Goal: Information Seeking & Learning: Learn about a topic

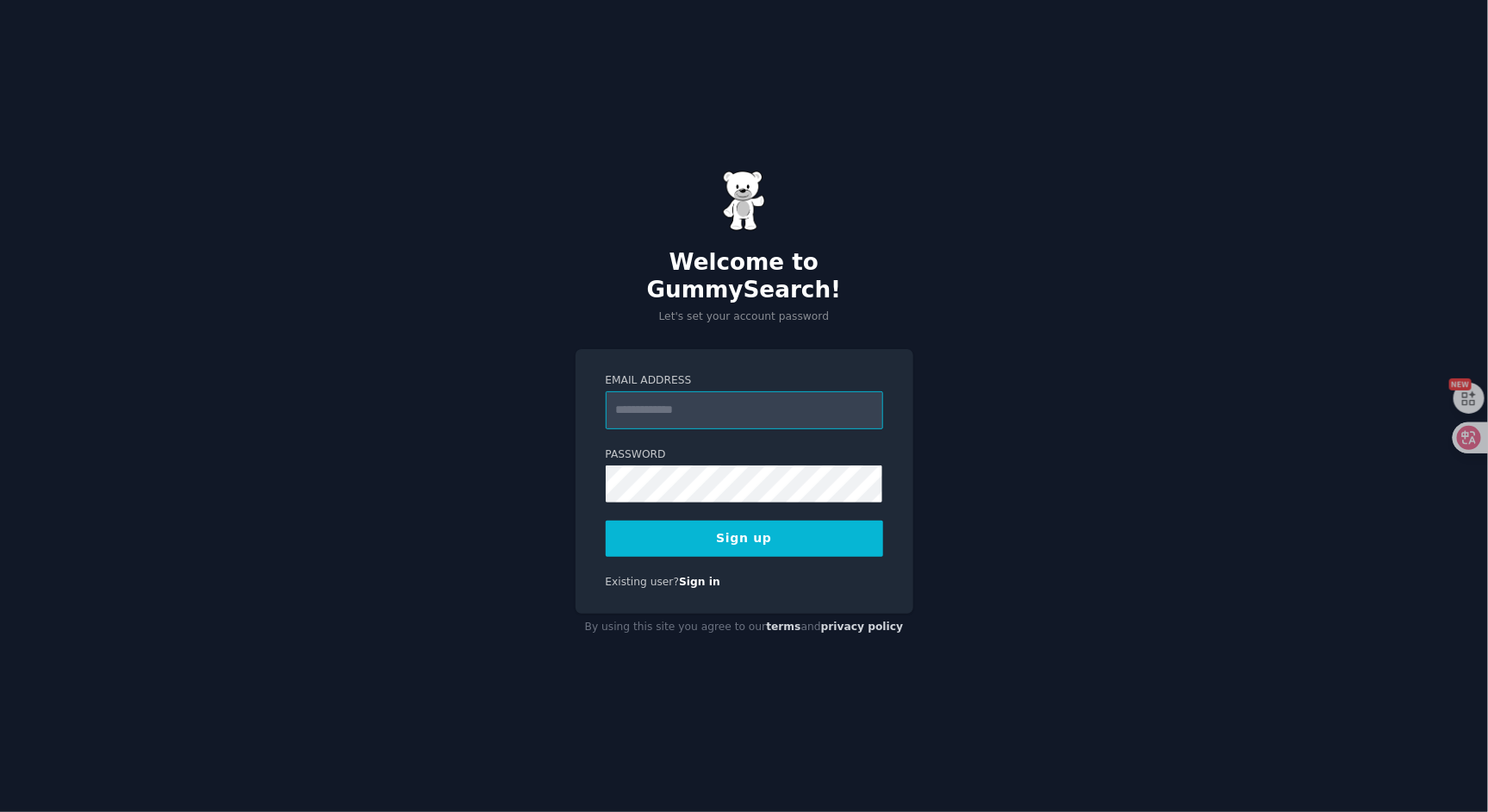
click at [699, 391] on input "Email Address" at bounding box center [745, 410] width 278 height 38
type input "**********"
click at [606, 520] on button "Sign up" at bounding box center [745, 538] width 278 height 36
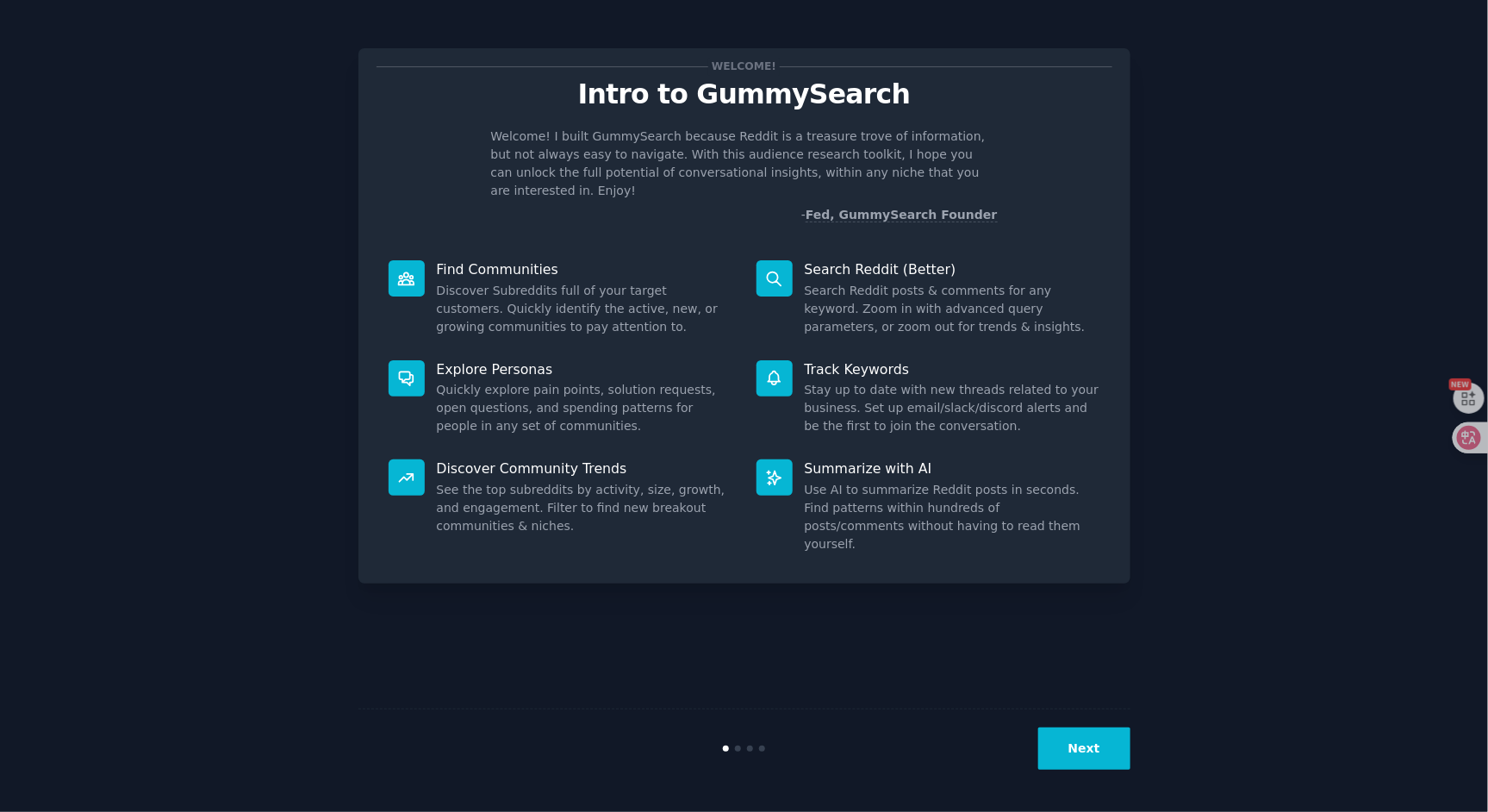
click at [1095, 752] on button "Next" at bounding box center [1085, 748] width 93 height 42
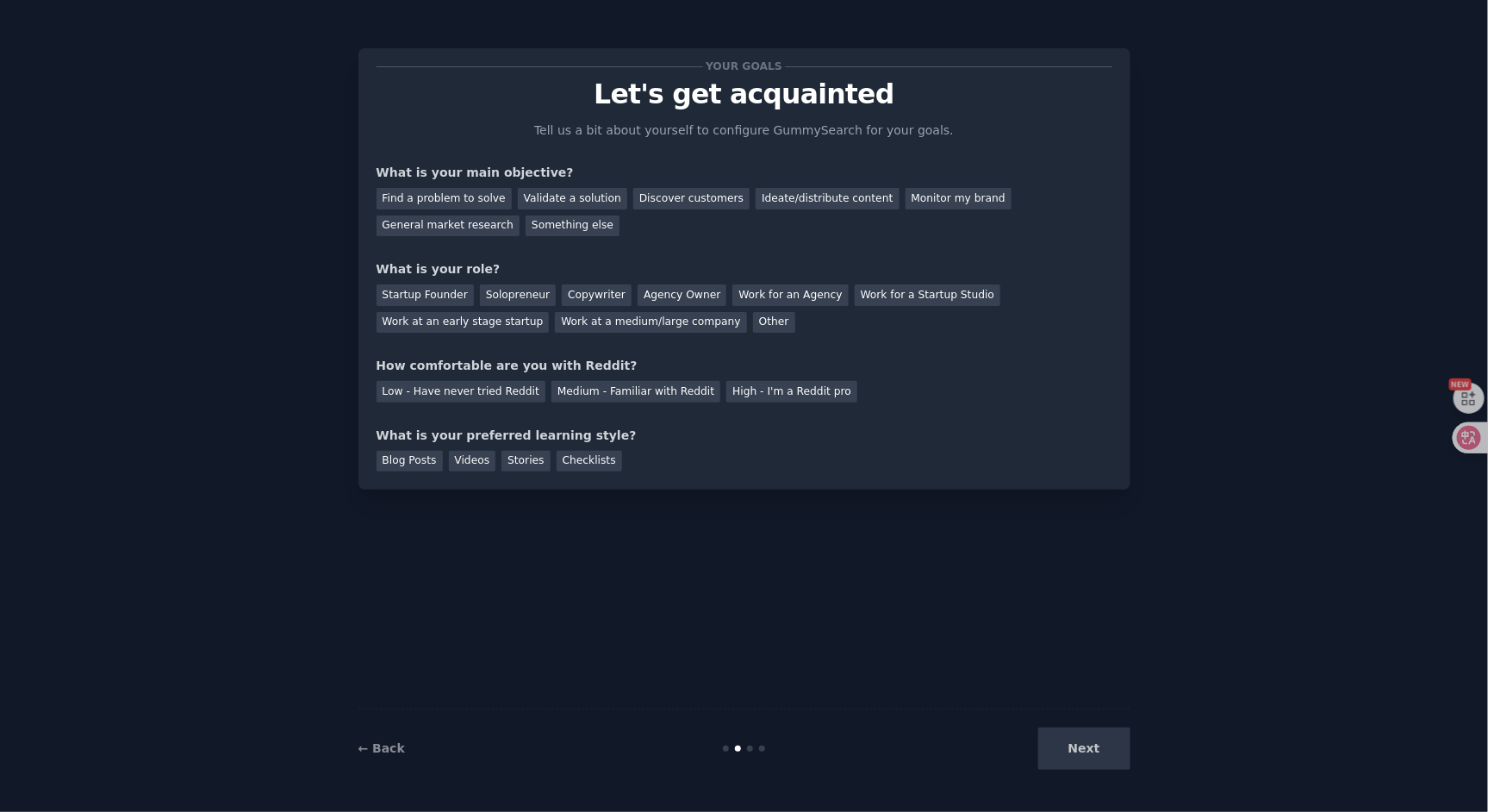
click at [508, 192] on div "Find a problem to solve Validate a solution Discover customers Ideate/distribut…" at bounding box center [744, 209] width 736 height 54
drag, startPoint x: 527, startPoint y: 194, endPoint x: 516, endPoint y: 200, distance: 12.5
click at [526, 194] on div "Validate a solution" at bounding box center [572, 198] width 110 height 22
click at [429, 294] on div "Startup Founder" at bounding box center [425, 295] width 97 height 22
click at [665, 298] on div "Agency Owner" at bounding box center [682, 295] width 89 height 22
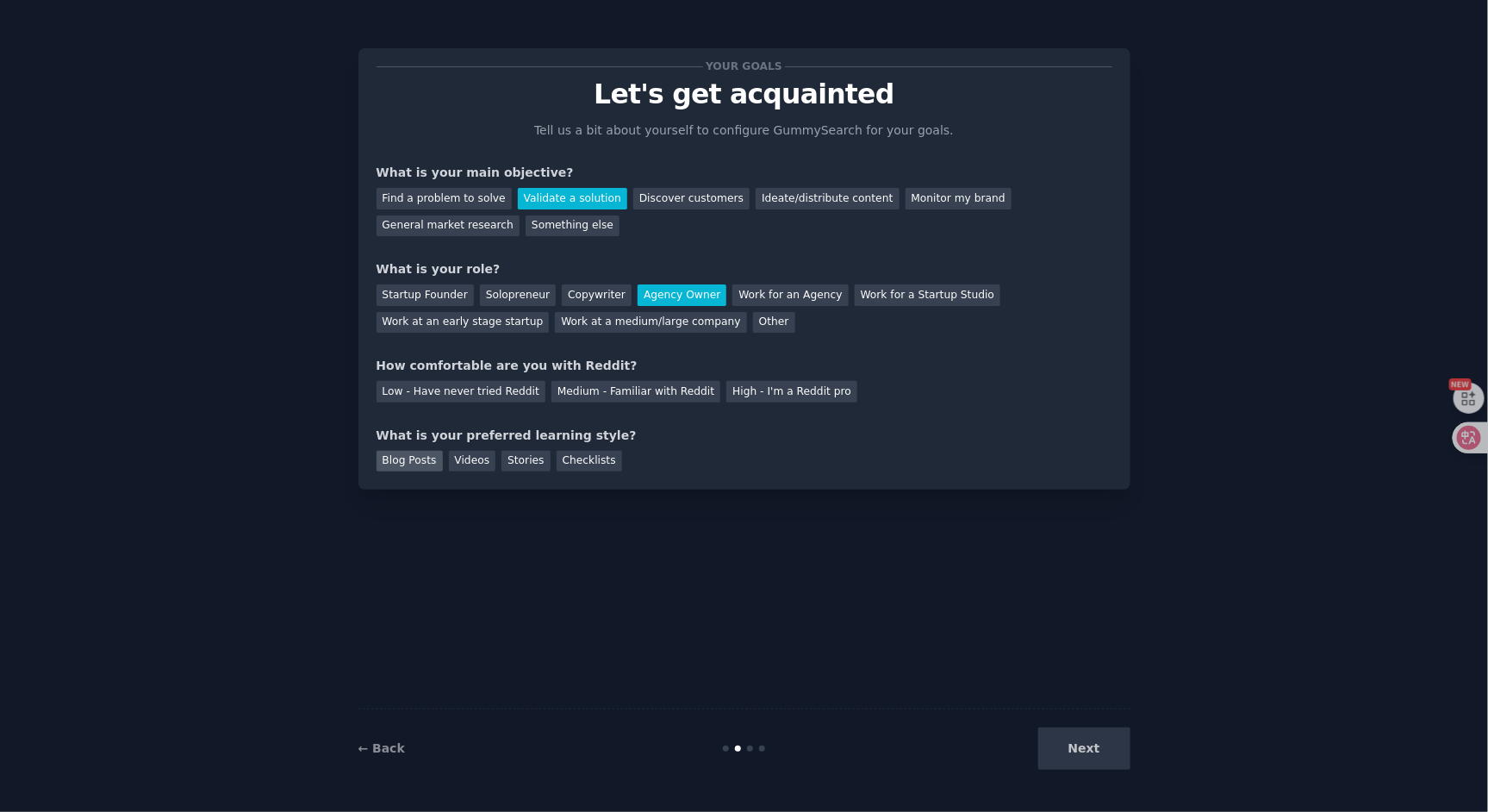
click at [420, 459] on div "Blog Posts" at bounding box center [410, 461] width 66 height 22
click at [438, 401] on div "Low - Have never tried Reddit Medium - Familiar with Reddit High - I'm a Reddit…" at bounding box center [744, 388] width 736 height 27
click at [654, 410] on div "Your goals Let's get acquainted Tell us a bit about yourself to configure Gummy…" at bounding box center [744, 268] width 736 height 405
click at [642, 393] on div "Medium - Familiar with Reddit" at bounding box center [635, 391] width 169 height 22
click at [1109, 736] on button "Next" at bounding box center [1085, 748] width 93 height 42
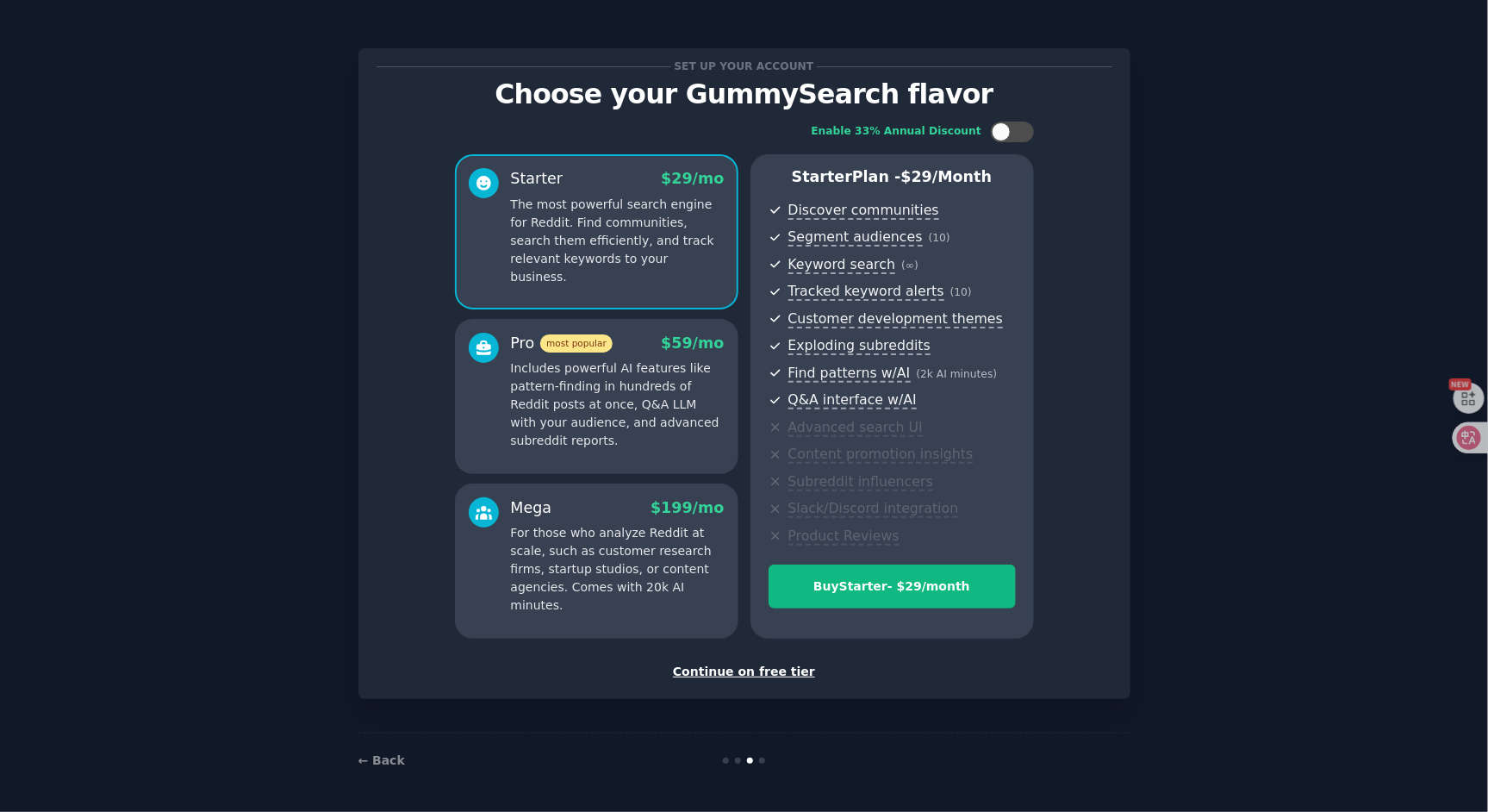
click at [736, 669] on div "Continue on free tier" at bounding box center [744, 671] width 736 height 18
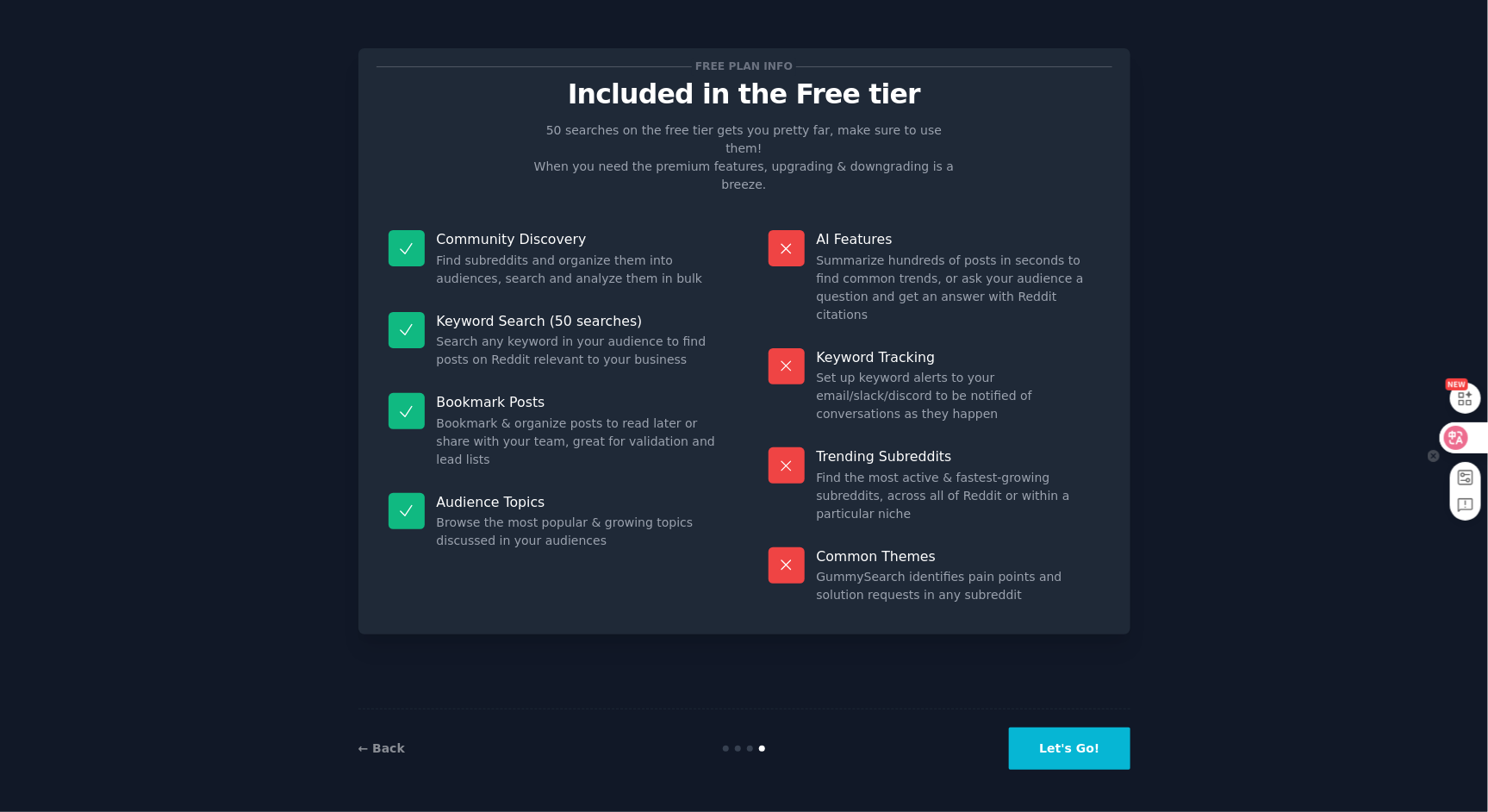
click at [1450, 443] on icon at bounding box center [1457, 437] width 15 height 14
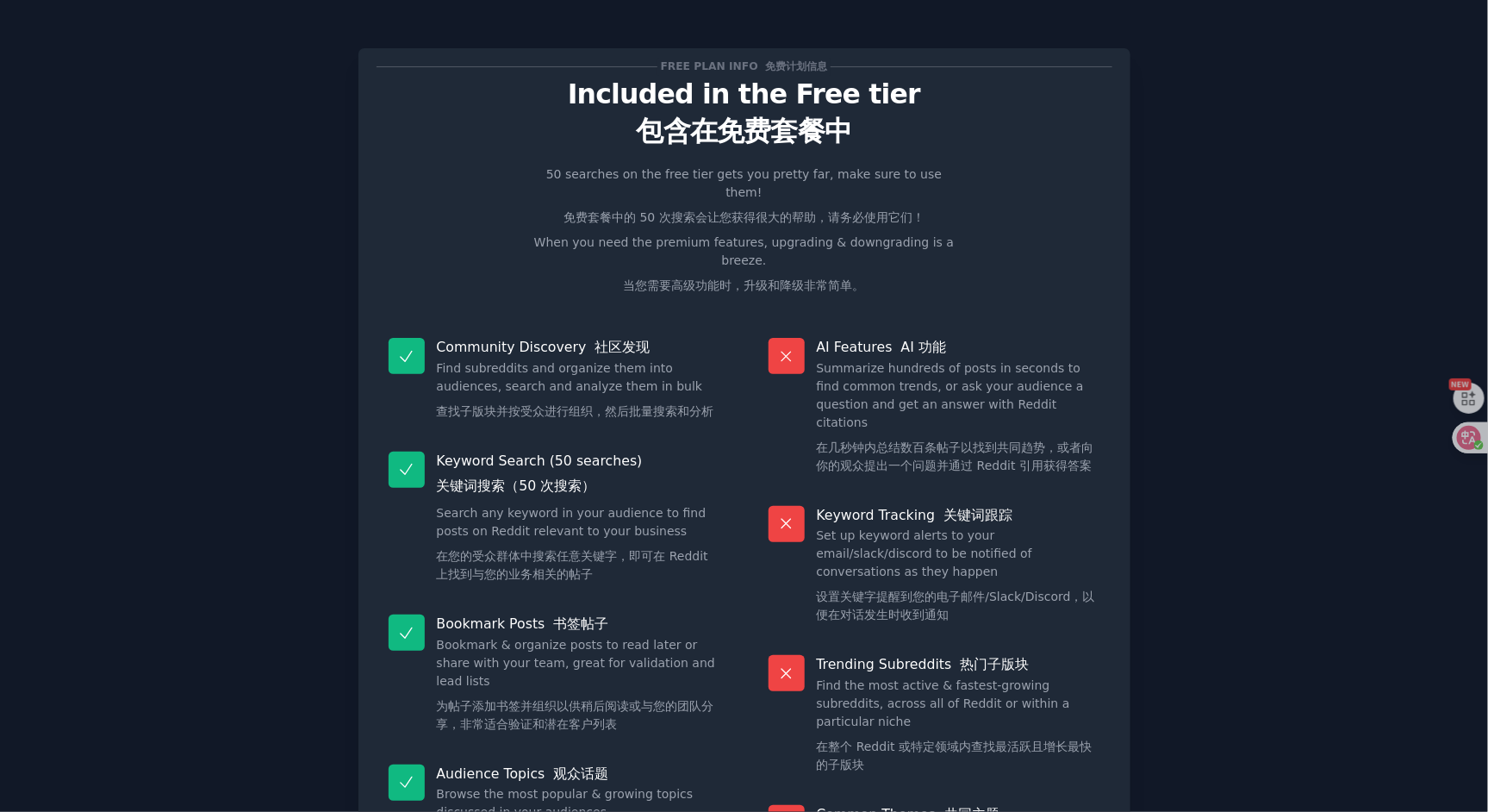
scroll to position [165, 0]
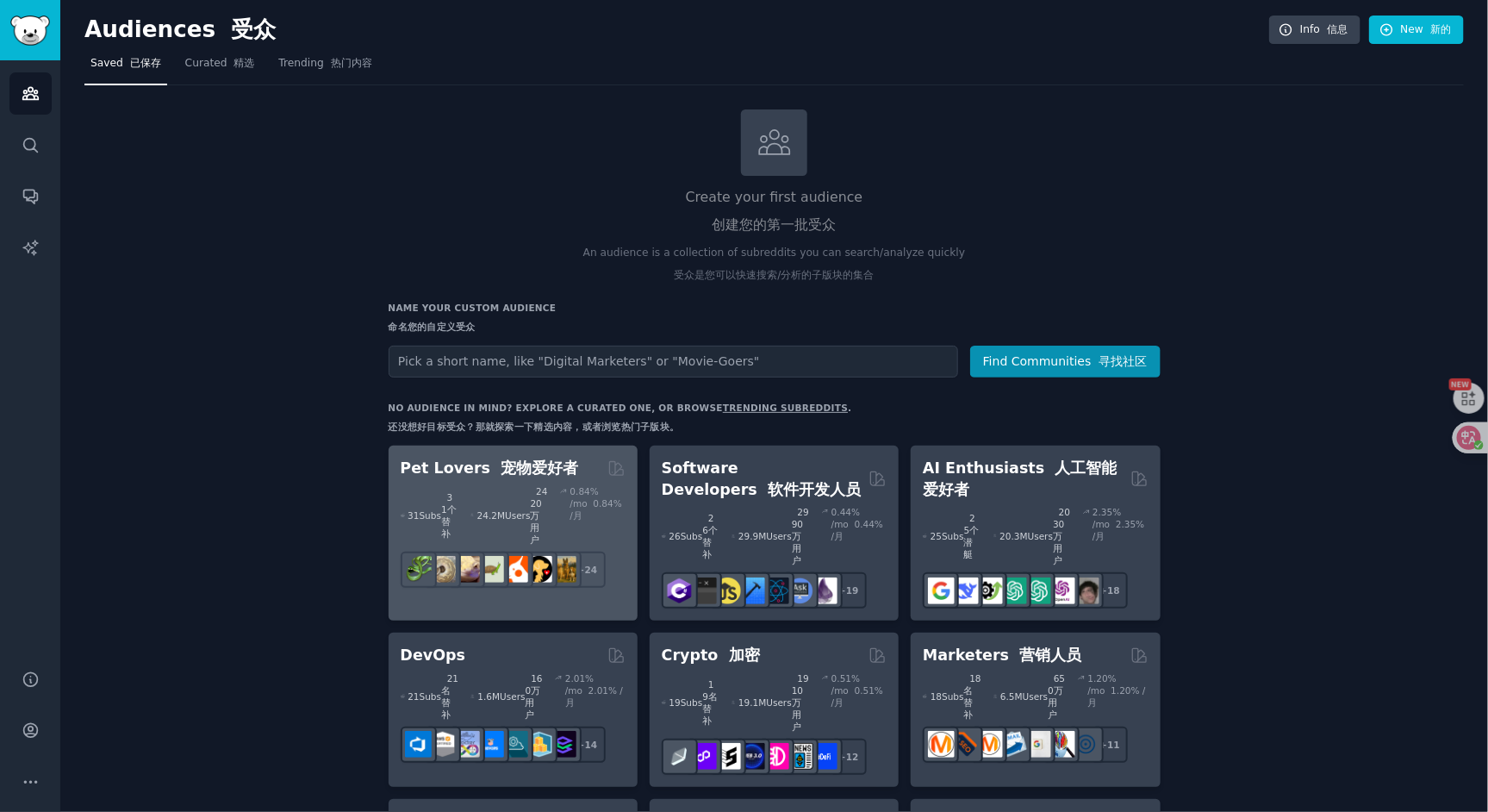
click at [531, 468] on font "宠物爱好者" at bounding box center [539, 467] width 77 height 17
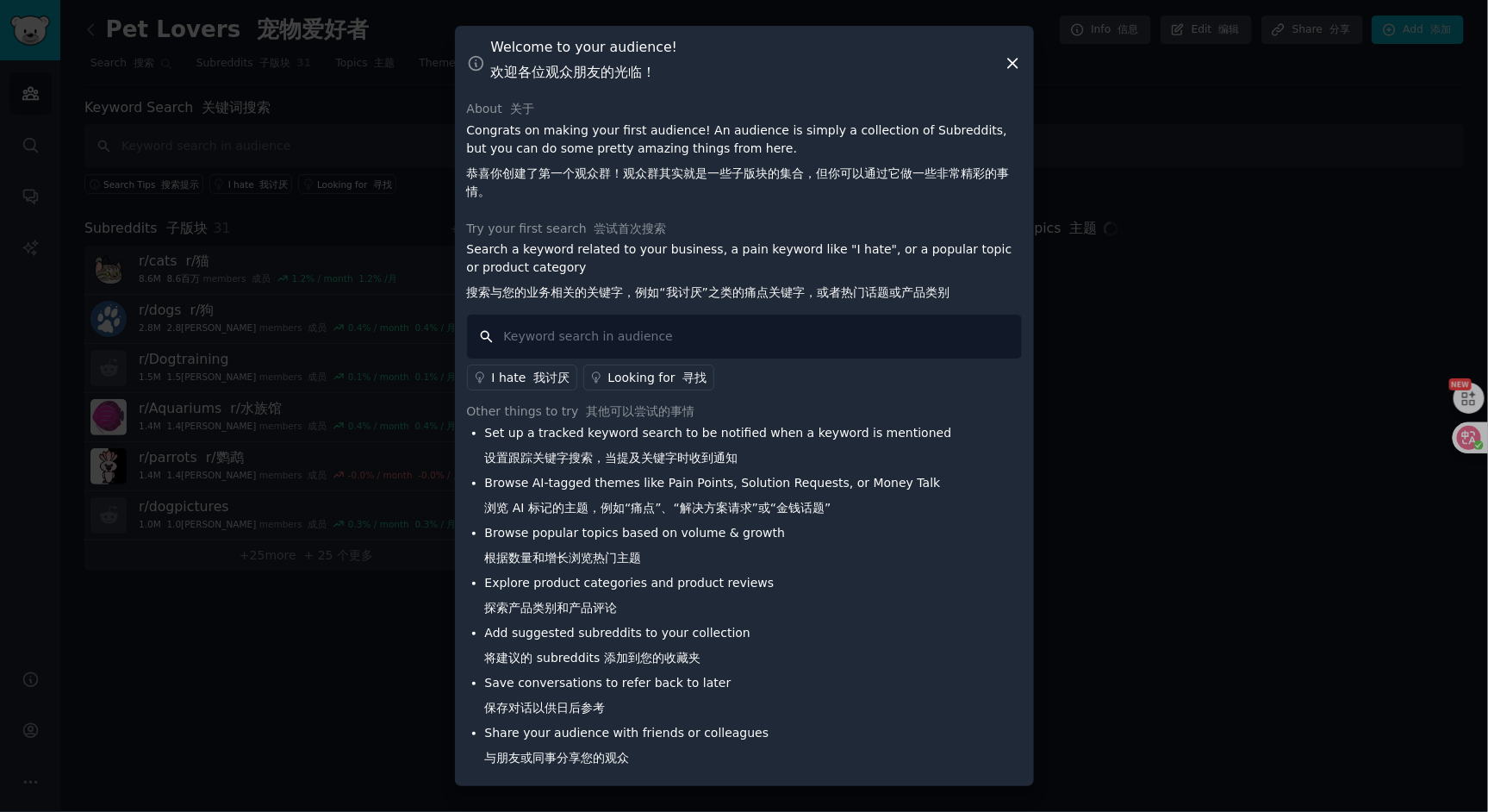
click at [661, 344] on input "text" at bounding box center [745, 336] width 555 height 44
click at [660, 380] on div "Looking for 寻找" at bounding box center [657, 378] width 99 height 18
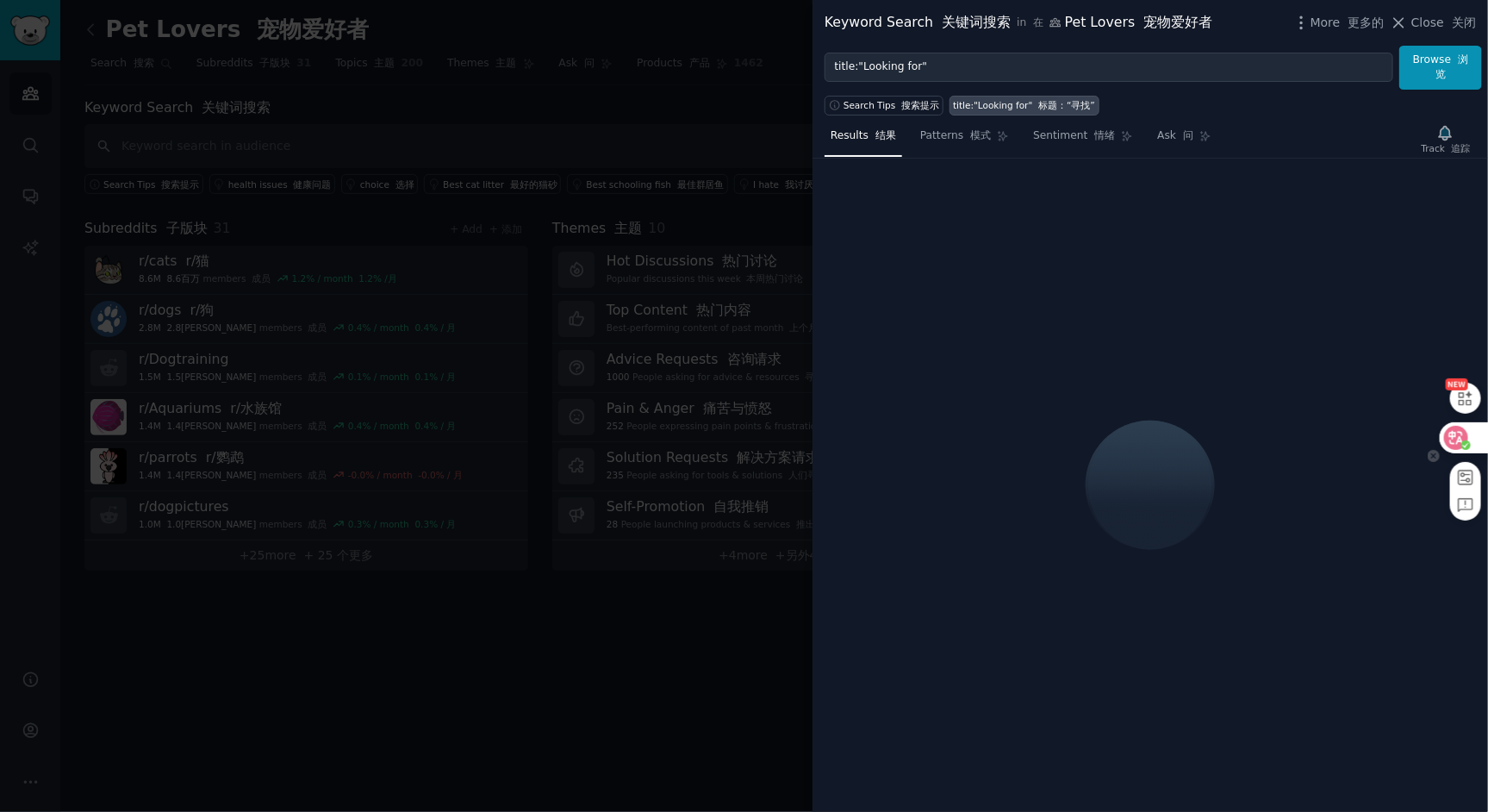
click at [1460, 447] on icon at bounding box center [1456, 438] width 25 height 25
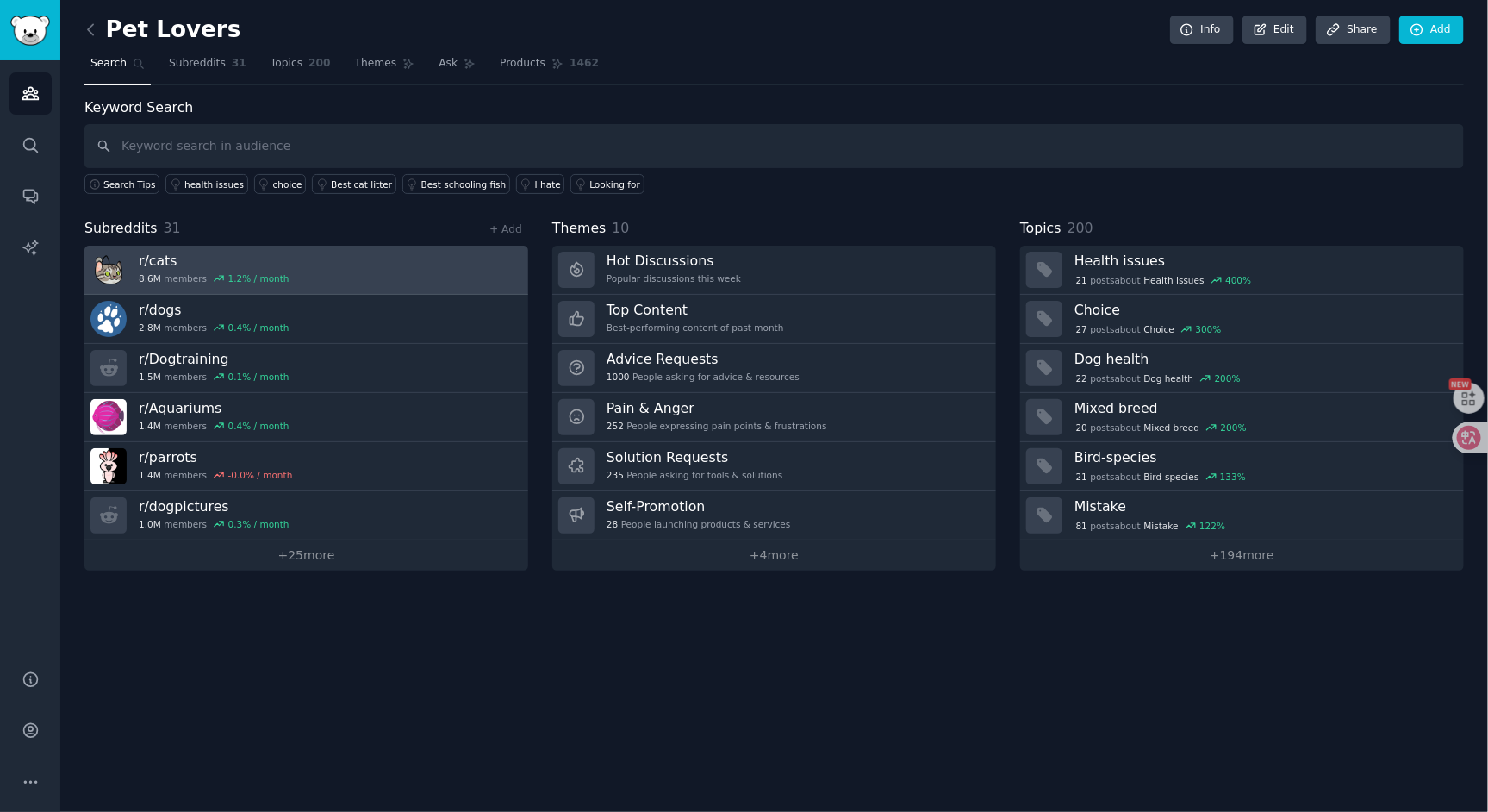
click at [295, 279] on link "r/ cats 8.6M members 1.2 % / month" at bounding box center [306, 270] width 444 height 49
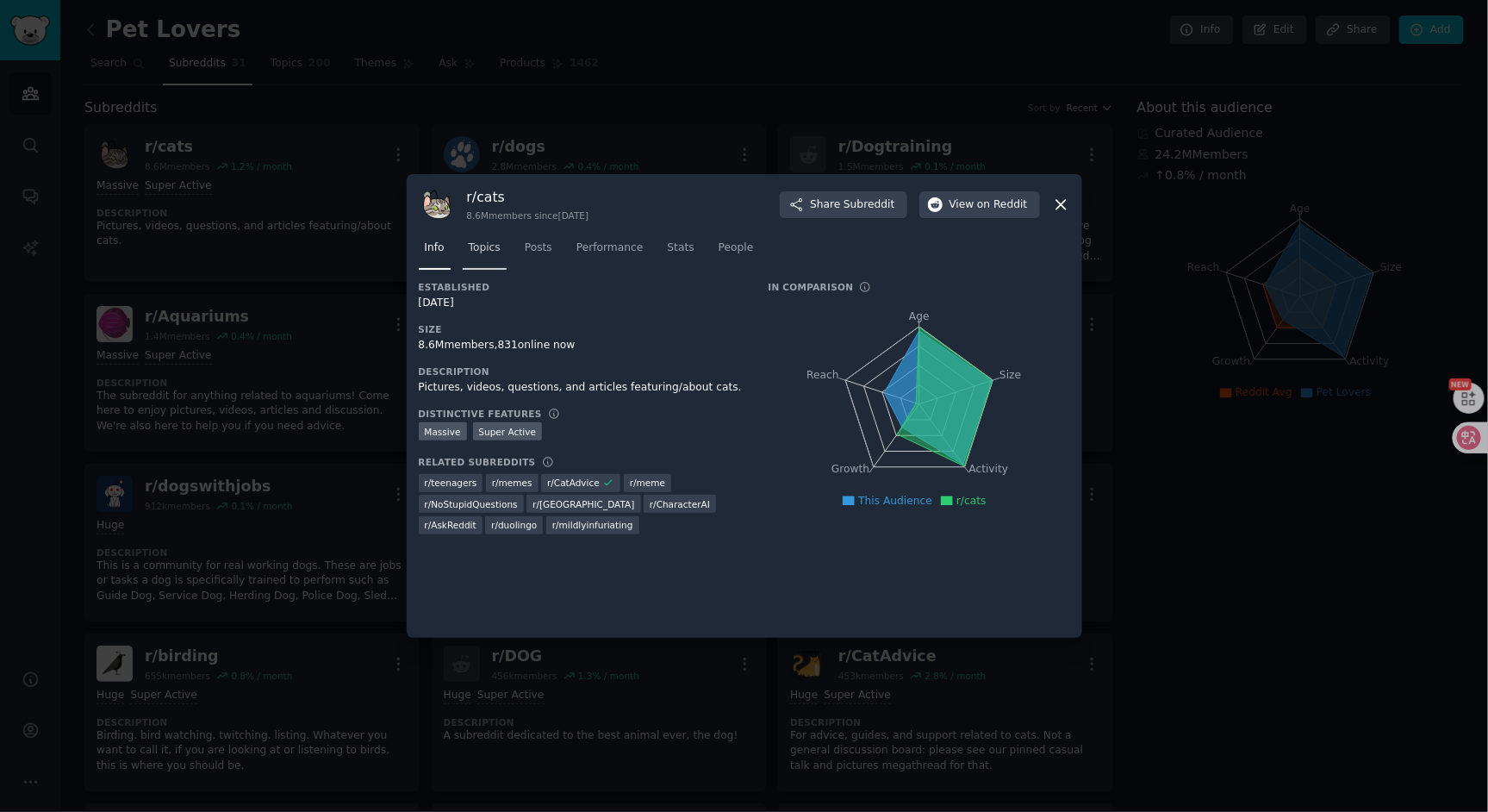
click at [483, 251] on span "Topics" at bounding box center [484, 248] width 32 height 15
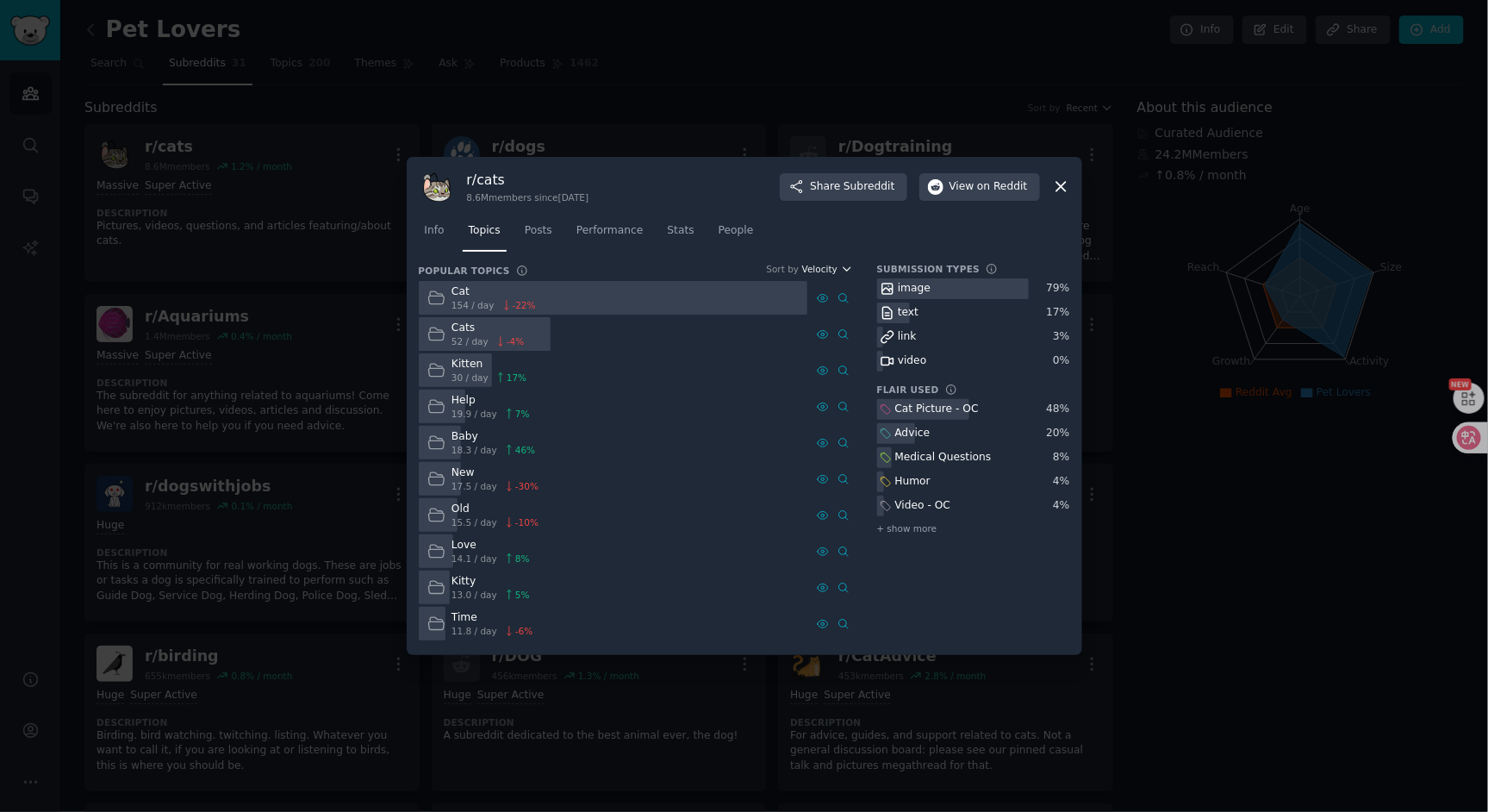
click at [852, 269] on icon "button" at bounding box center [847, 268] width 12 height 12
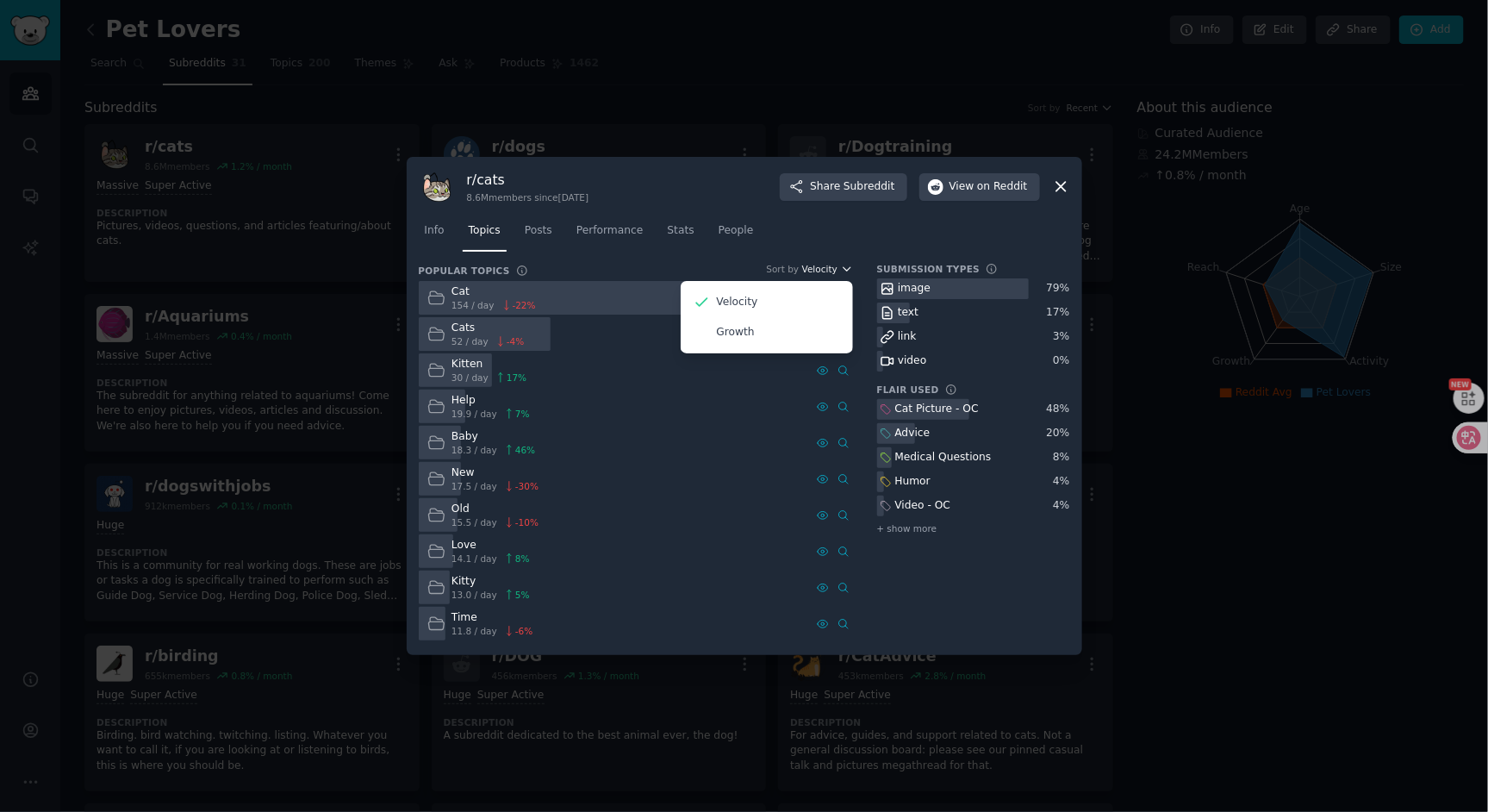
click at [809, 264] on span "Velocity" at bounding box center [820, 268] width 35 height 12
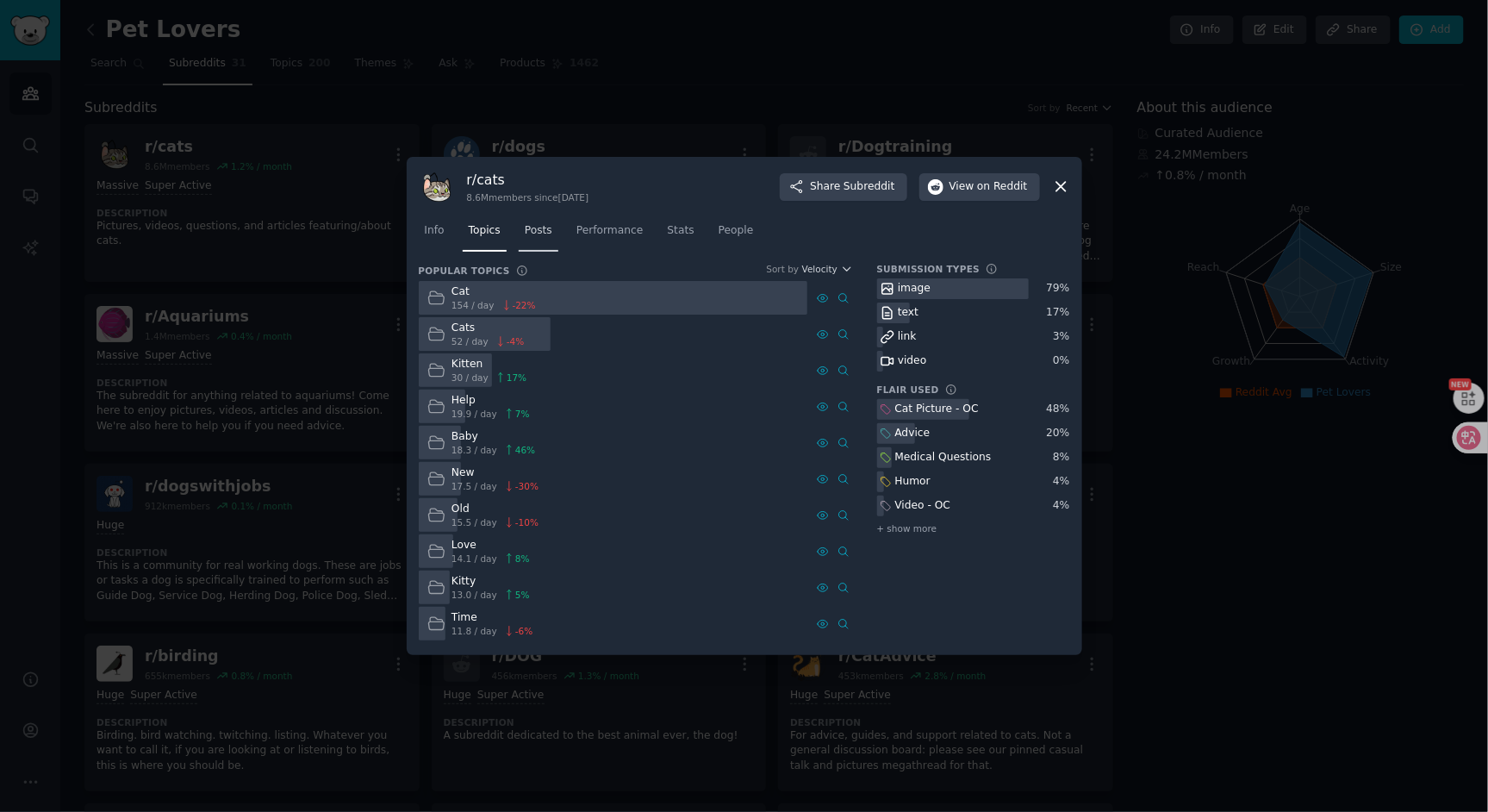
click at [545, 229] on span "Posts" at bounding box center [538, 230] width 27 height 15
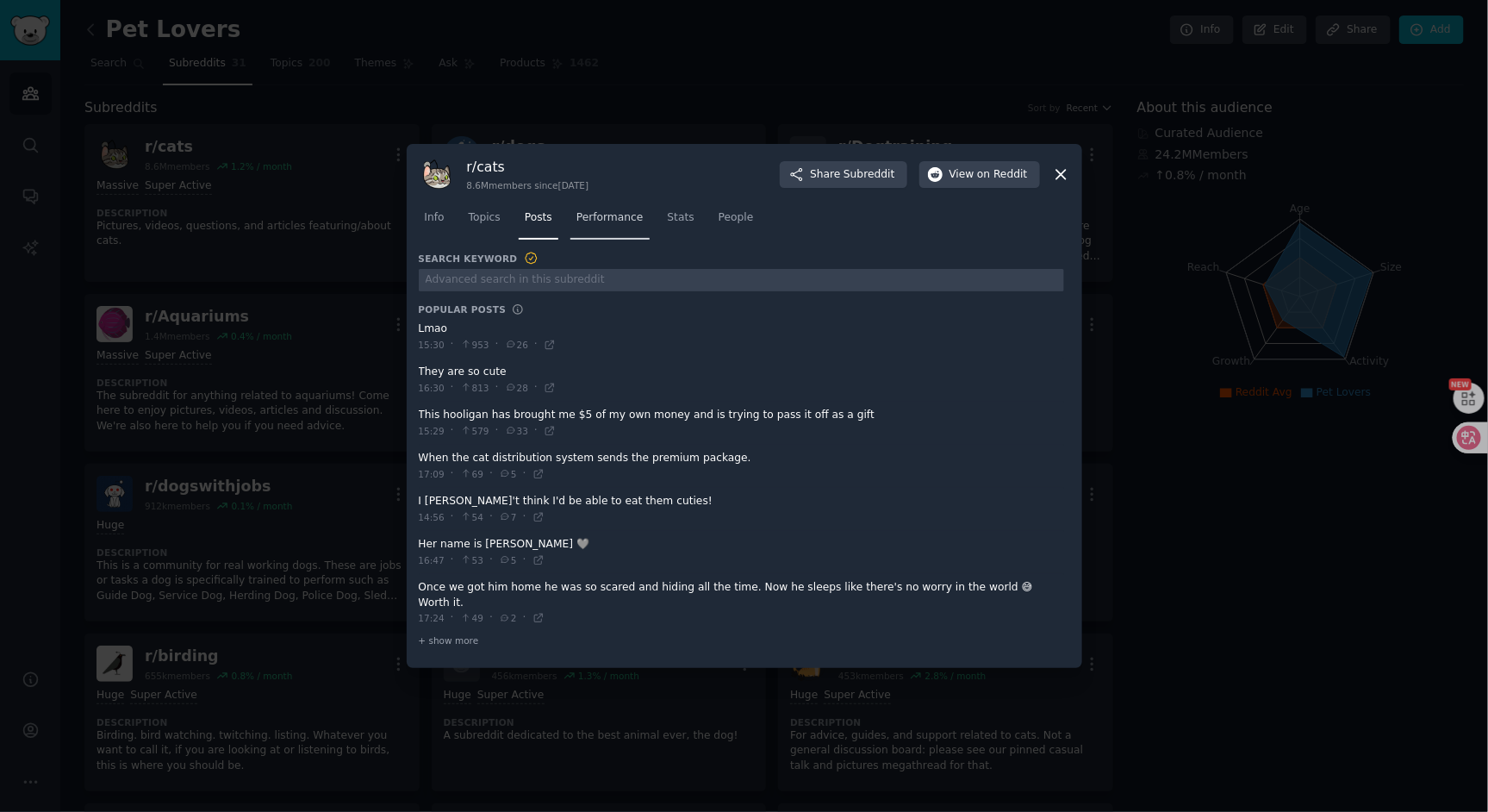
click at [609, 226] on span "Performance" at bounding box center [609, 218] width 67 height 15
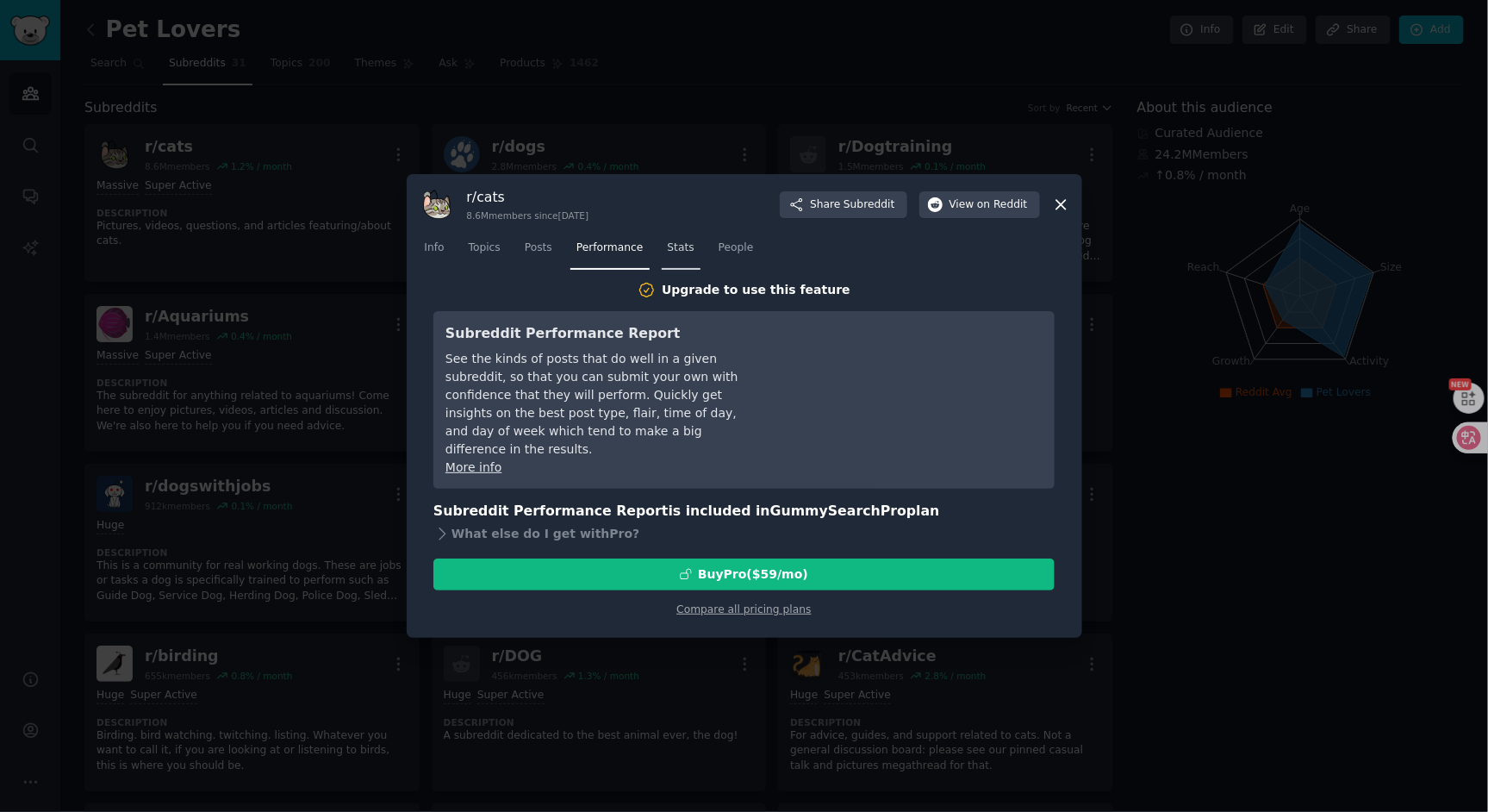
click at [669, 251] on span "Stats" at bounding box center [681, 248] width 26 height 15
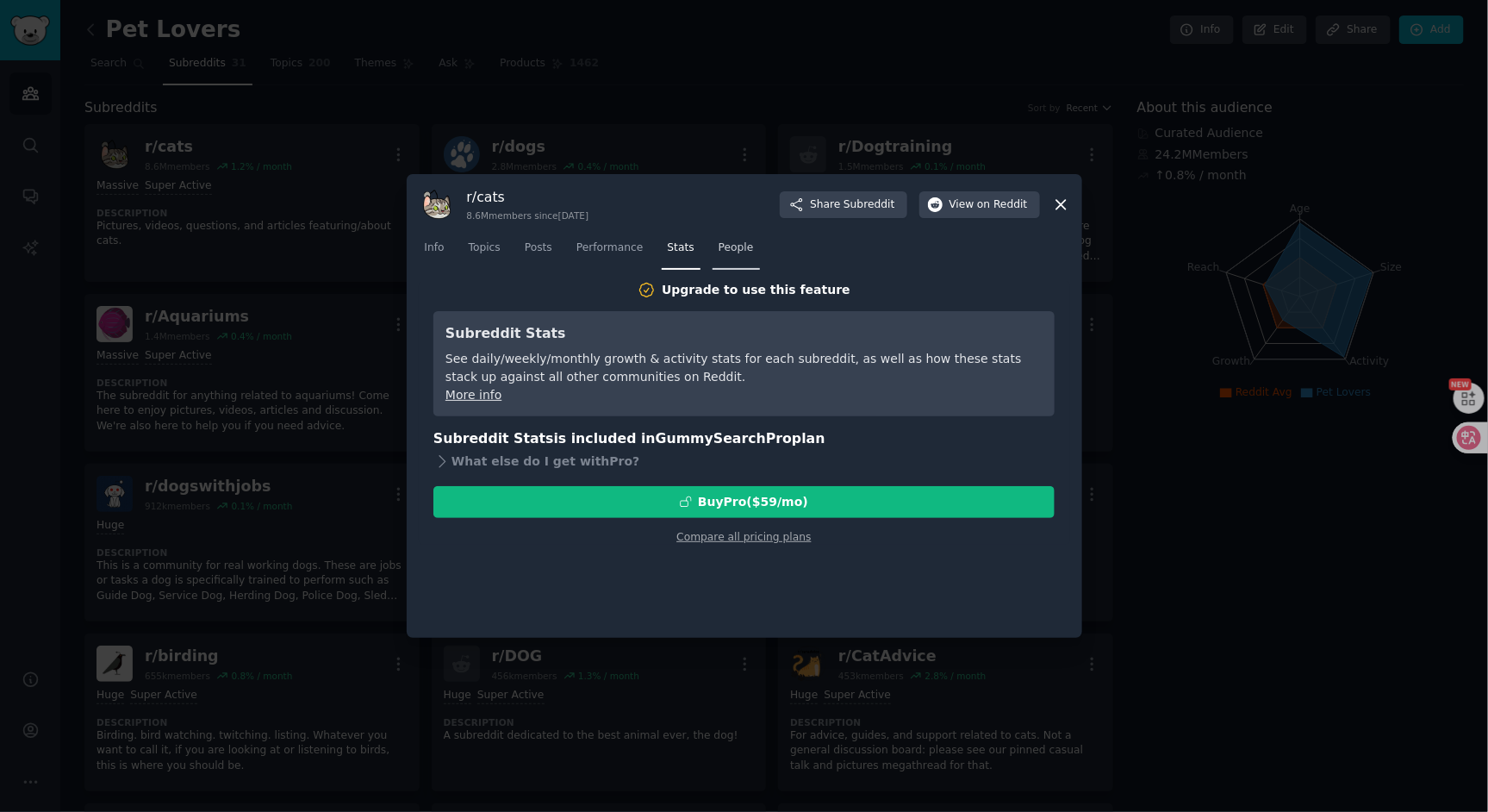
click at [732, 245] on span "People" at bounding box center [736, 248] width 35 height 15
click at [448, 251] on link "Info" at bounding box center [434, 251] width 32 height 35
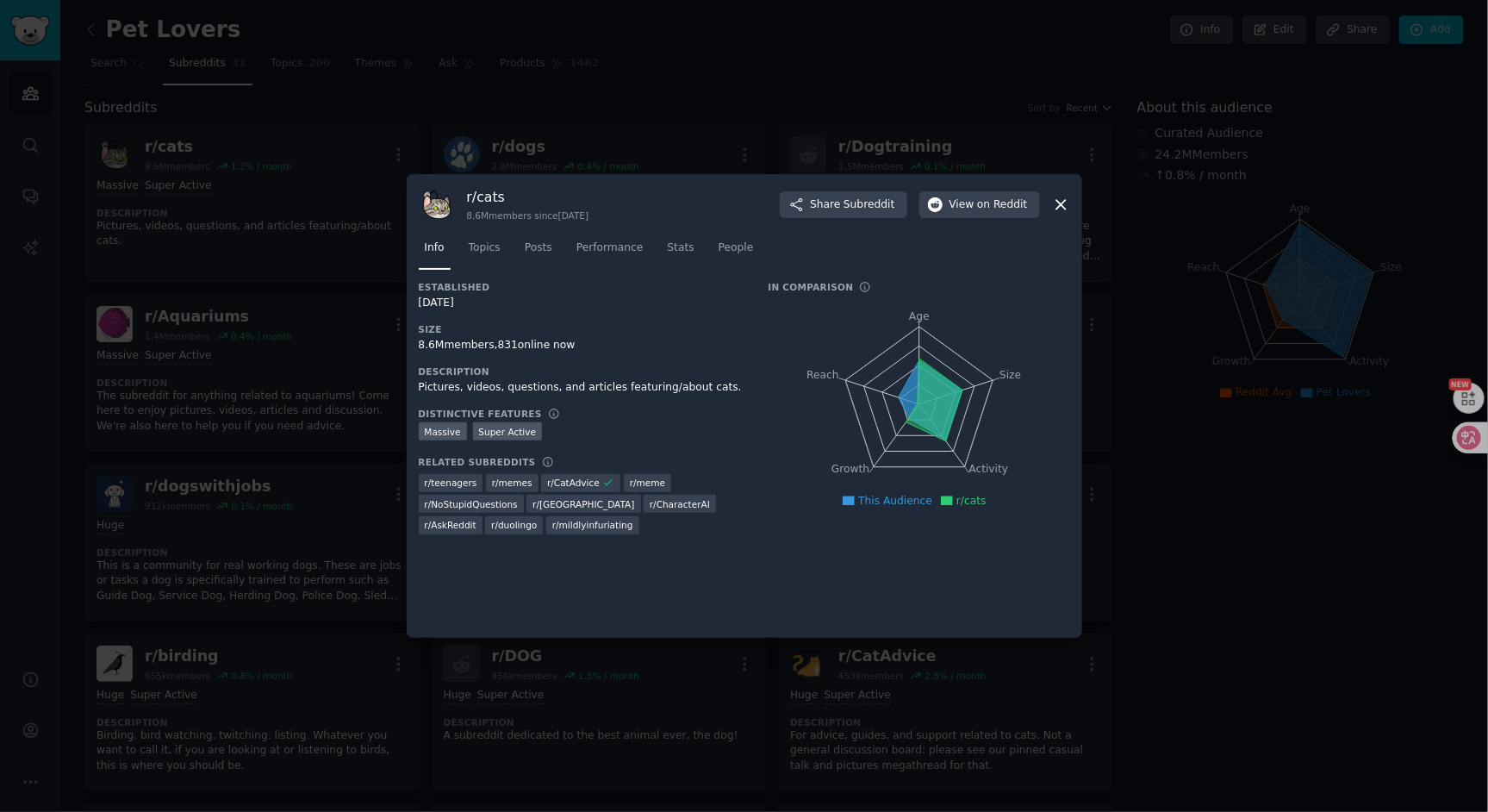
click at [550, 113] on div at bounding box center [744, 406] width 1488 height 812
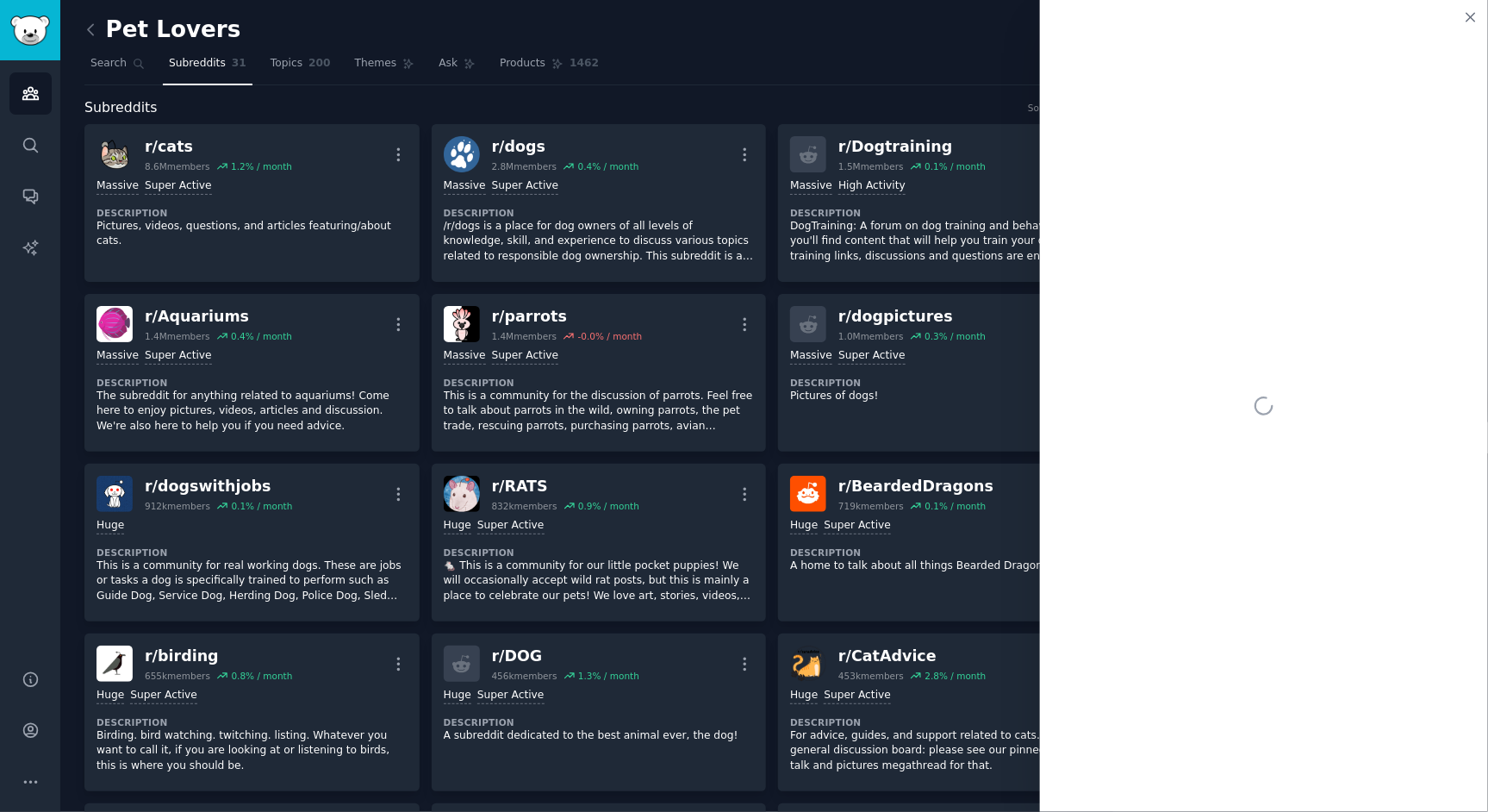
click at [956, 70] on nav "Search Subreddits 31 Topics 200 Themes Ask Products 1462" at bounding box center [773, 67] width 1379 height 35
click at [964, 27] on div "Pet Lovers Info Edit Share Add" at bounding box center [773, 32] width 1379 height 35
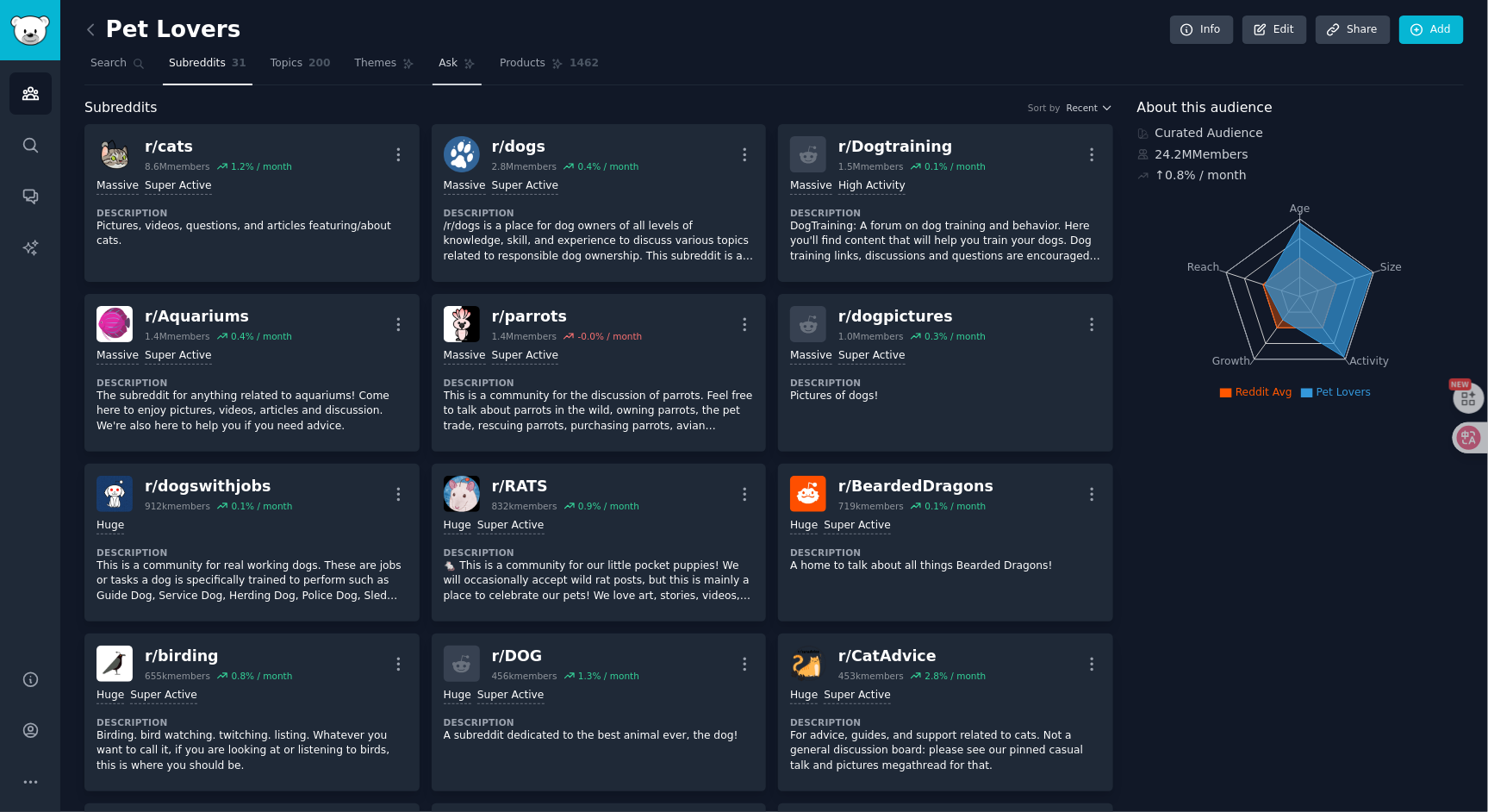
click at [448, 76] on link "Ask" at bounding box center [457, 67] width 49 height 35
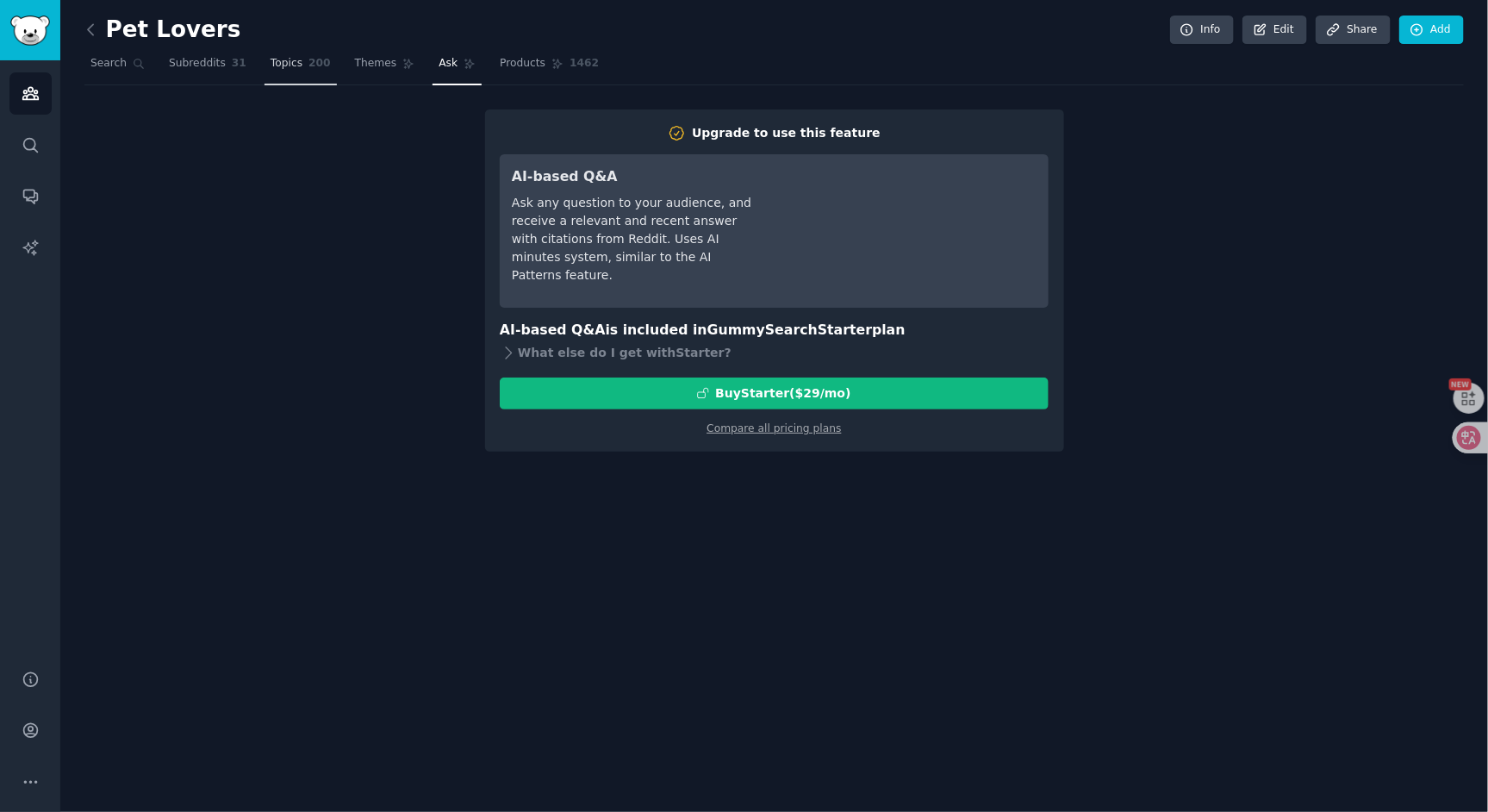
click at [264, 69] on link "Topics 200" at bounding box center [300, 67] width 73 height 35
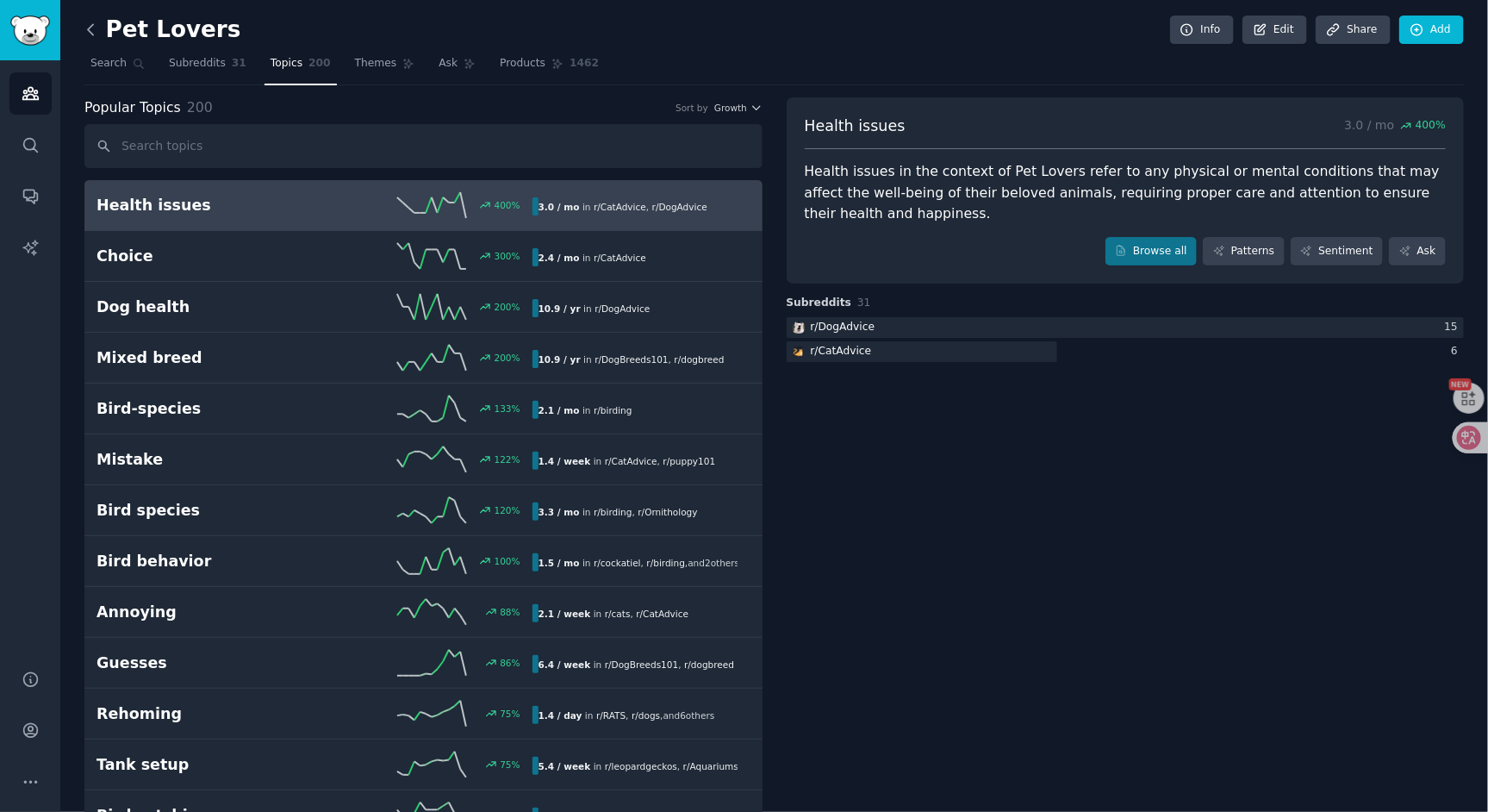
click at [95, 25] on icon at bounding box center [91, 29] width 18 height 18
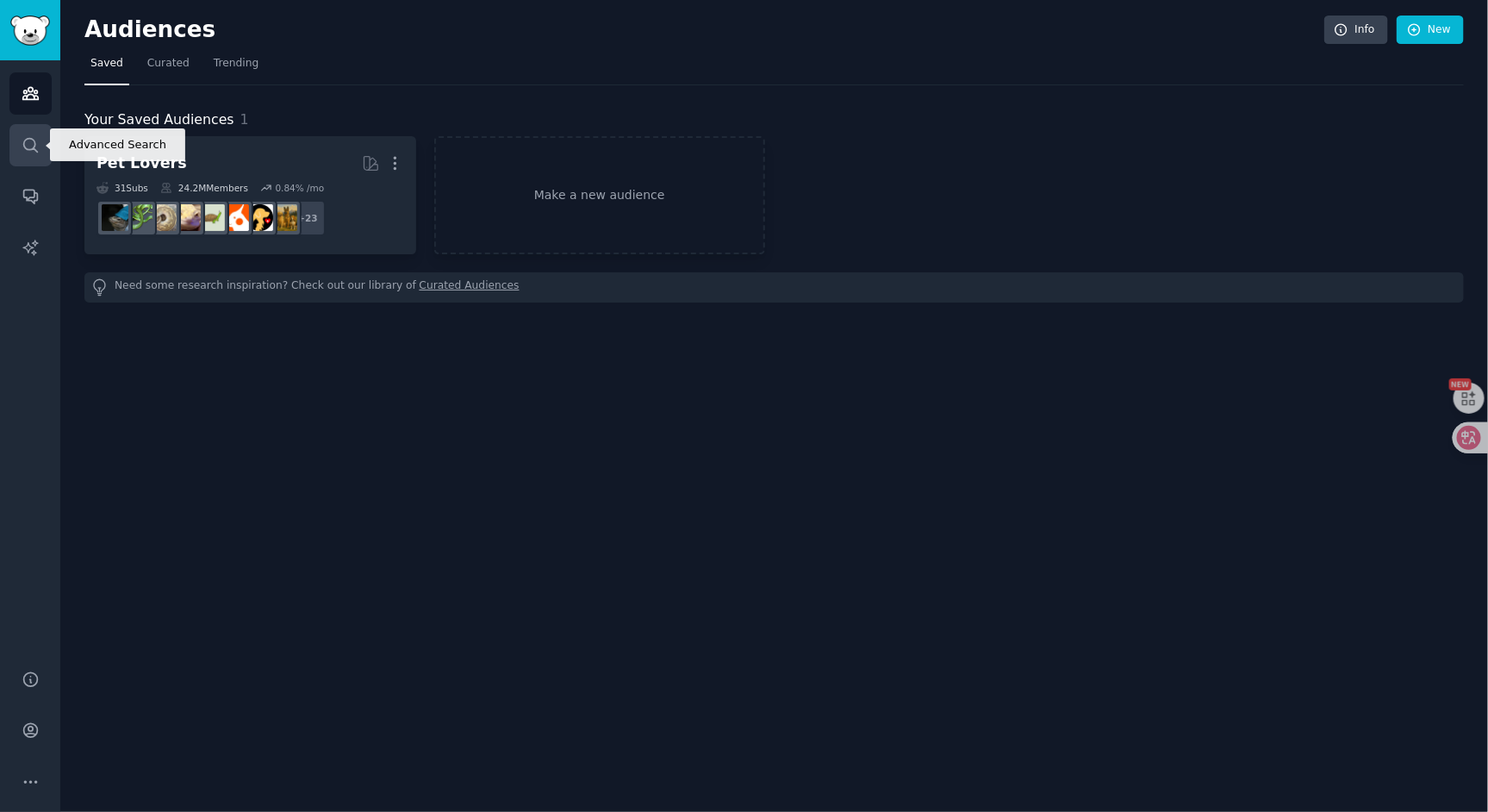
click at [46, 154] on link "Search" at bounding box center [30, 144] width 42 height 42
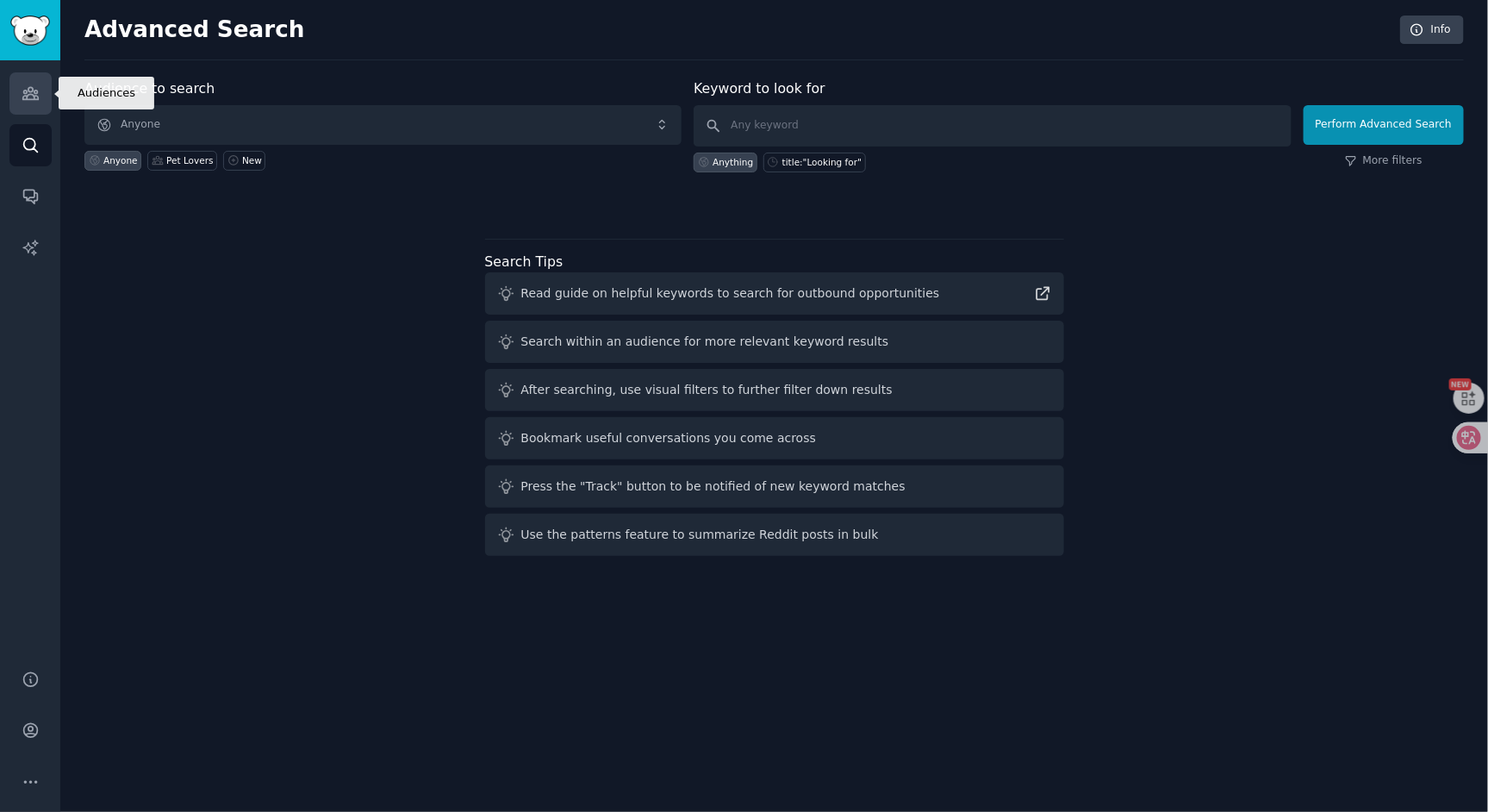
click at [39, 81] on link "Audiences" at bounding box center [30, 93] width 42 height 42
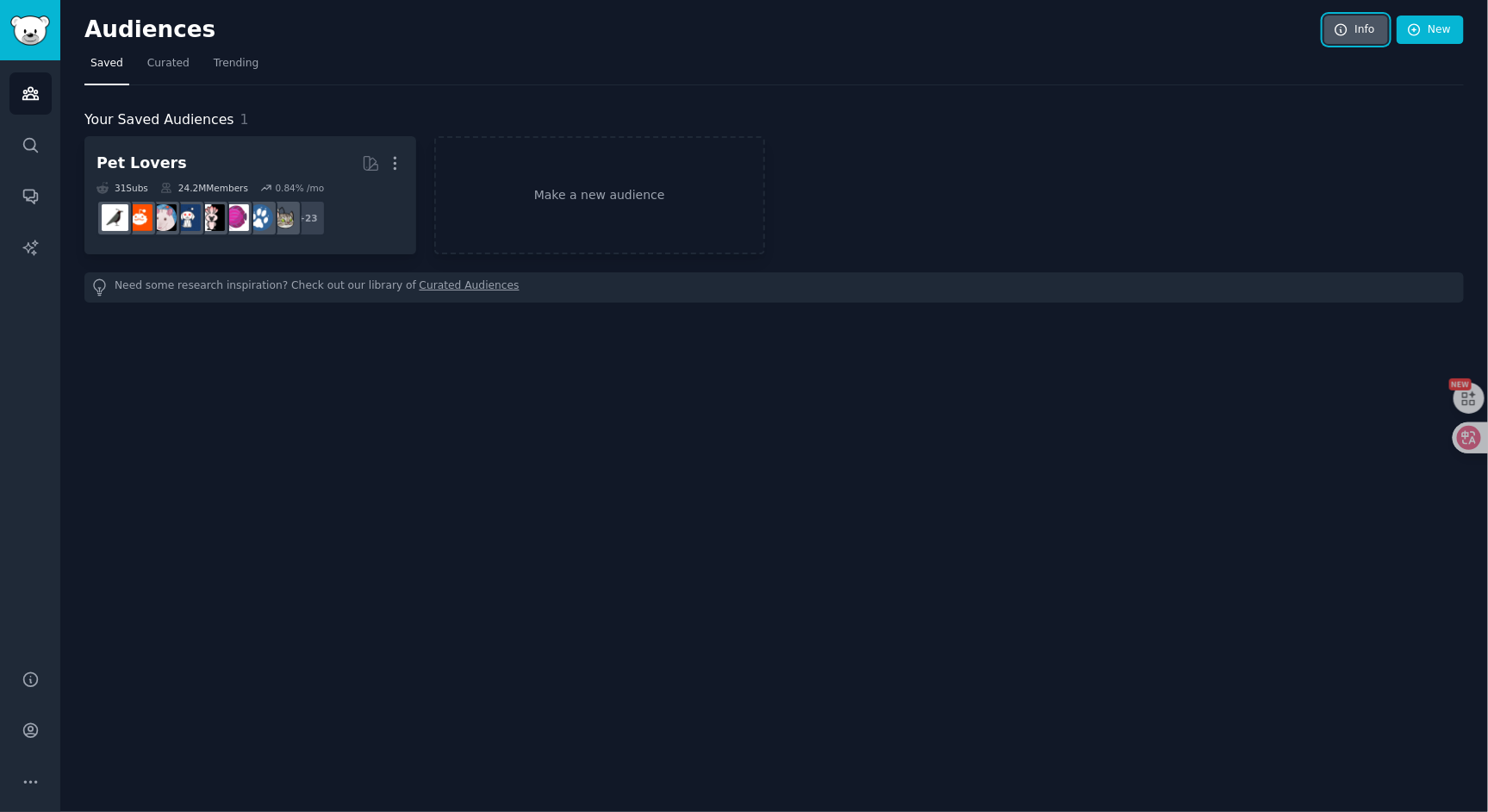
click at [1336, 29] on icon at bounding box center [1342, 30] width 15 height 15
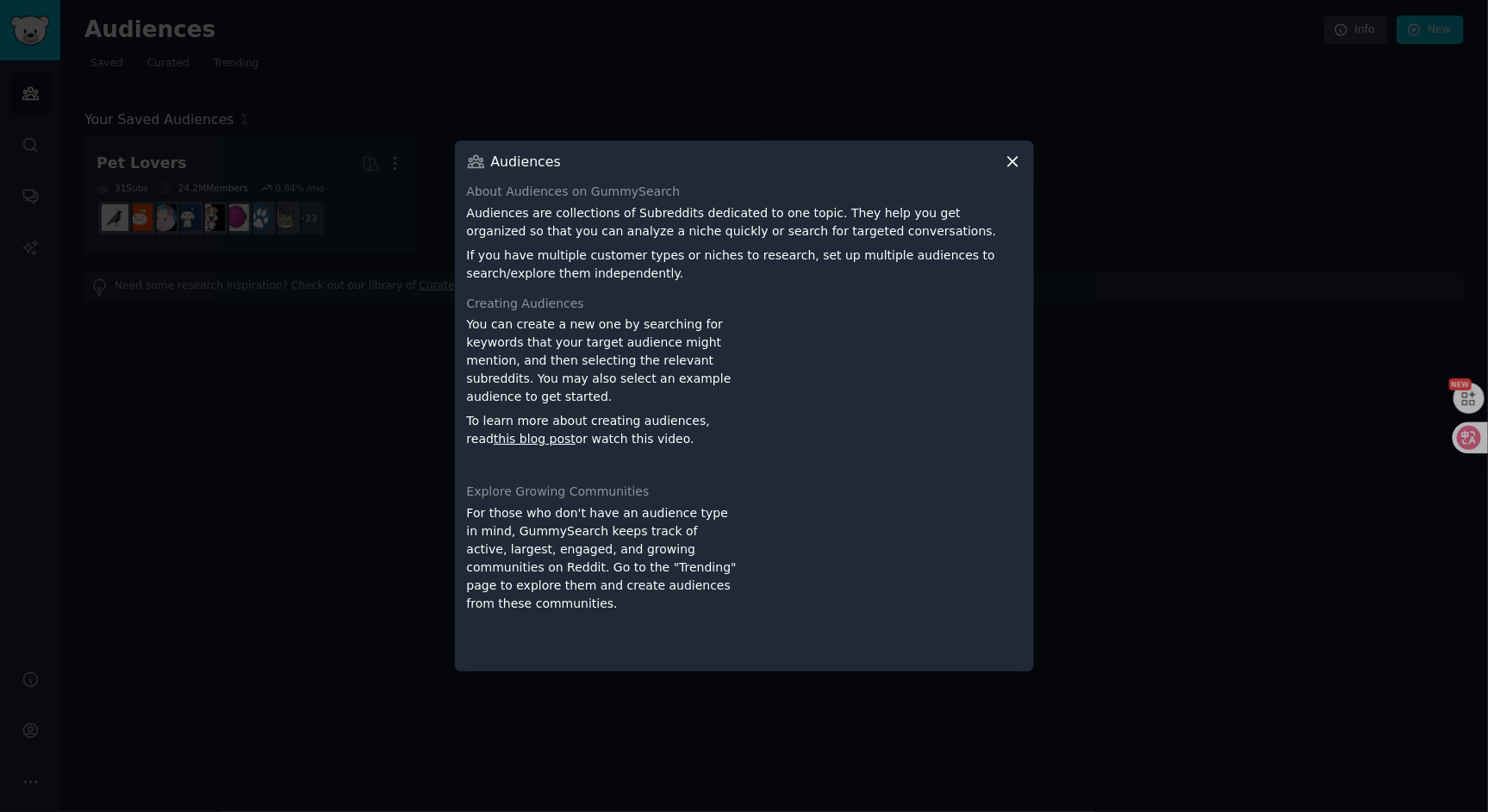
click at [1006, 173] on div "Audiences About Audiences on GummySearch Audiences are collections of Subreddit…" at bounding box center [744, 406] width 579 height 531
click at [1019, 160] on icon at bounding box center [1012, 161] width 18 height 18
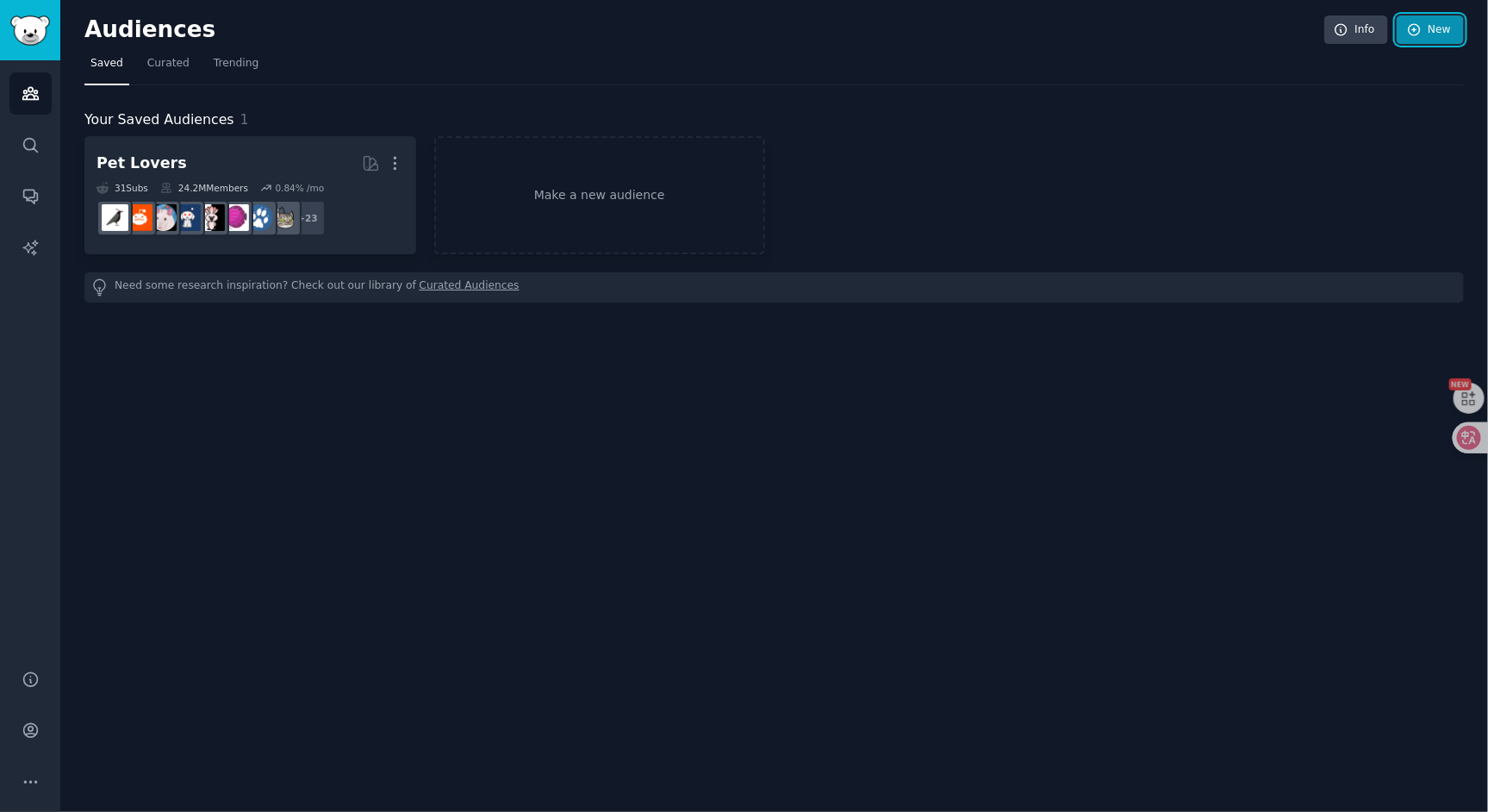
click at [1431, 36] on link "New" at bounding box center [1429, 29] width 67 height 29
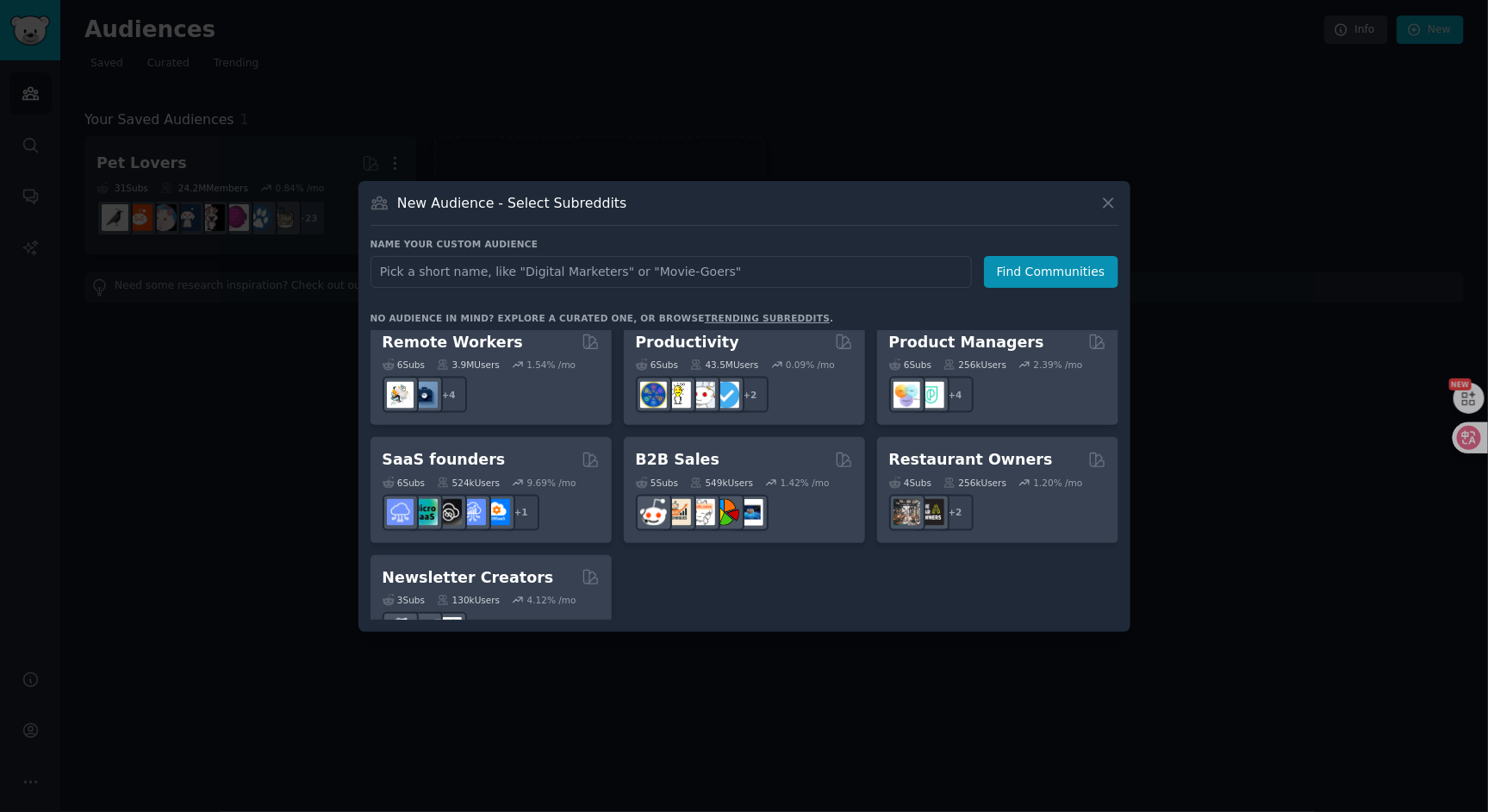
scroll to position [1338, 0]
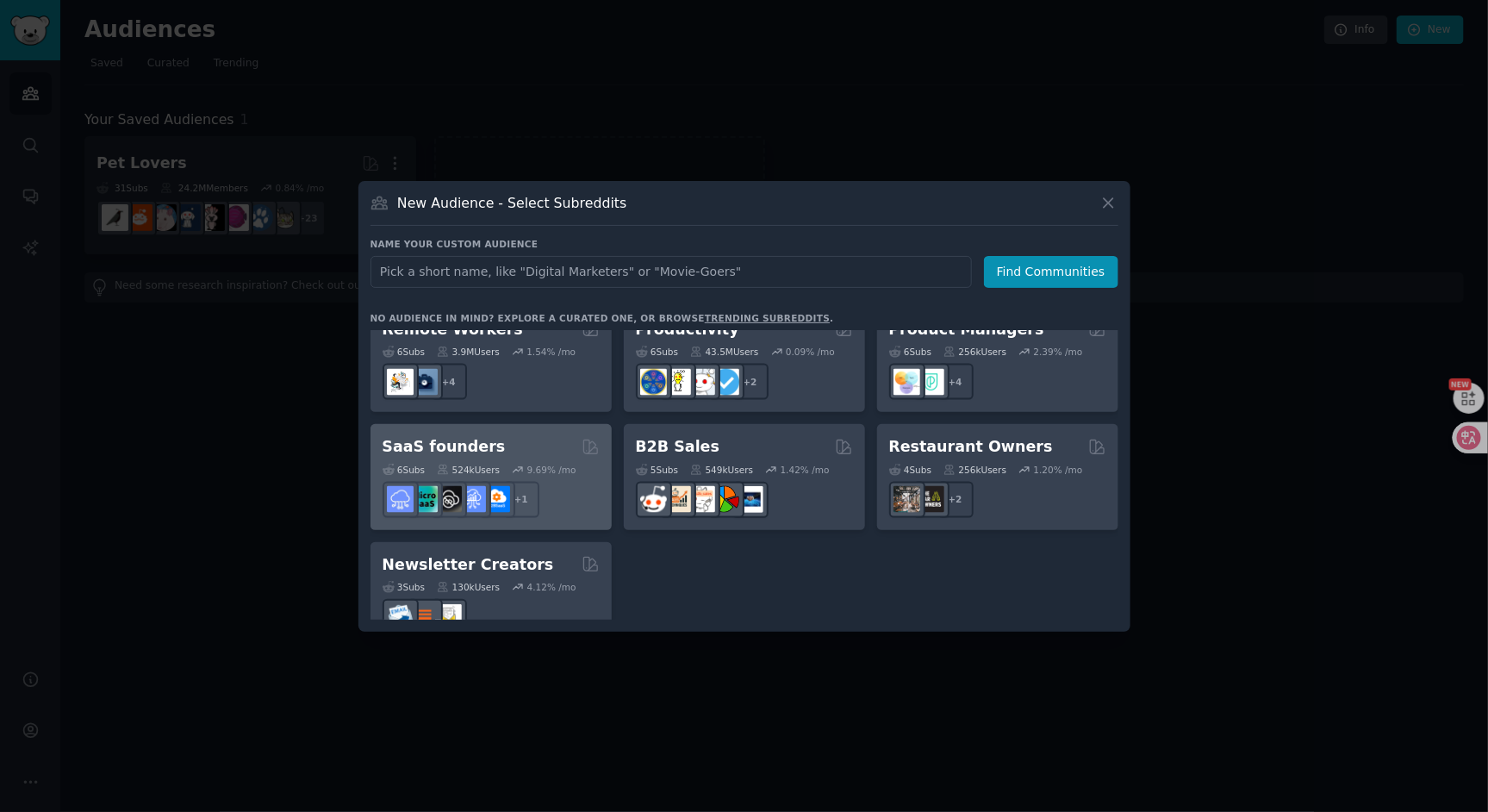
click at [532, 436] on div "SaaS founders" at bounding box center [491, 447] width 217 height 22
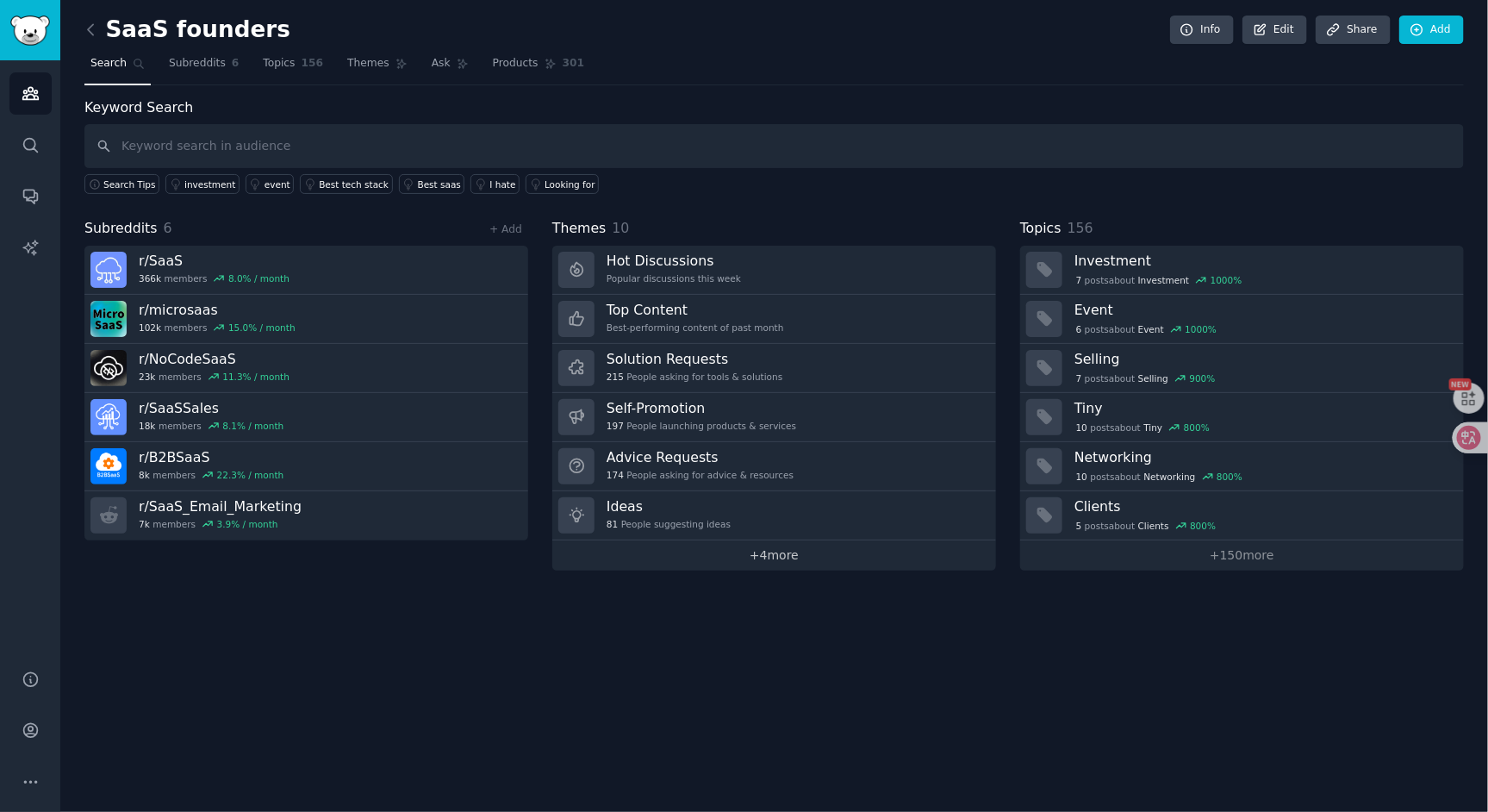
click at [776, 549] on link "+ 4 more" at bounding box center [774, 555] width 444 height 30
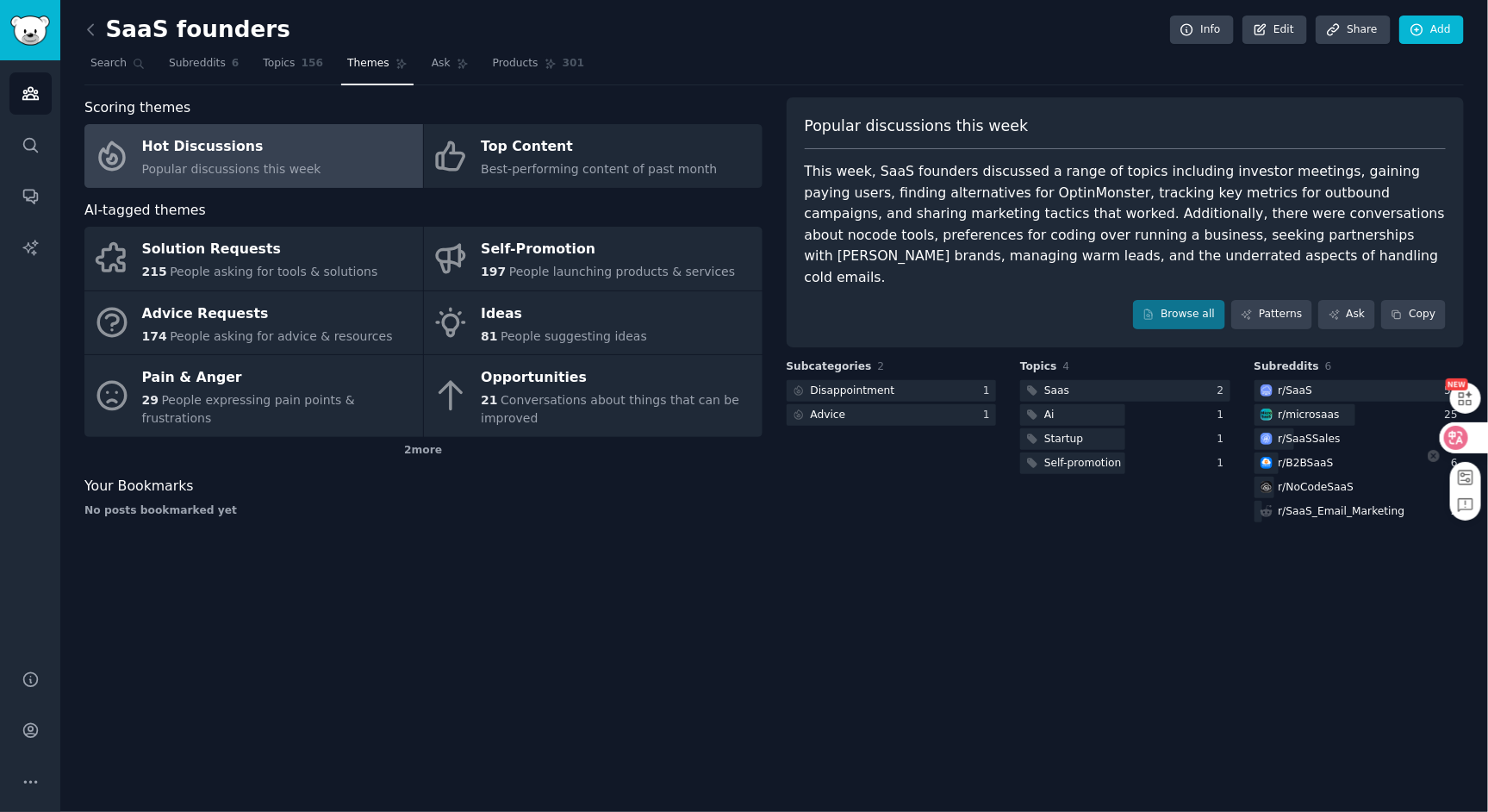
click at [1465, 443] on icon at bounding box center [1456, 438] width 25 height 25
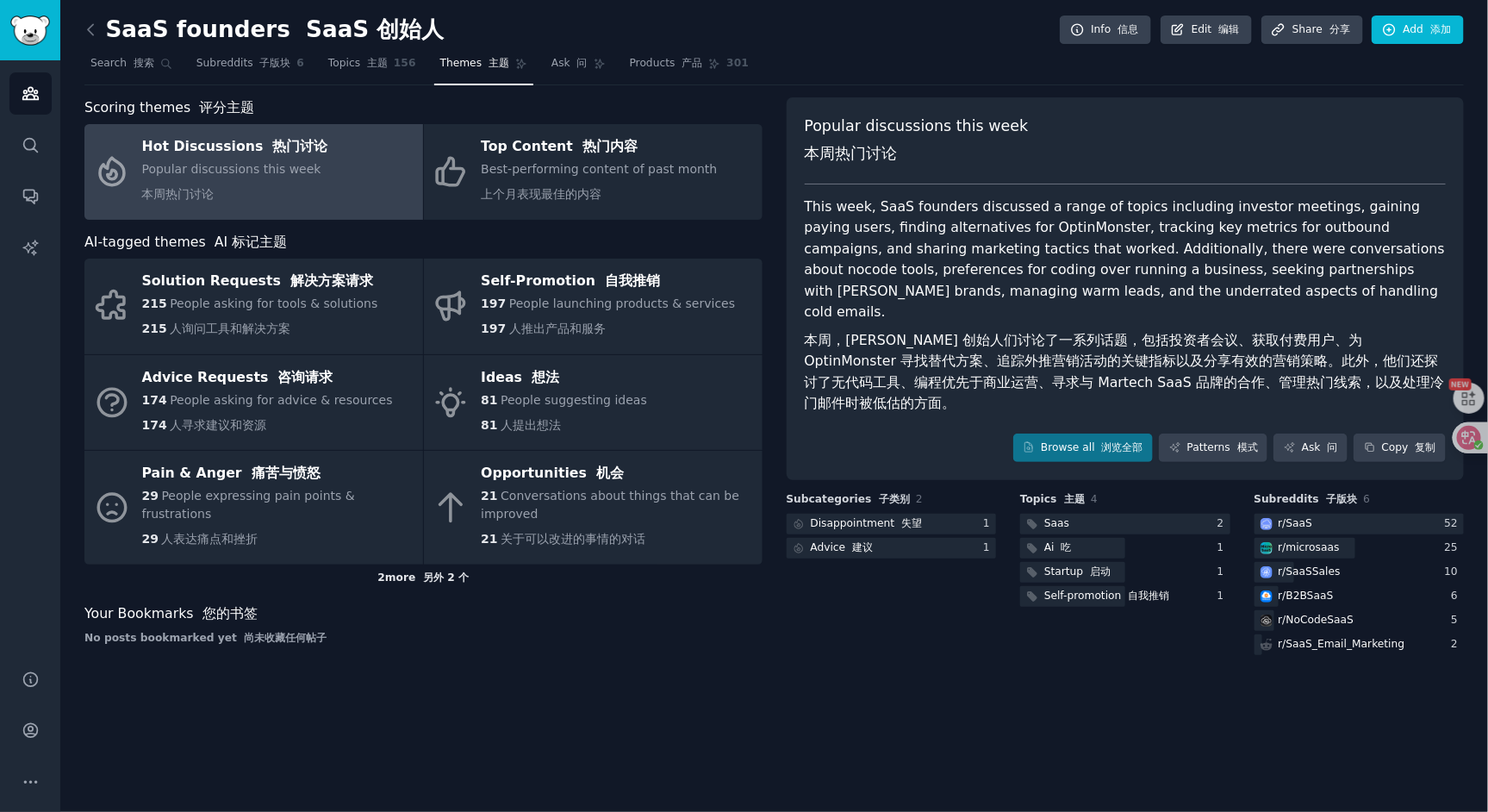
click at [435, 575] on font "另外 2 个" at bounding box center [446, 577] width 45 height 12
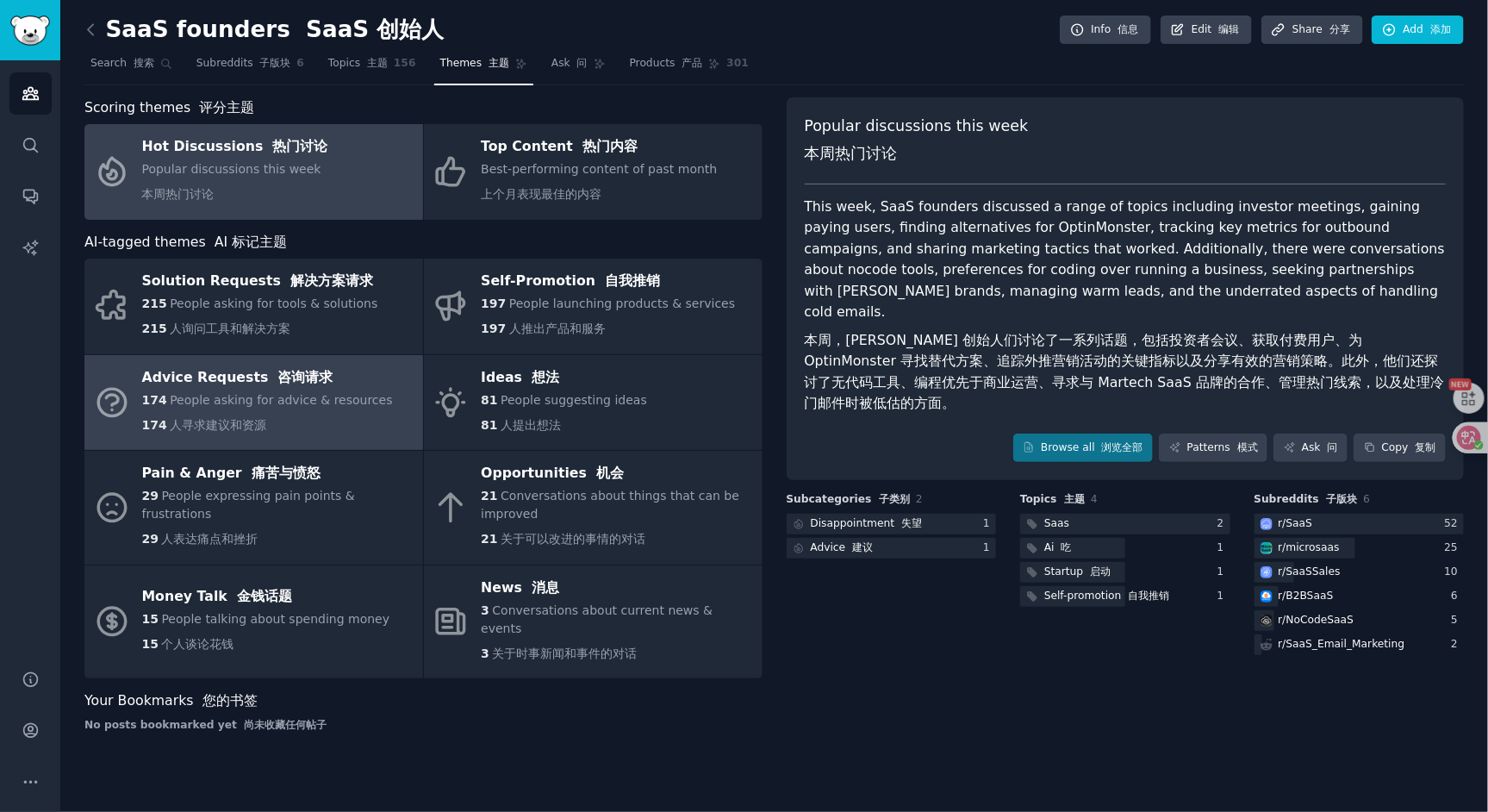
click at [311, 374] on font "咨询请求" at bounding box center [305, 377] width 55 height 16
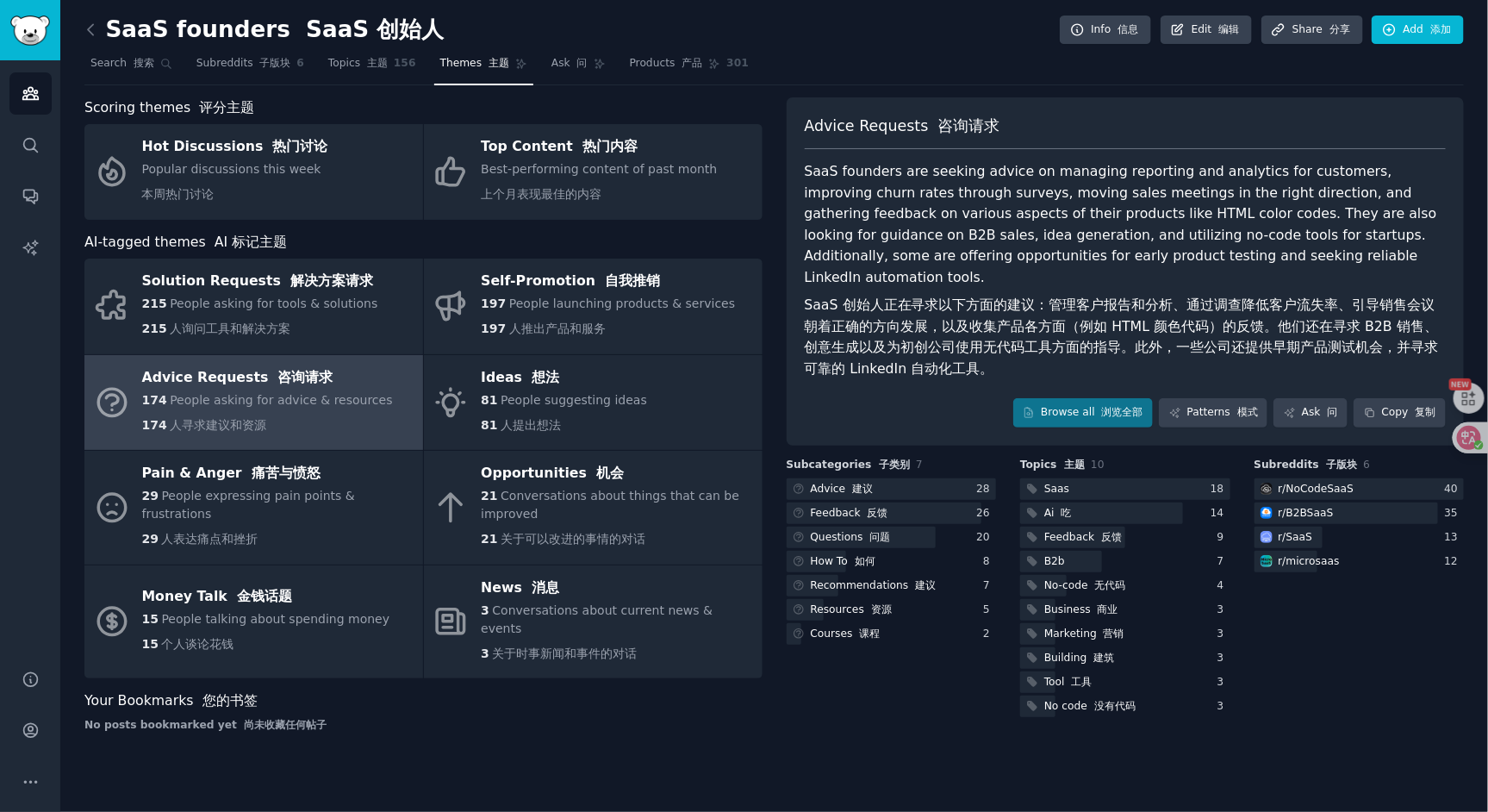
click at [1074, 403] on div "Advice Requests 咨询请求 SaaS founders are seeking advice on managing reporting and…" at bounding box center [1125, 271] width 678 height 348
click at [1081, 398] on link "Browse all 浏览全部" at bounding box center [1083, 413] width 141 height 29
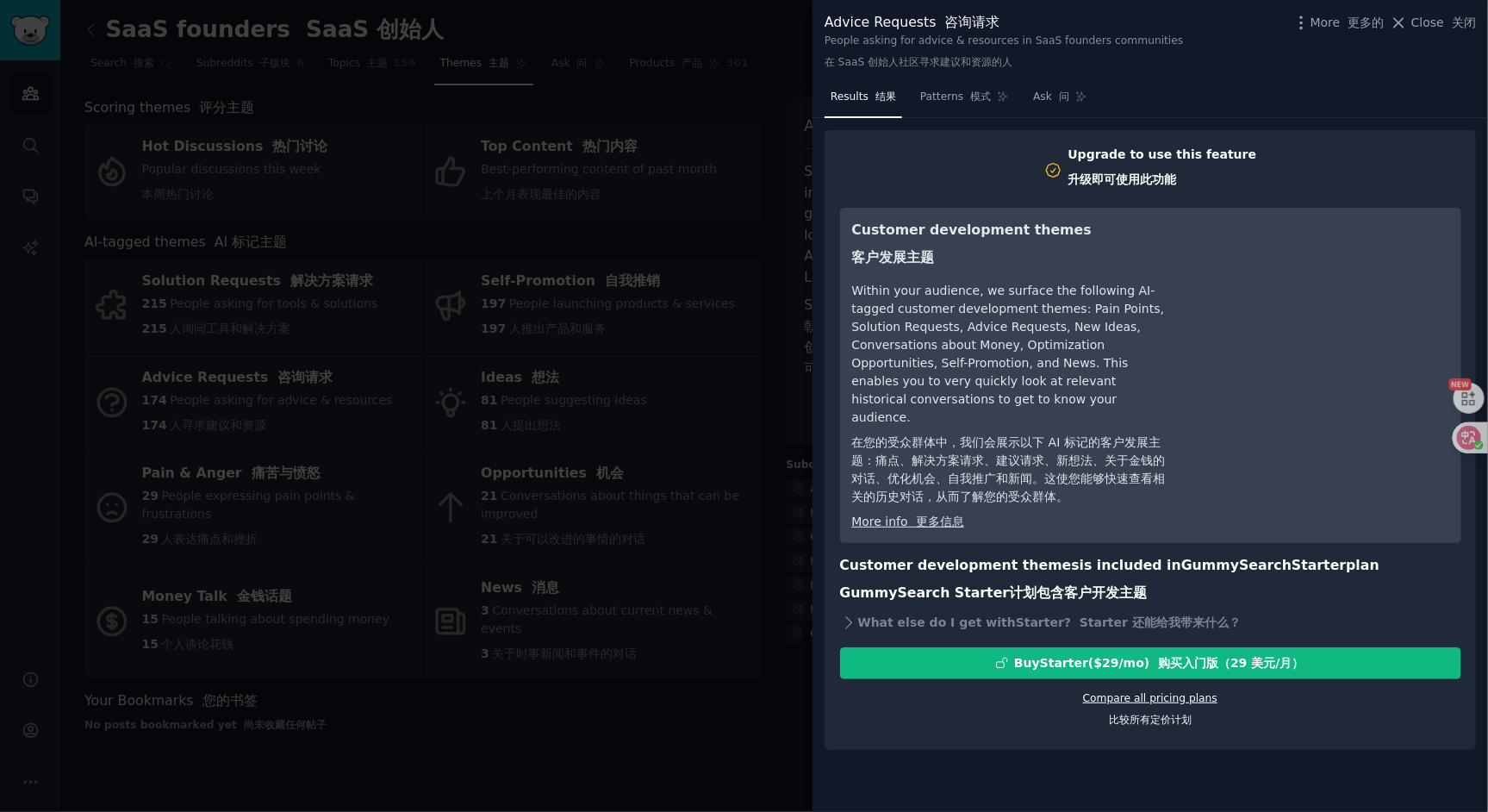
click at [1173, 692] on link "Compare all pricing plans 比较所有定价计划" at bounding box center [1150, 709] width 134 height 35
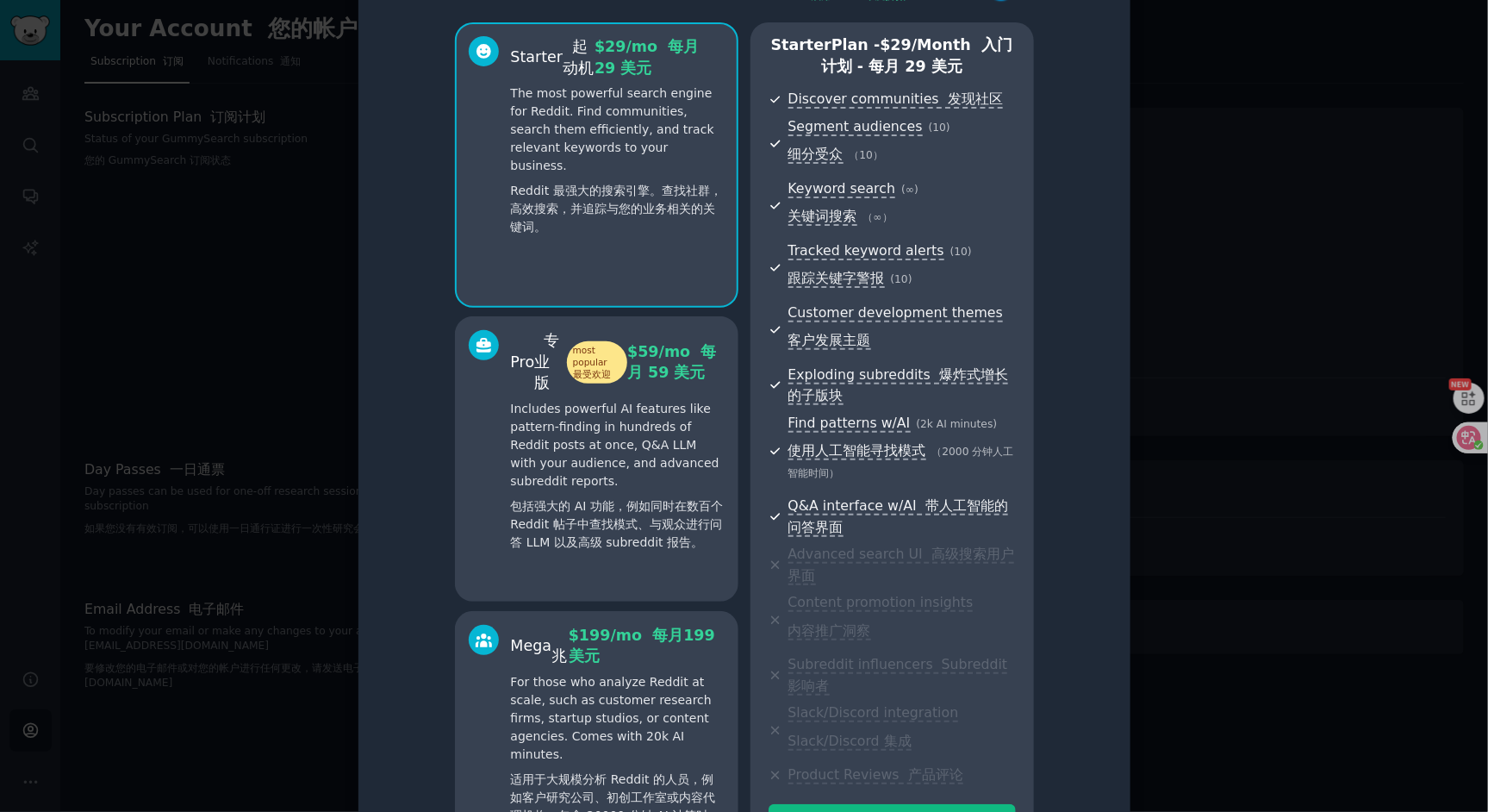
scroll to position [189, 0]
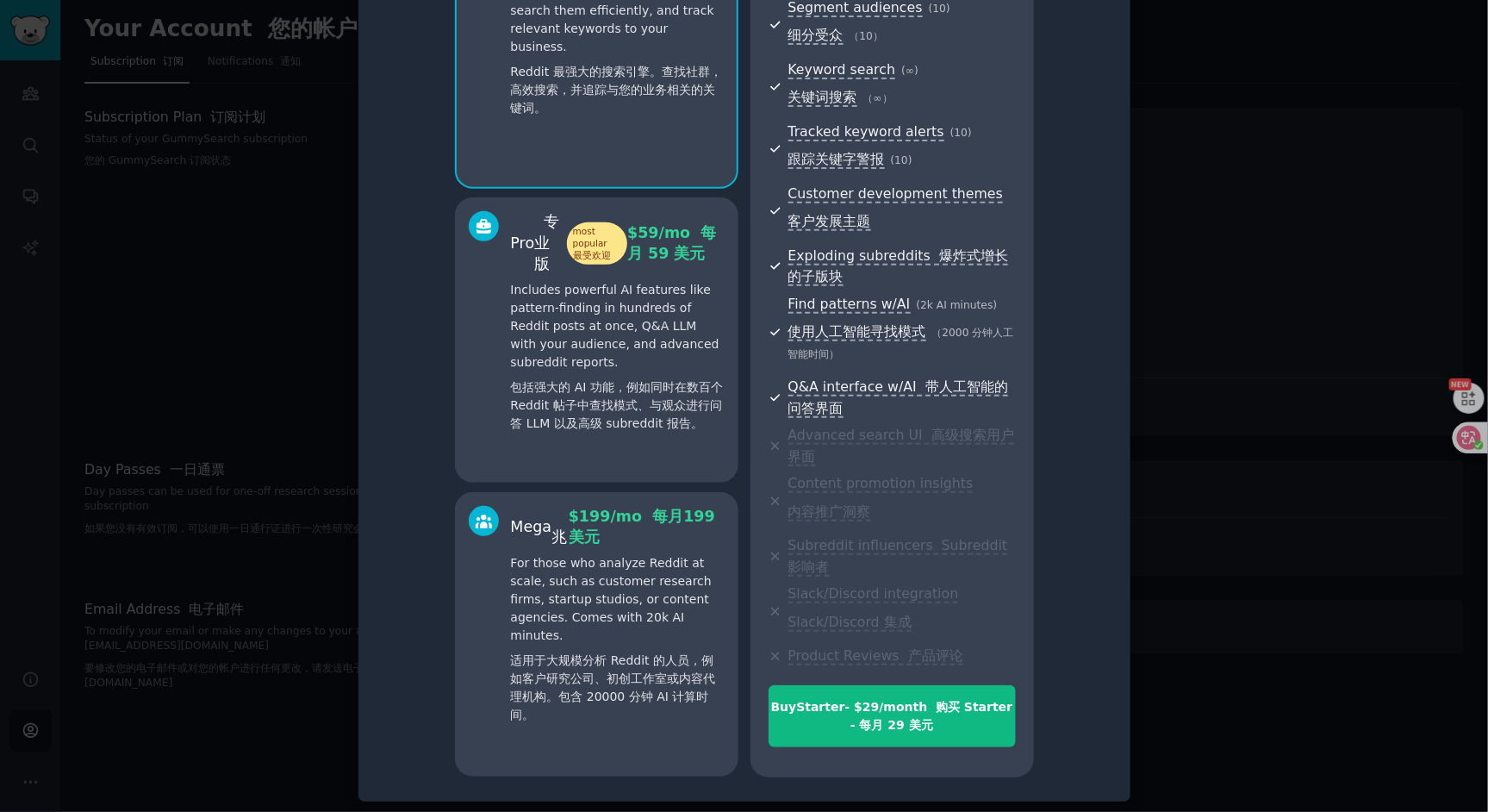
click at [709, 365] on p "Includes powerful AI features like pattern-finding in hundreds of Reddit posts …" at bounding box center [617, 360] width 213 height 159
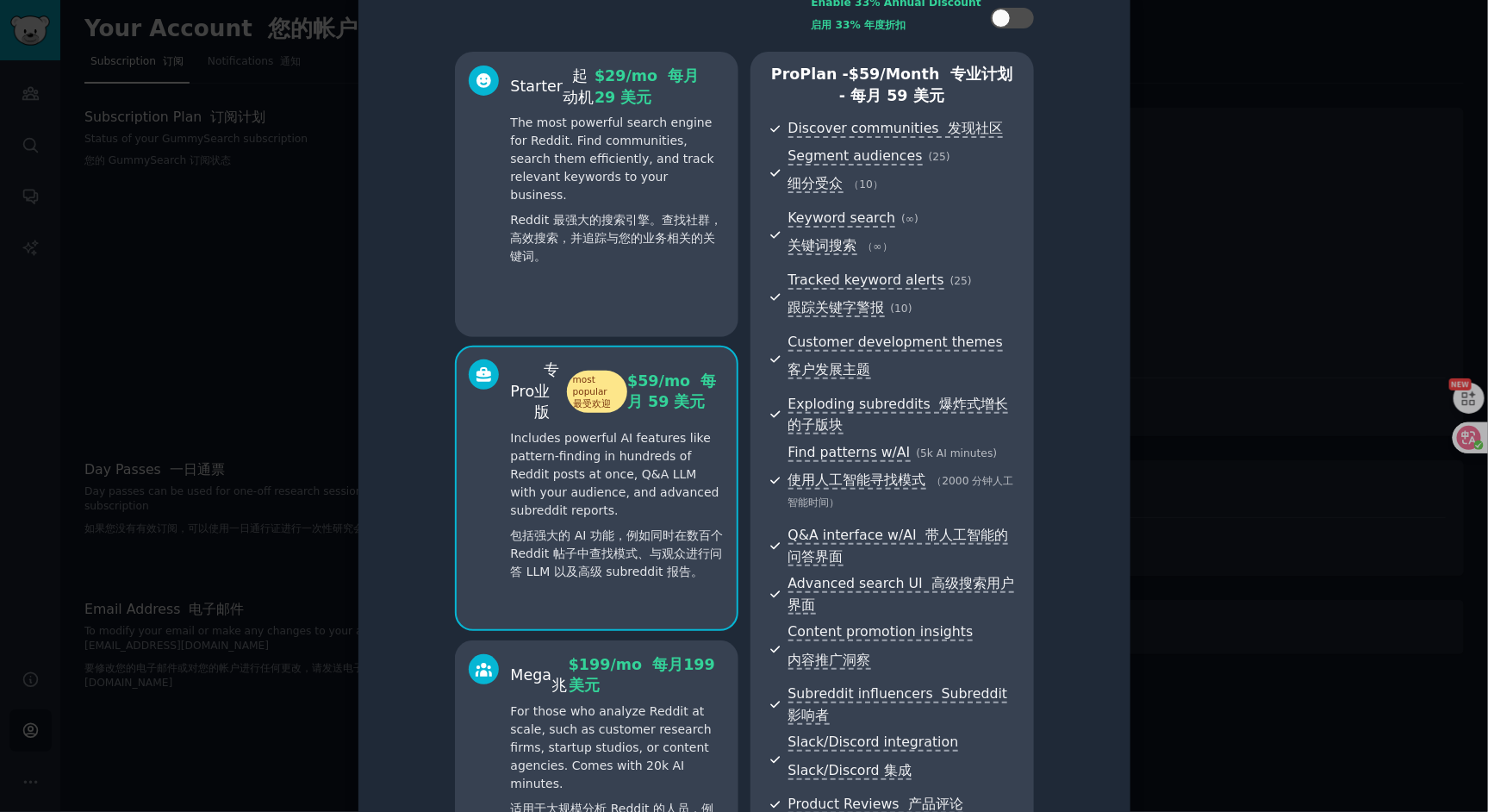
scroll to position [44, 0]
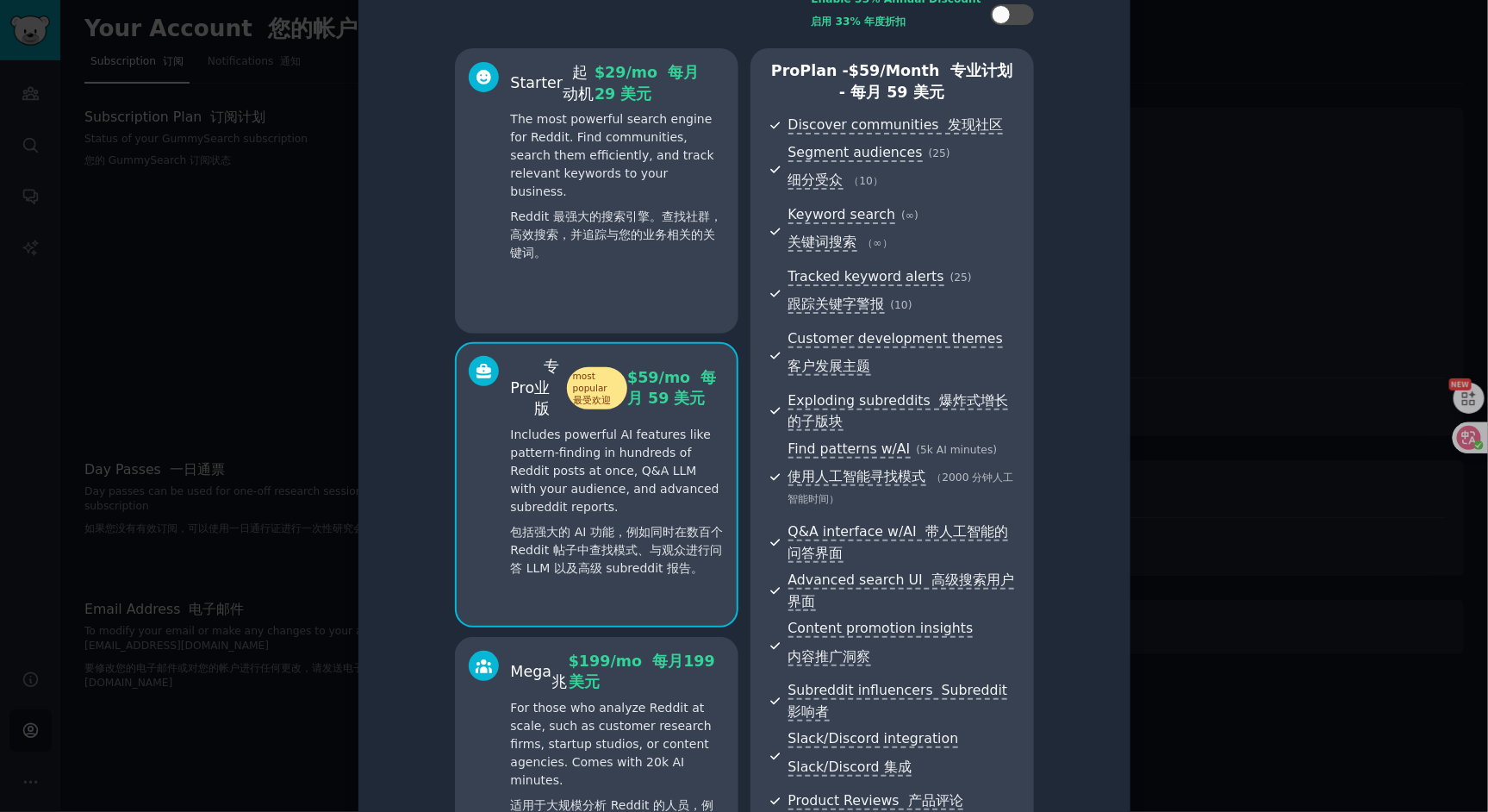
click at [698, 210] on font "Reddit 最强大的搜索引擎。查找社群，高效搜索，并追踪与您的业务相关的关键词。" at bounding box center [617, 234] width 211 height 50
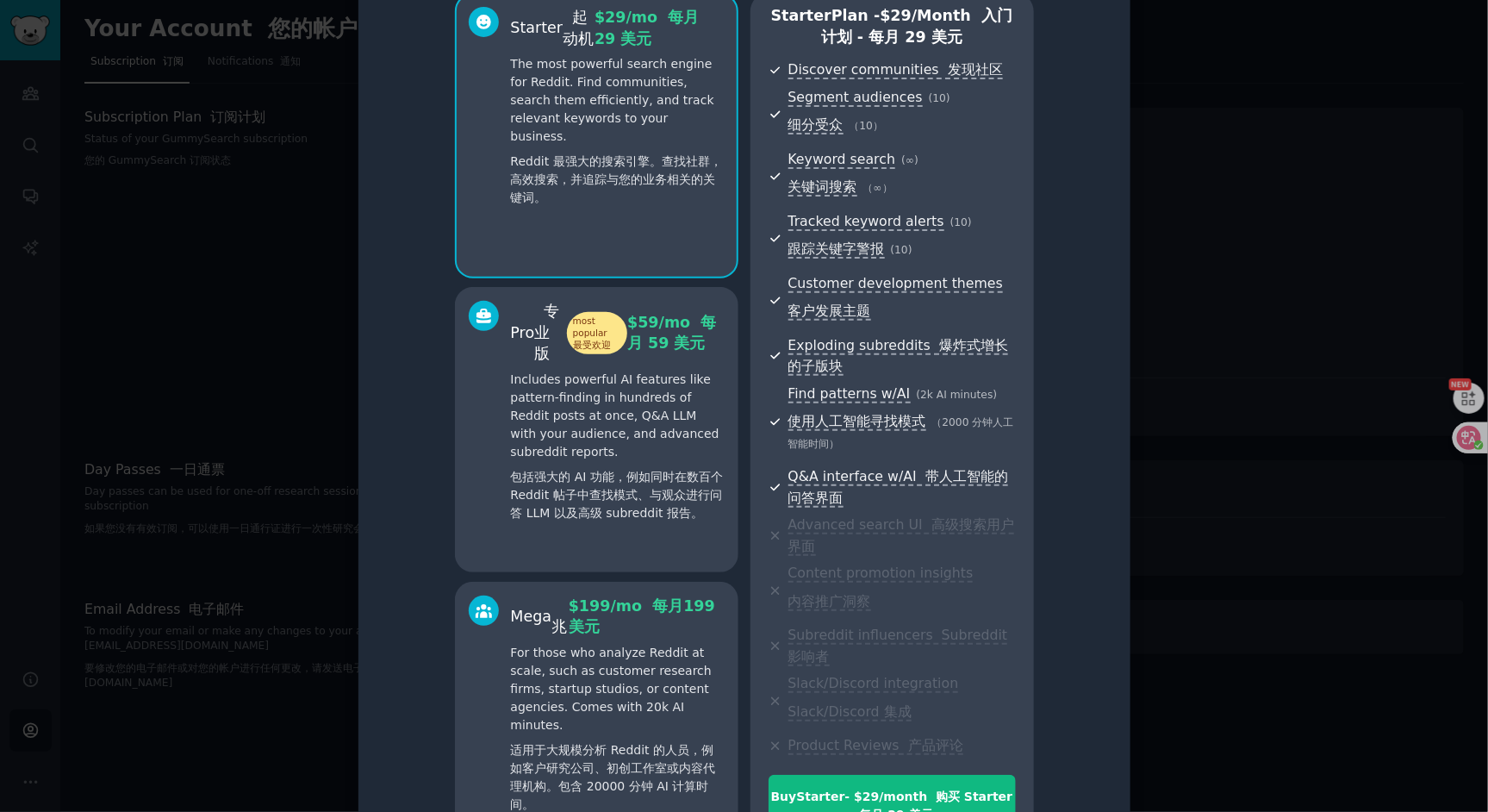
scroll to position [189, 0]
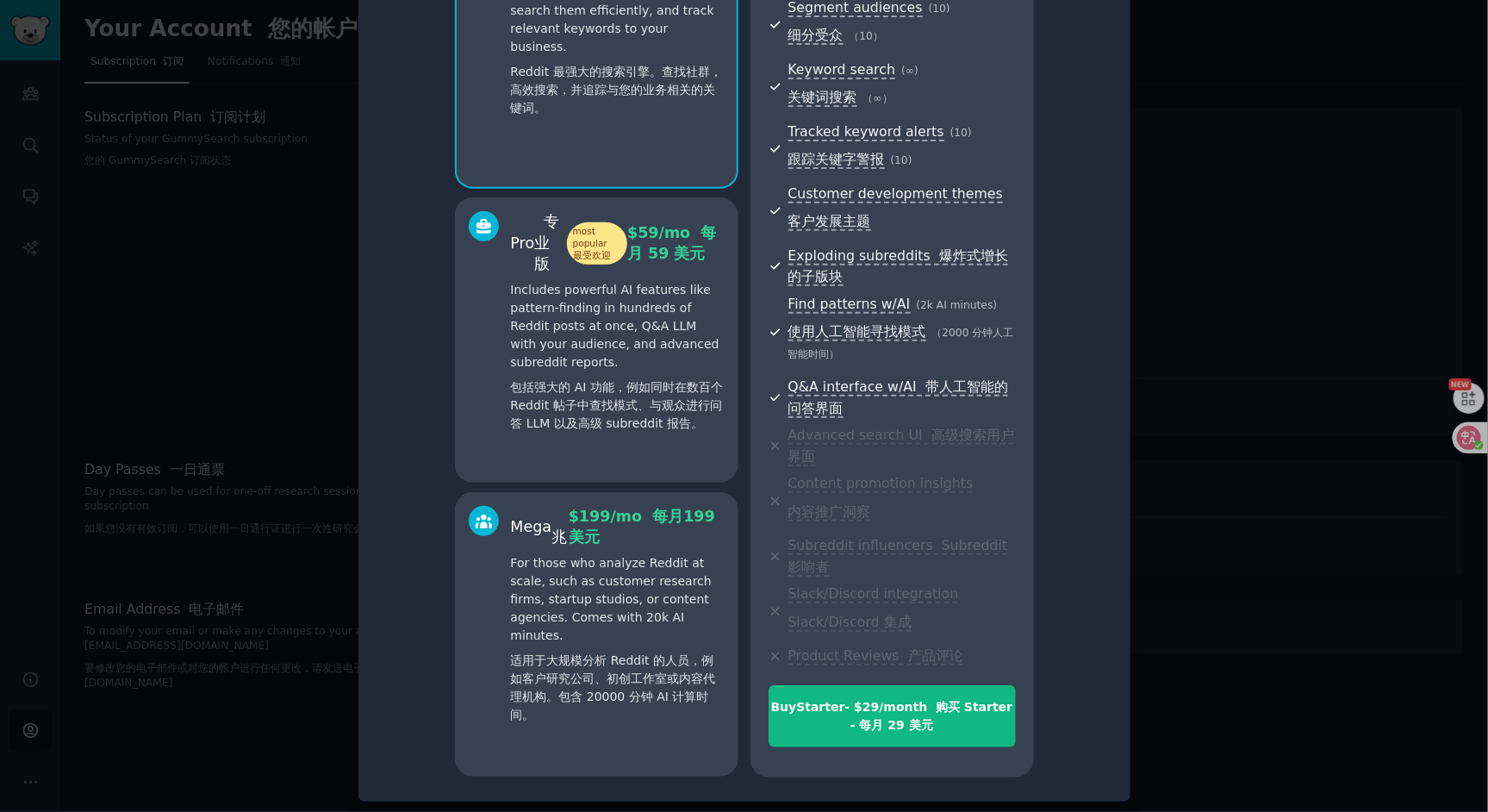
click at [667, 396] on font "包括强大的 AI 功能，例如同时在数百个 Reddit 帖子中查找模式、与观众进行问答 LLM 以及高级 subreddit 报告。" at bounding box center [617, 405] width 213 height 54
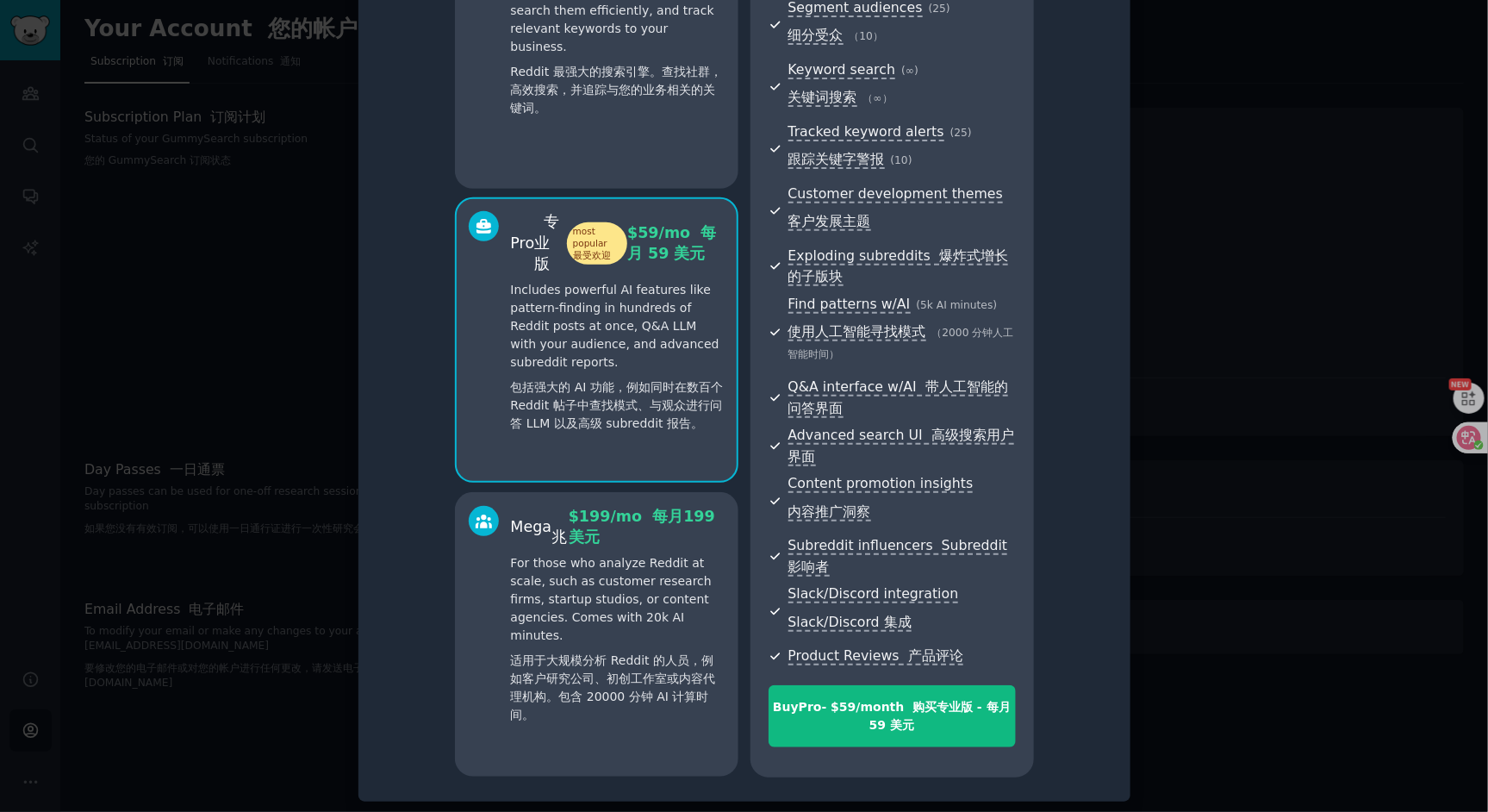
click at [651, 573] on p "For those who analyze Reddit at scale, such as customer research firms, startup…" at bounding box center [617, 642] width 213 height 177
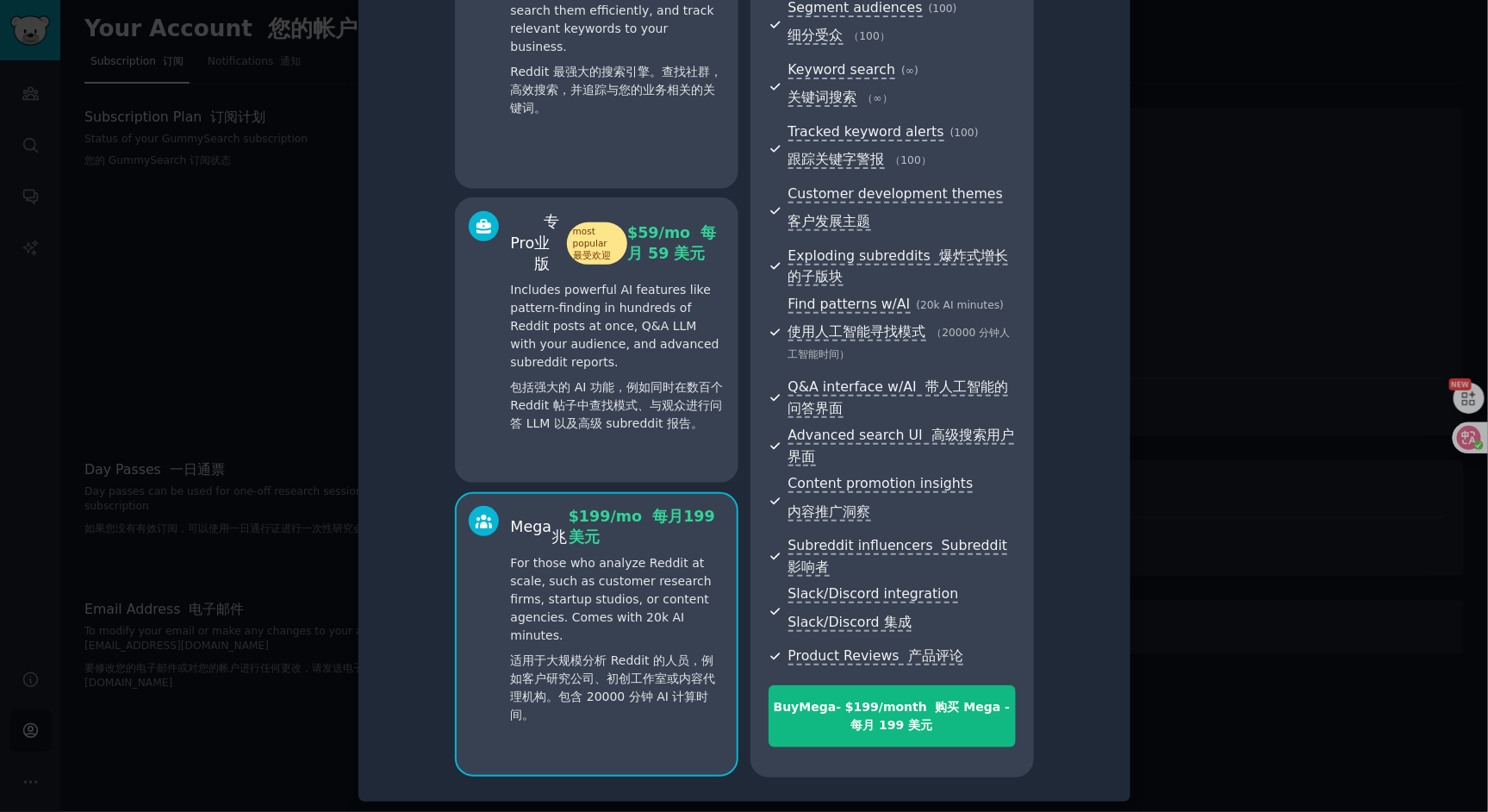
click at [653, 74] on font "Reddit 最强大的搜索引擎。查找社群，高效搜索，并追踪与您的业务相关的关键词。" at bounding box center [617, 89] width 211 height 50
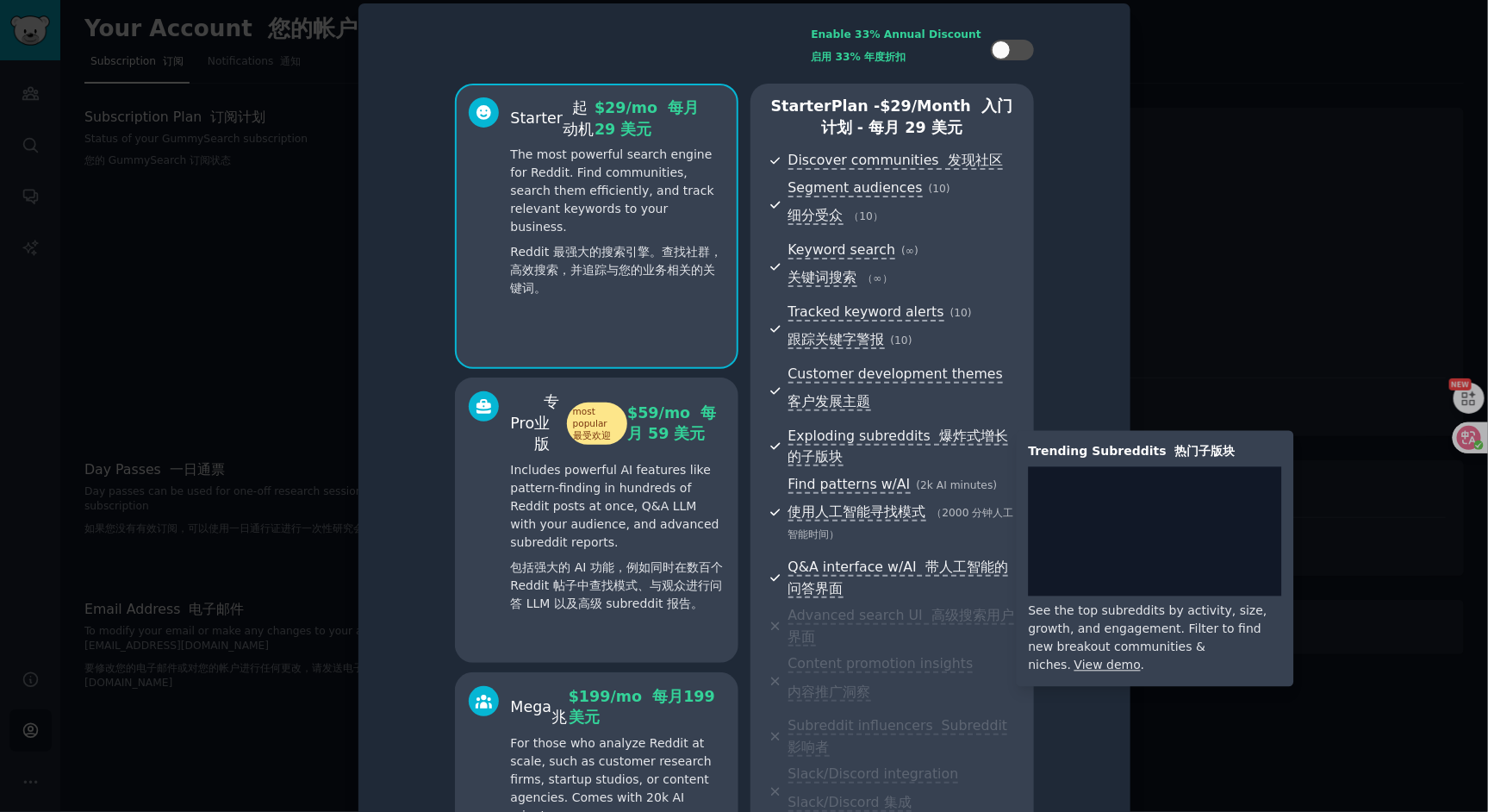
scroll to position [0, 0]
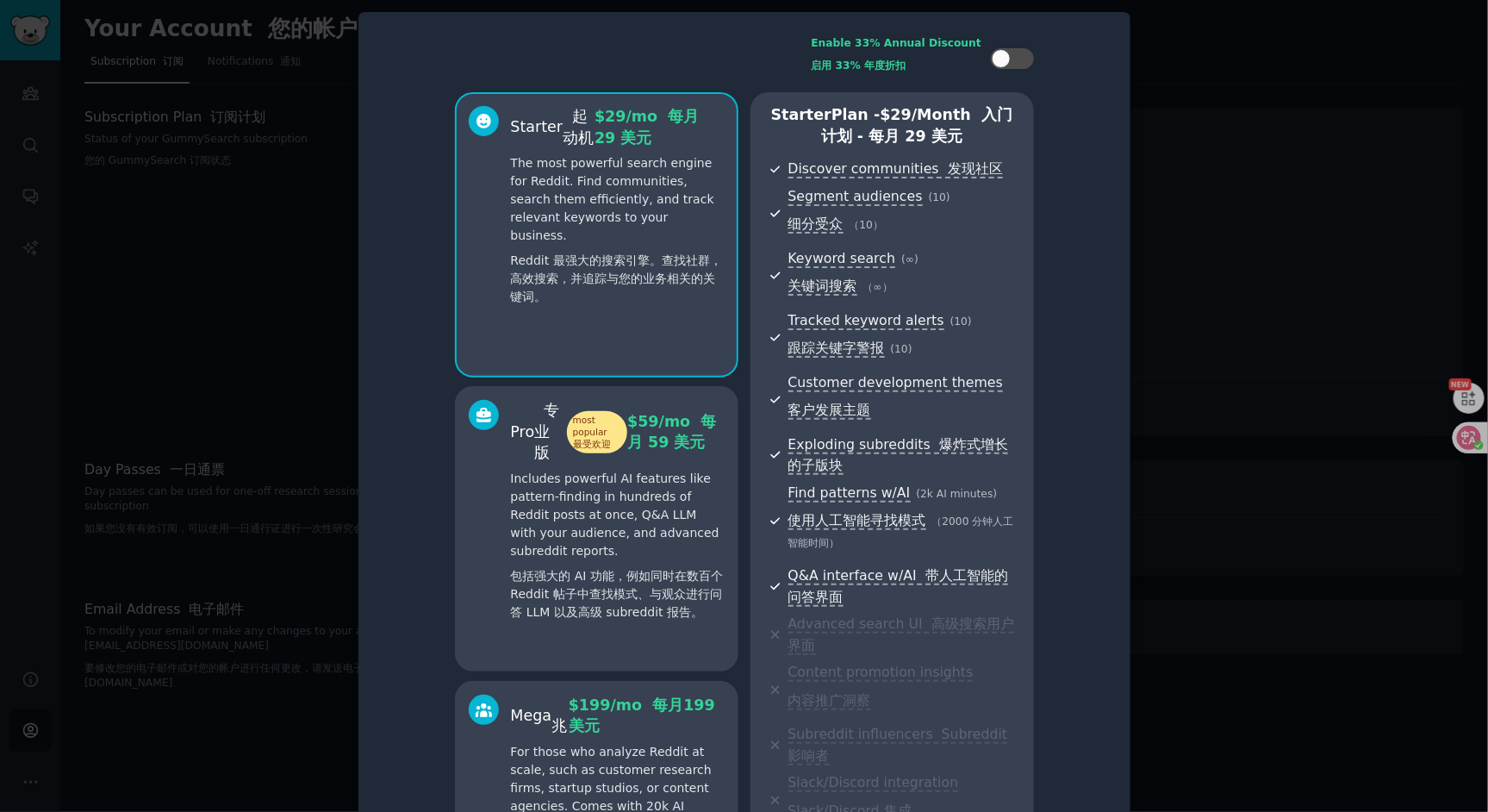
click at [658, 513] on p "Includes powerful AI features like pattern-finding in hundreds of Reddit posts …" at bounding box center [617, 549] width 213 height 159
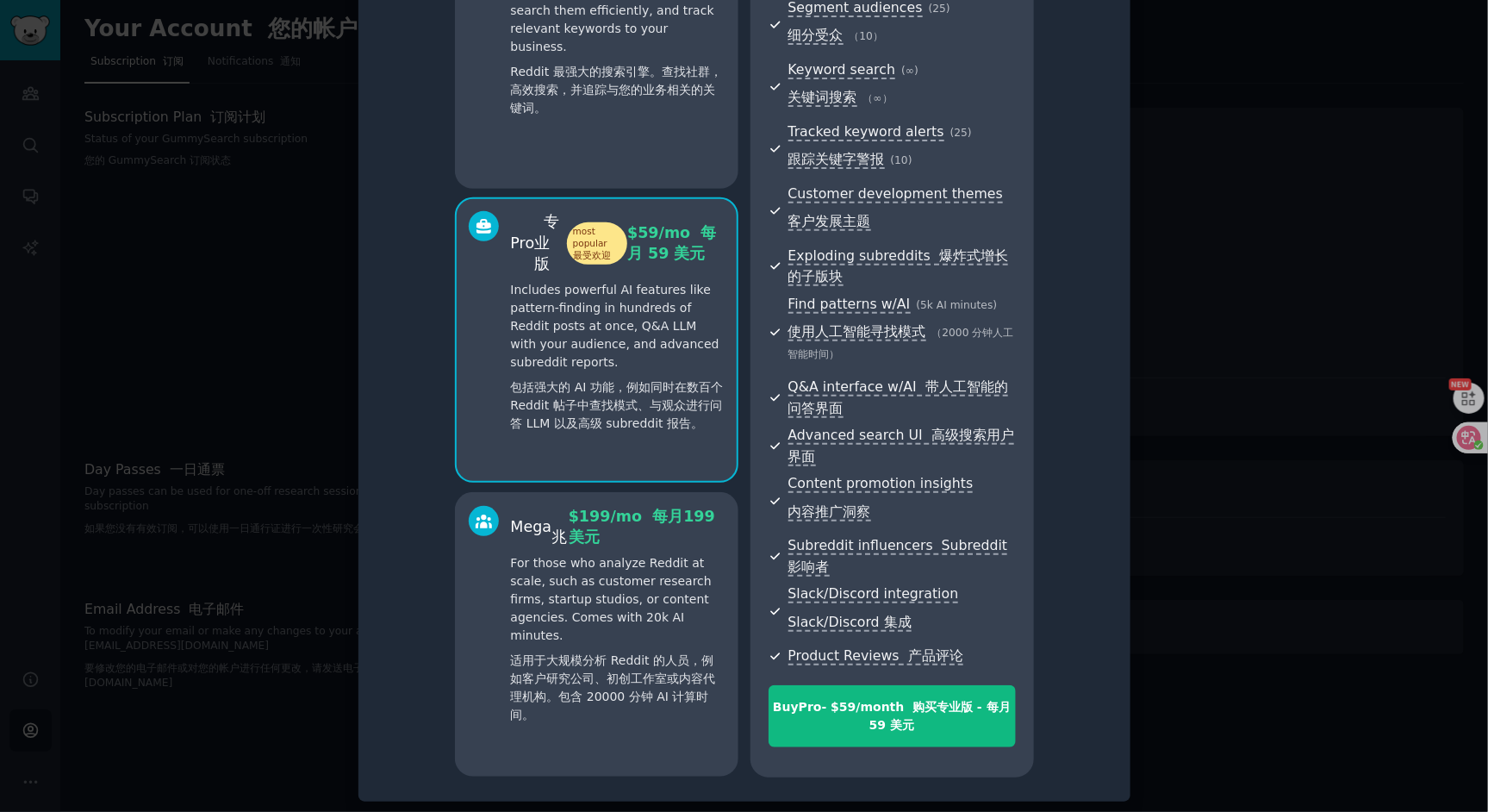
click at [675, 605] on p "For those who analyze Reddit at scale, such as customer research firms, startup…" at bounding box center [617, 642] width 213 height 177
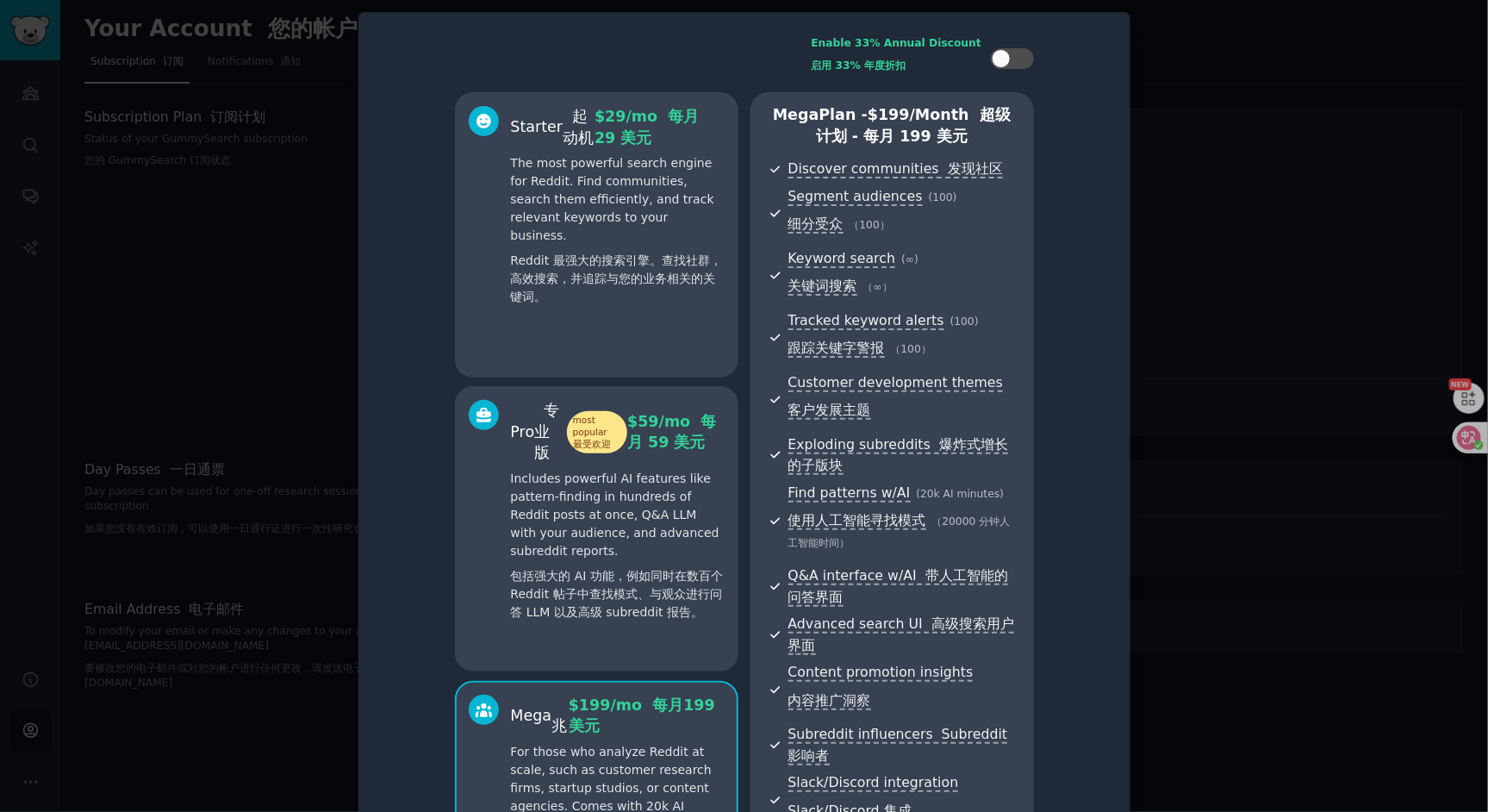
click at [681, 553] on p "Includes powerful AI features like pattern-finding in hundreds of Reddit posts …" at bounding box center [617, 549] width 213 height 159
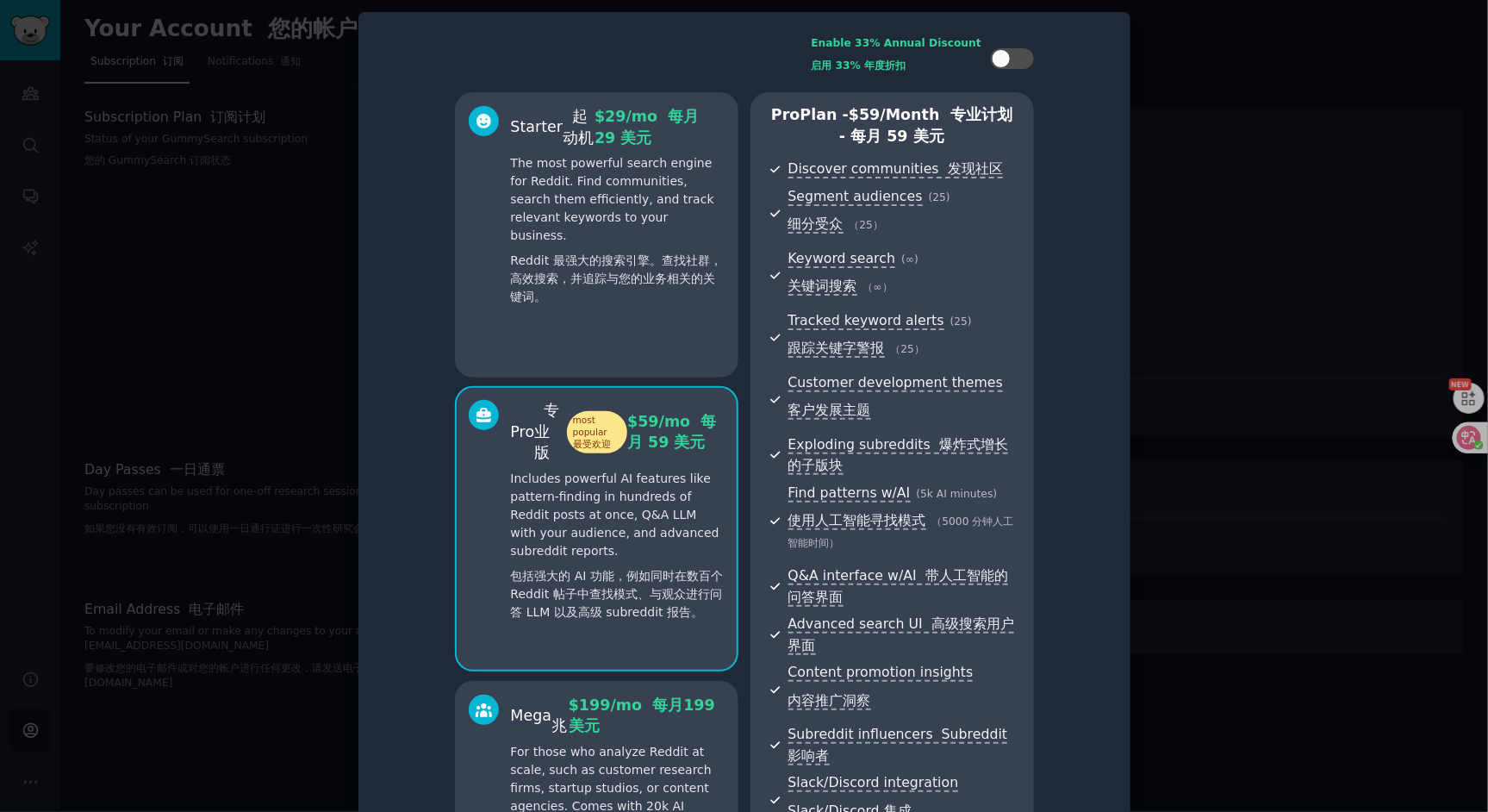
click at [1183, 246] on div at bounding box center [744, 406] width 1488 height 812
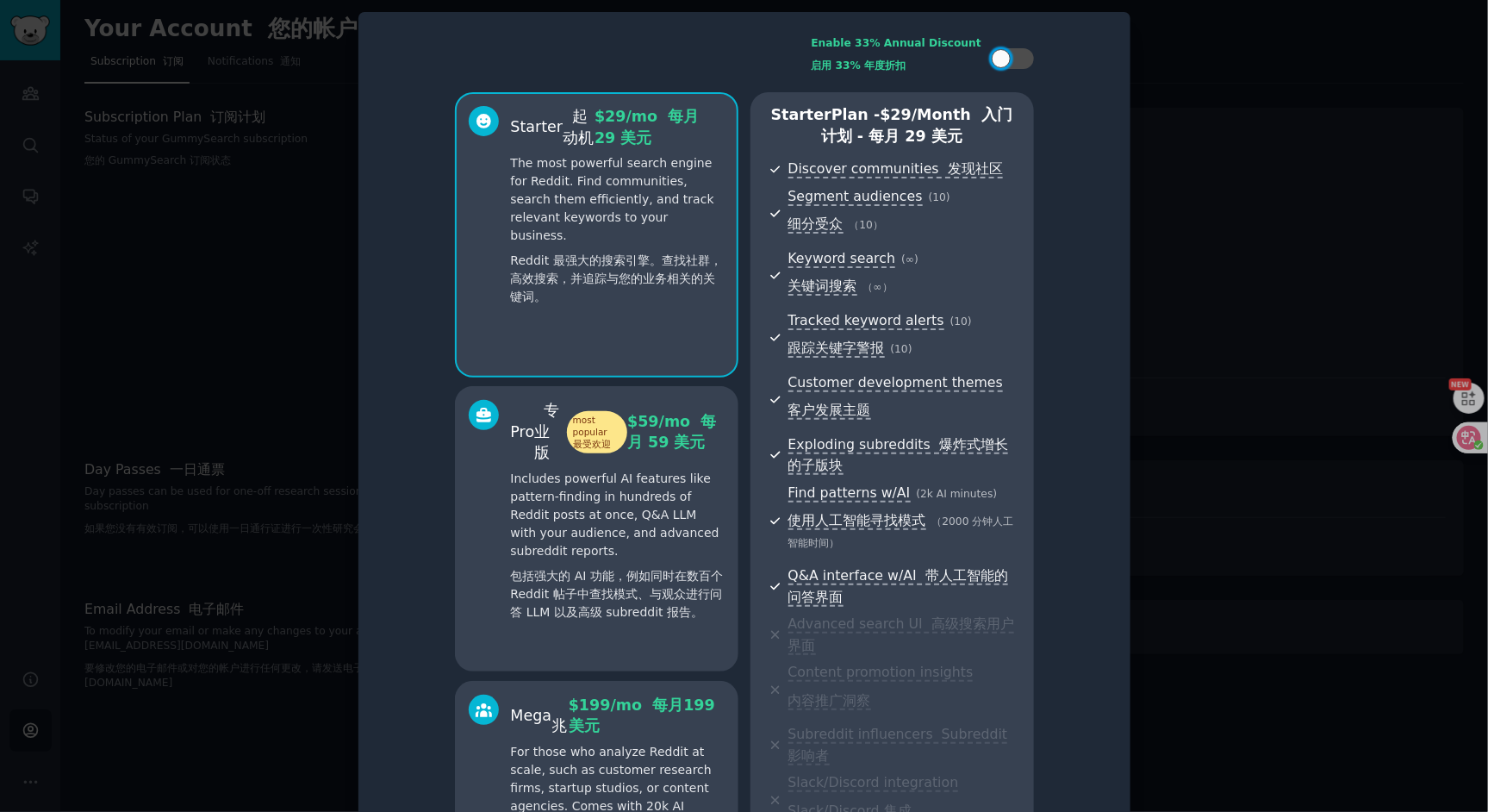
click at [1445, 356] on div at bounding box center [744, 406] width 1488 height 812
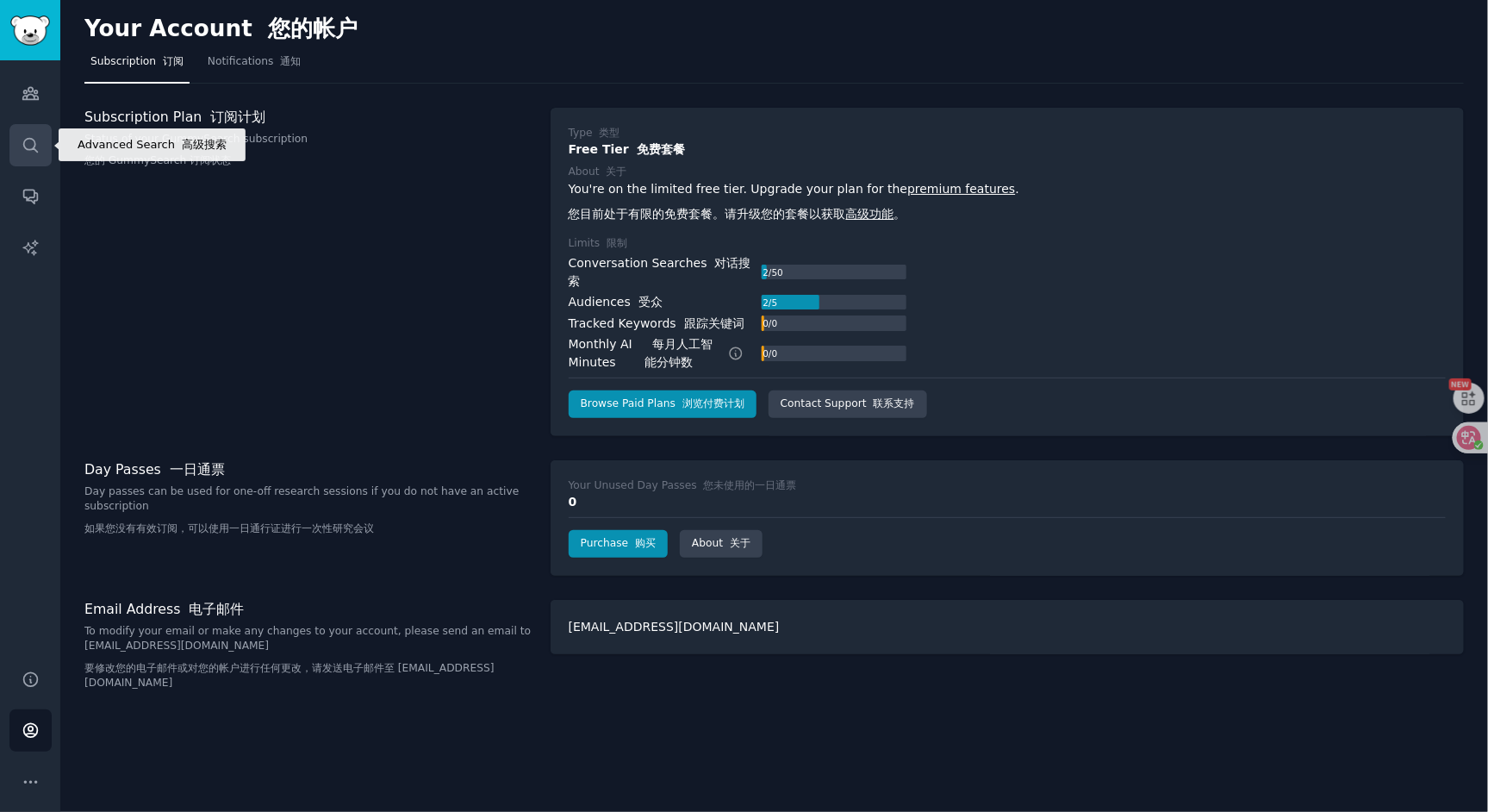
click at [25, 145] on icon "Sidebar" at bounding box center [30, 144] width 14 height 14
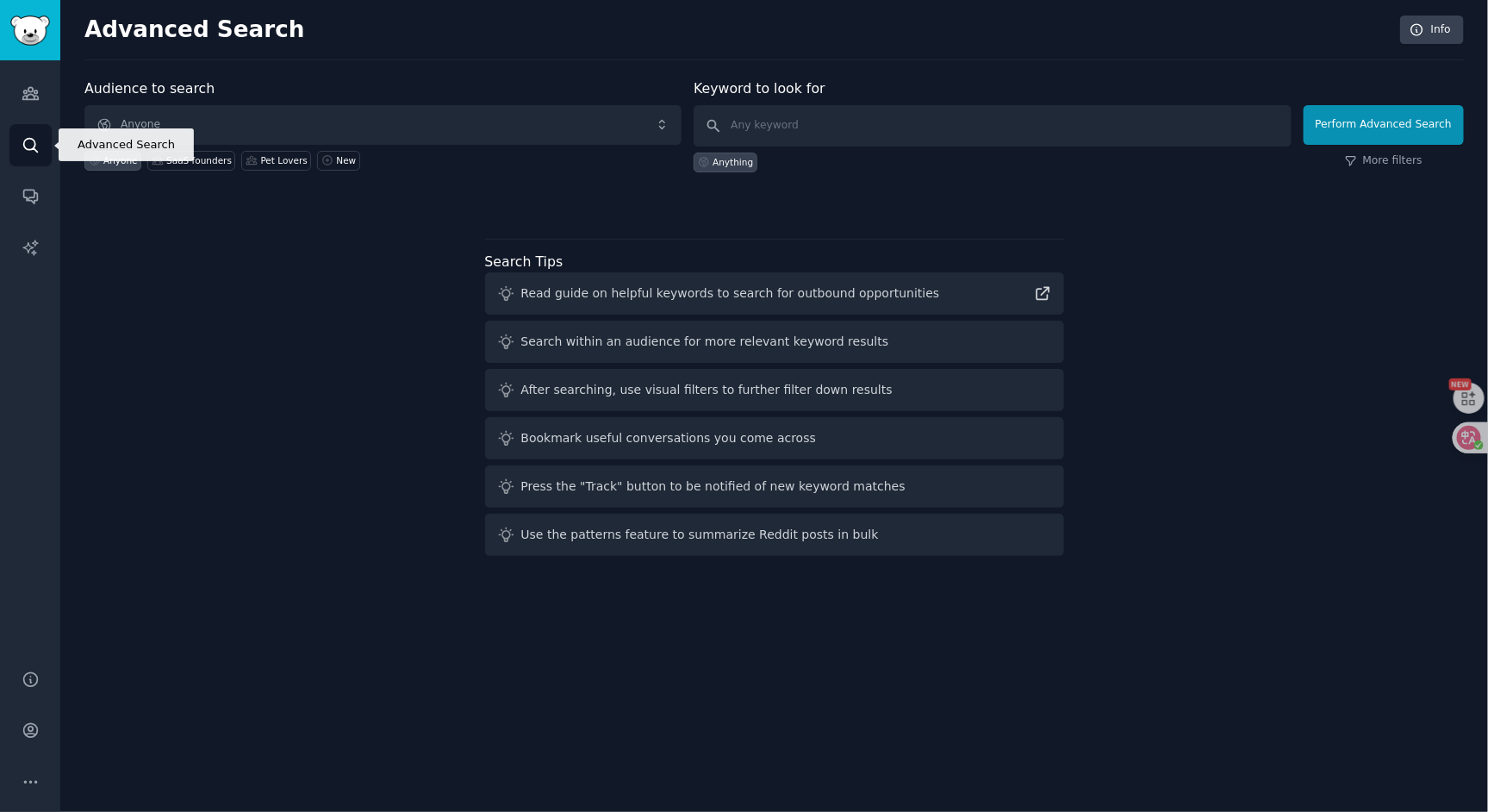
click at [25, 145] on icon "Sidebar" at bounding box center [30, 144] width 14 height 14
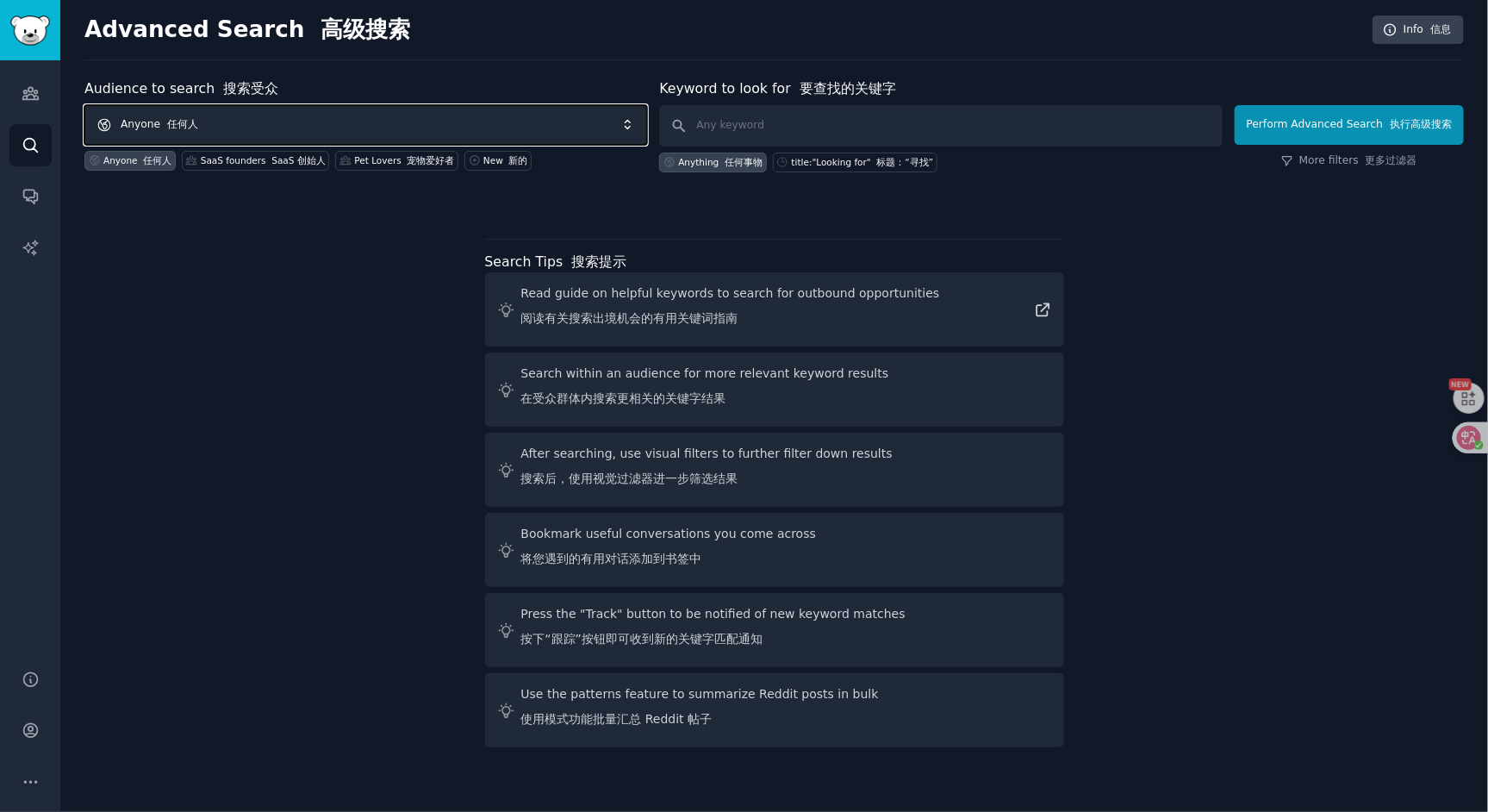
click at [238, 125] on span "Anyone 任何人" at bounding box center [365, 125] width 563 height 40
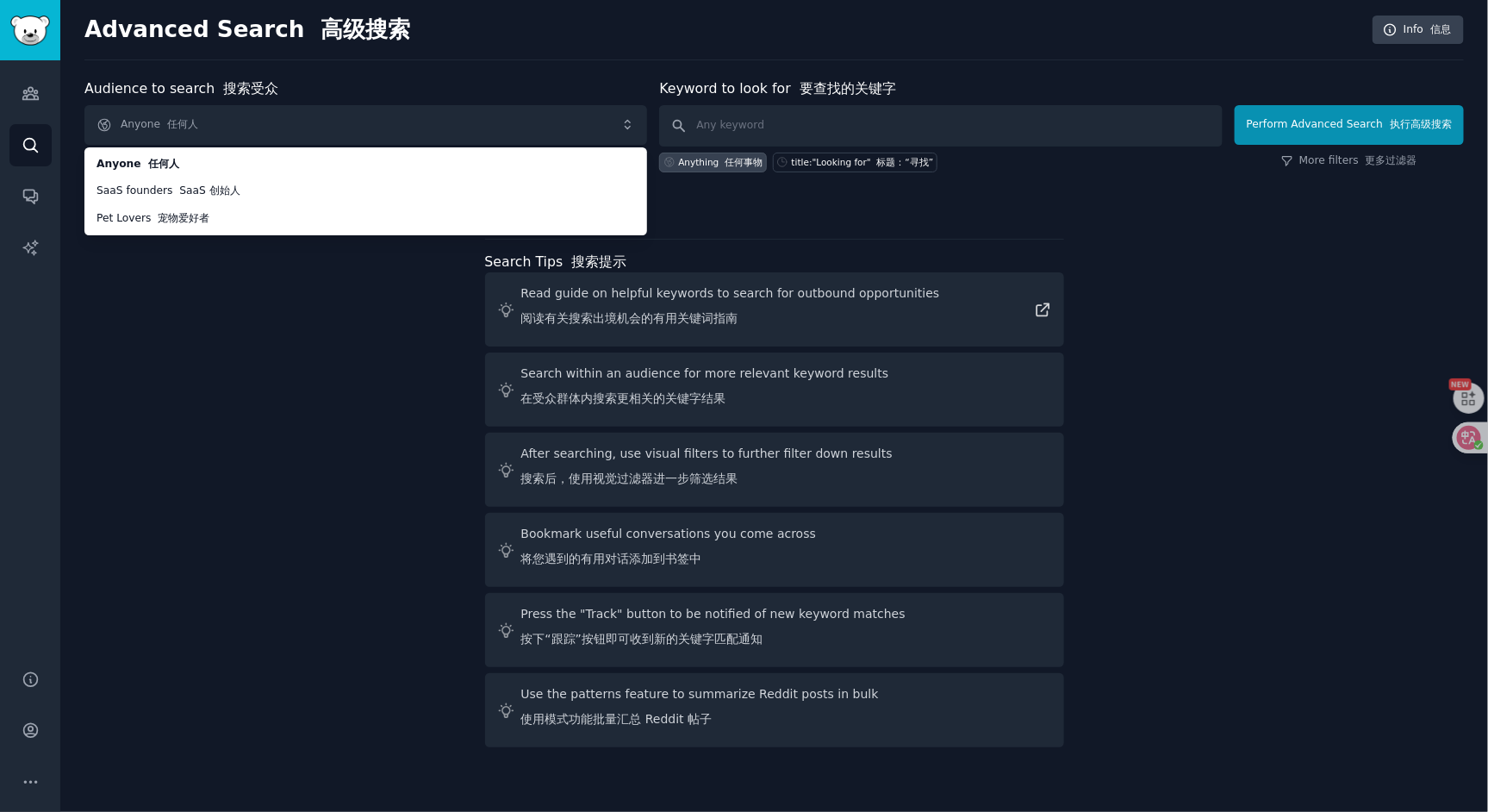
click at [194, 405] on div "Audience to search 搜索受众 Anyone 任何人 Anyone 任何人 SaaS founders [PERSON_NAME] 创始人 P…" at bounding box center [773, 415] width 1379 height 675
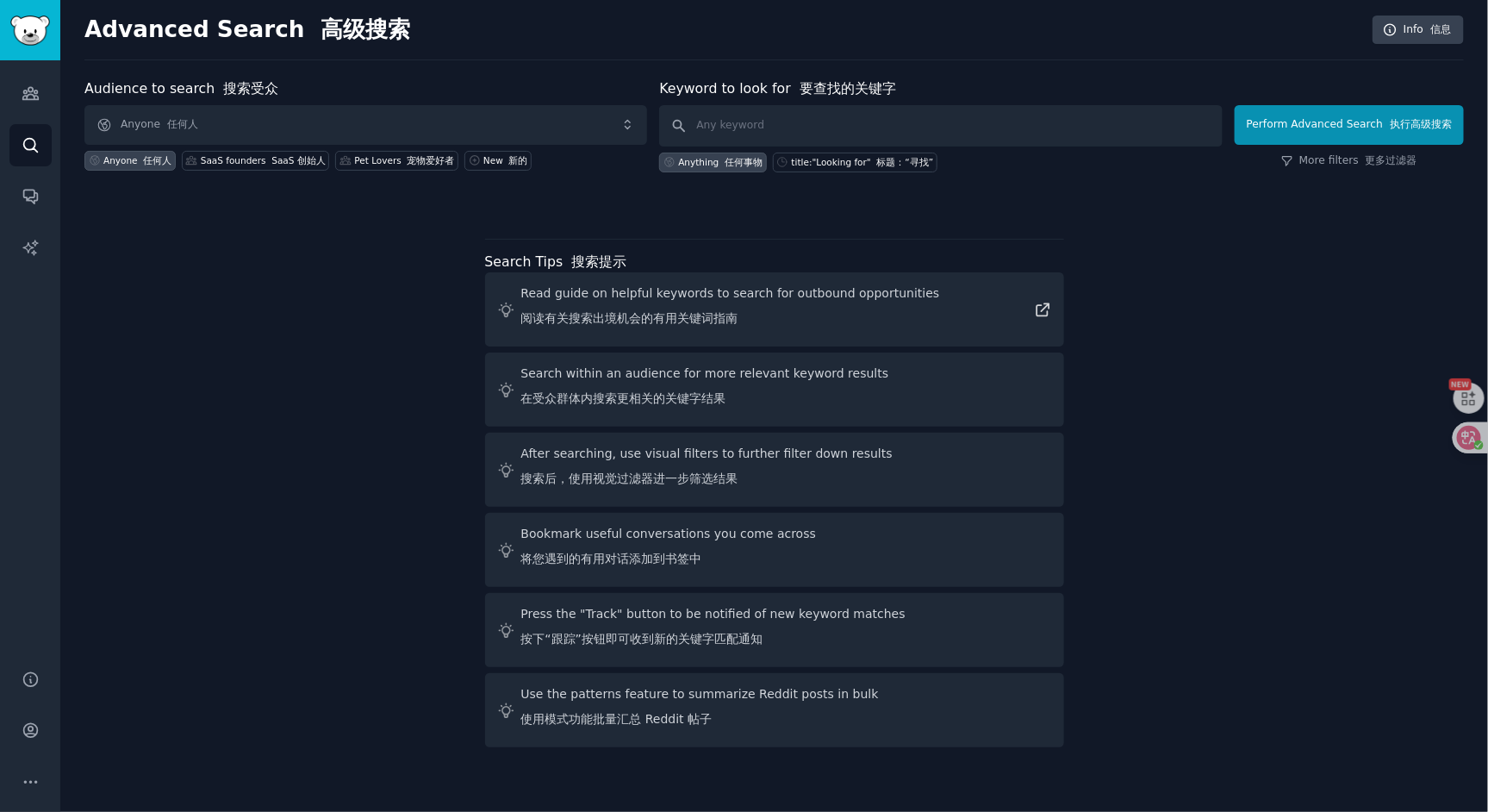
click at [1387, 50] on div "Advanced Search 高级搜索 Info 信息" at bounding box center [773, 37] width 1379 height 44
click at [1406, 38] on link "Info 信息" at bounding box center [1418, 29] width 92 height 29
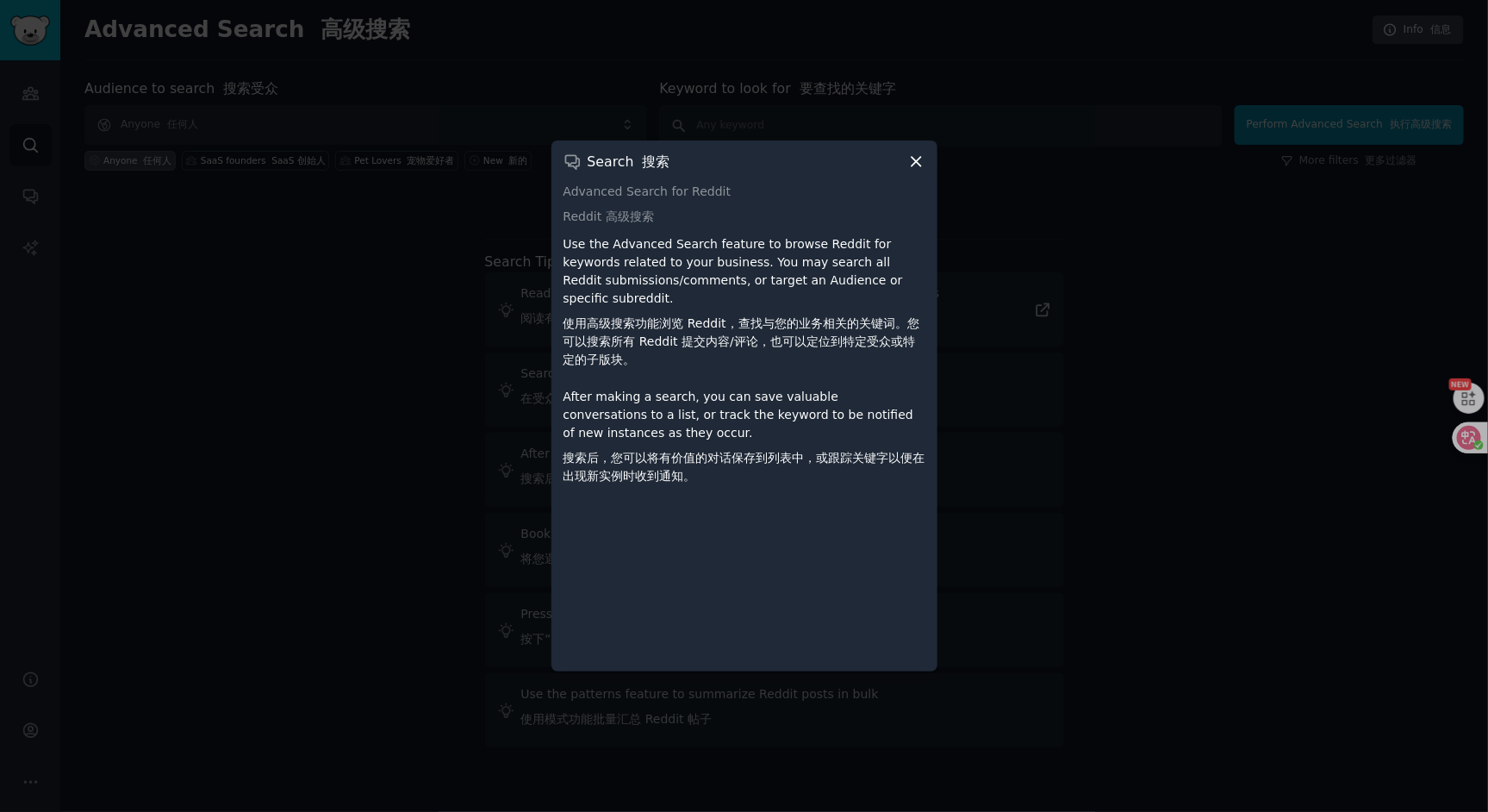
click at [913, 174] on div "Search 搜索 Advanced Search for Reddit Reddit 高级搜索 Use the Advanced Search featur…" at bounding box center [744, 406] width 386 height 532
click at [919, 165] on icon at bounding box center [916, 161] width 18 height 18
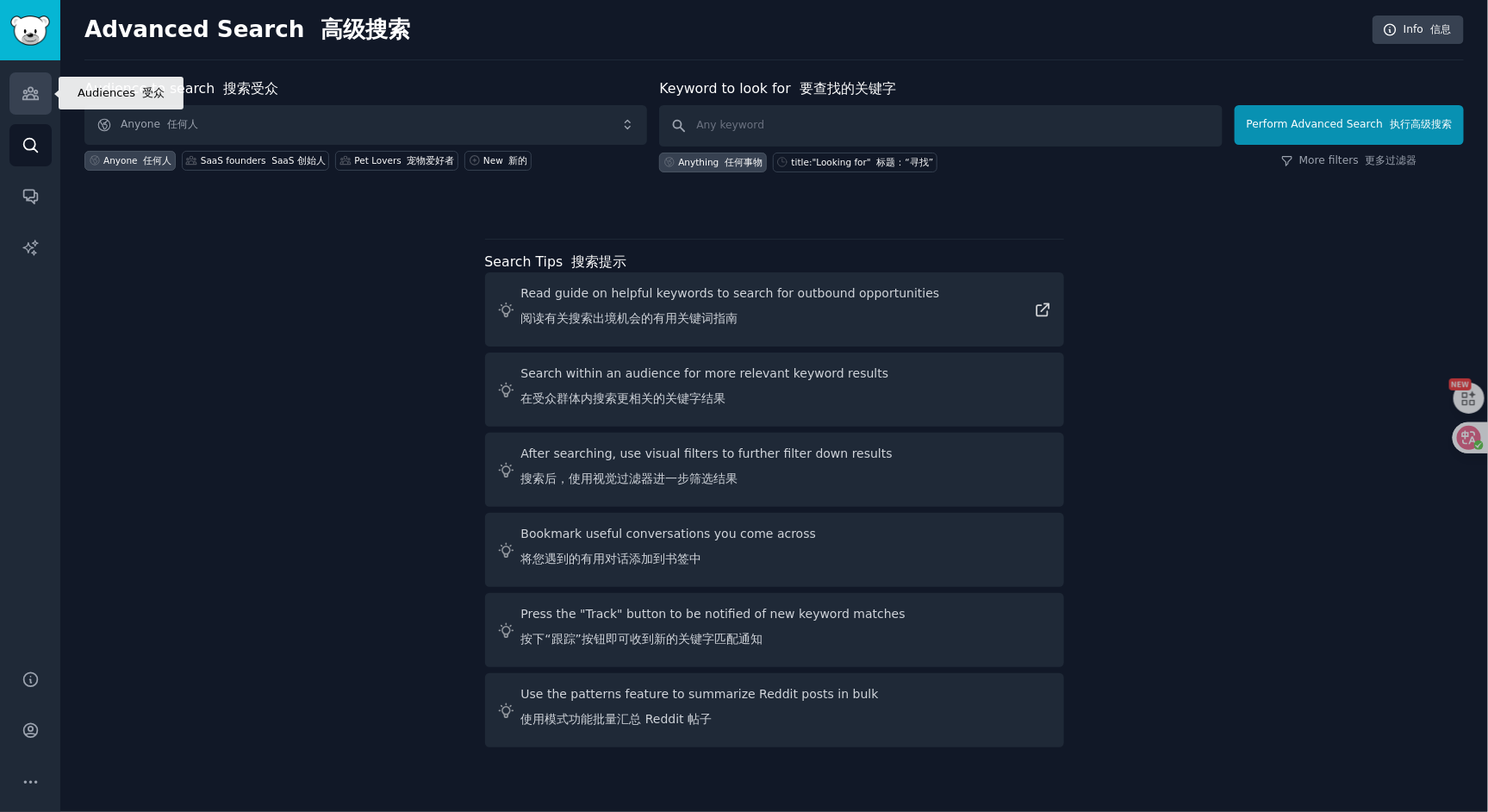
click at [36, 90] on icon "Sidebar" at bounding box center [30, 93] width 18 height 18
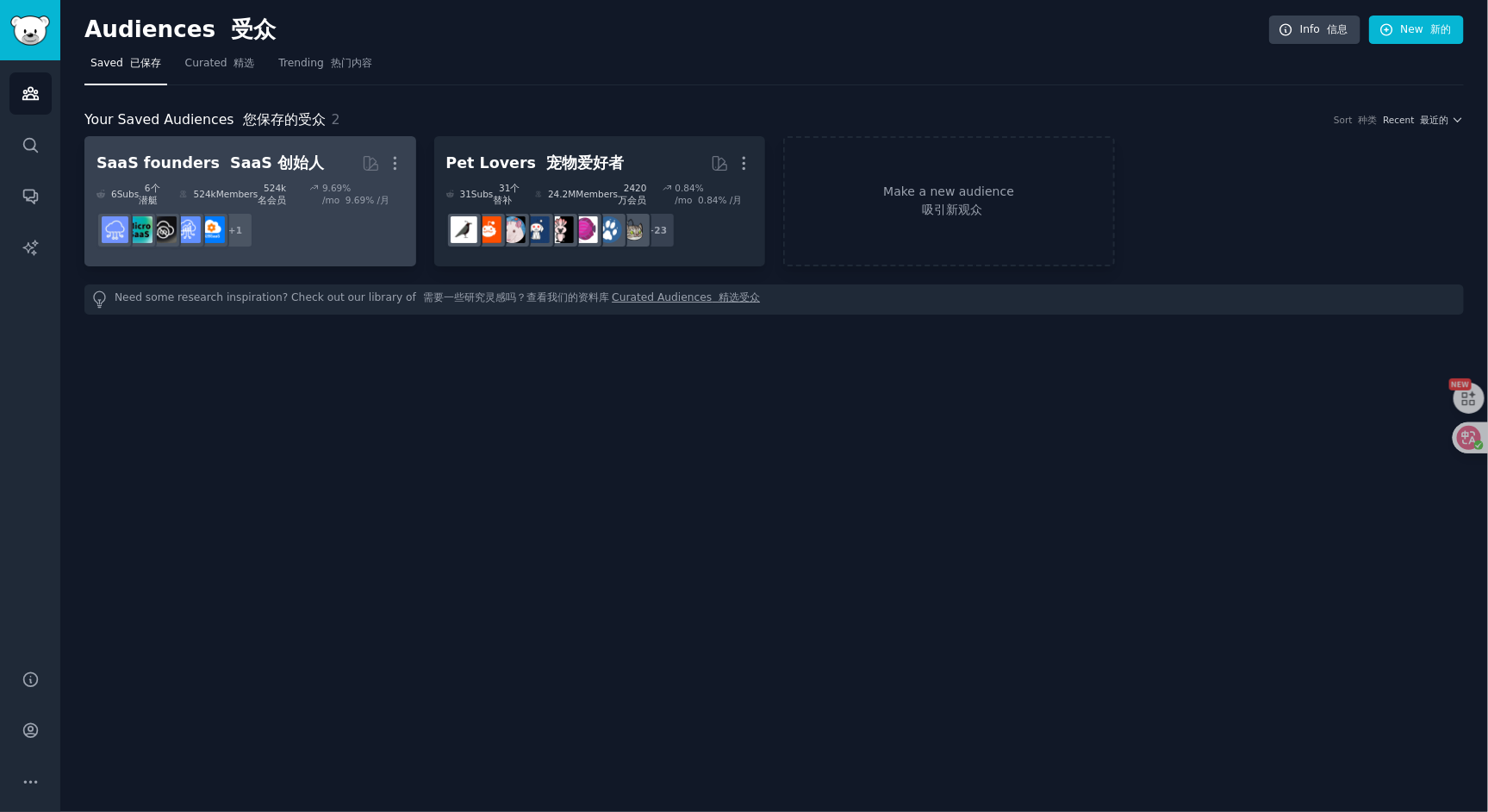
click at [262, 175] on h2 "SaaS founders [PERSON_NAME] 创始人 More" at bounding box center [250, 163] width 308 height 30
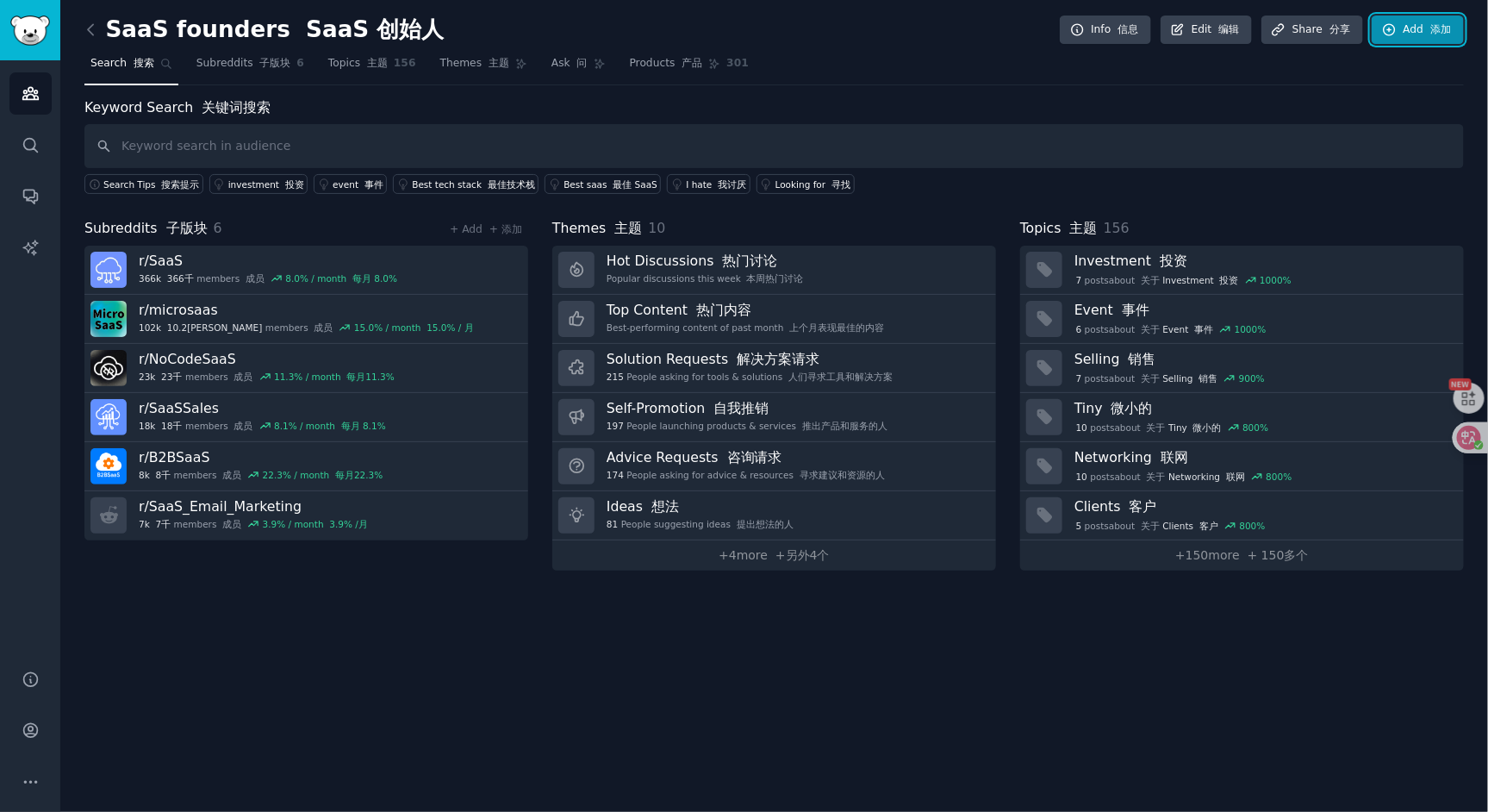
click at [1434, 31] on font "添加" at bounding box center [1441, 29] width 21 height 12
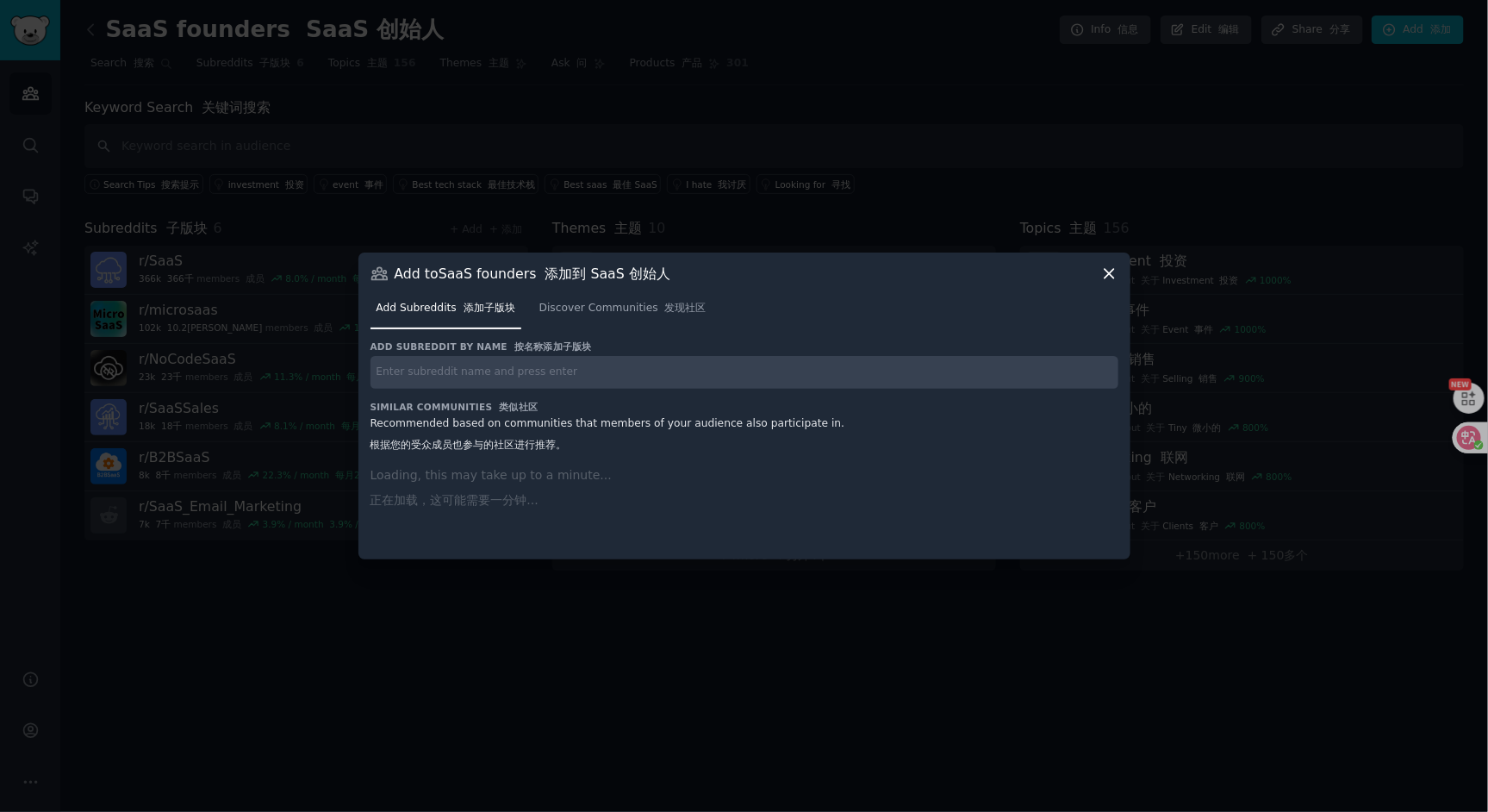
click at [701, 374] on div "Add subreddit by name 按名称添加子版块 Similar Communities 类似社区 Recommended based on co…" at bounding box center [744, 439] width 748 height 198
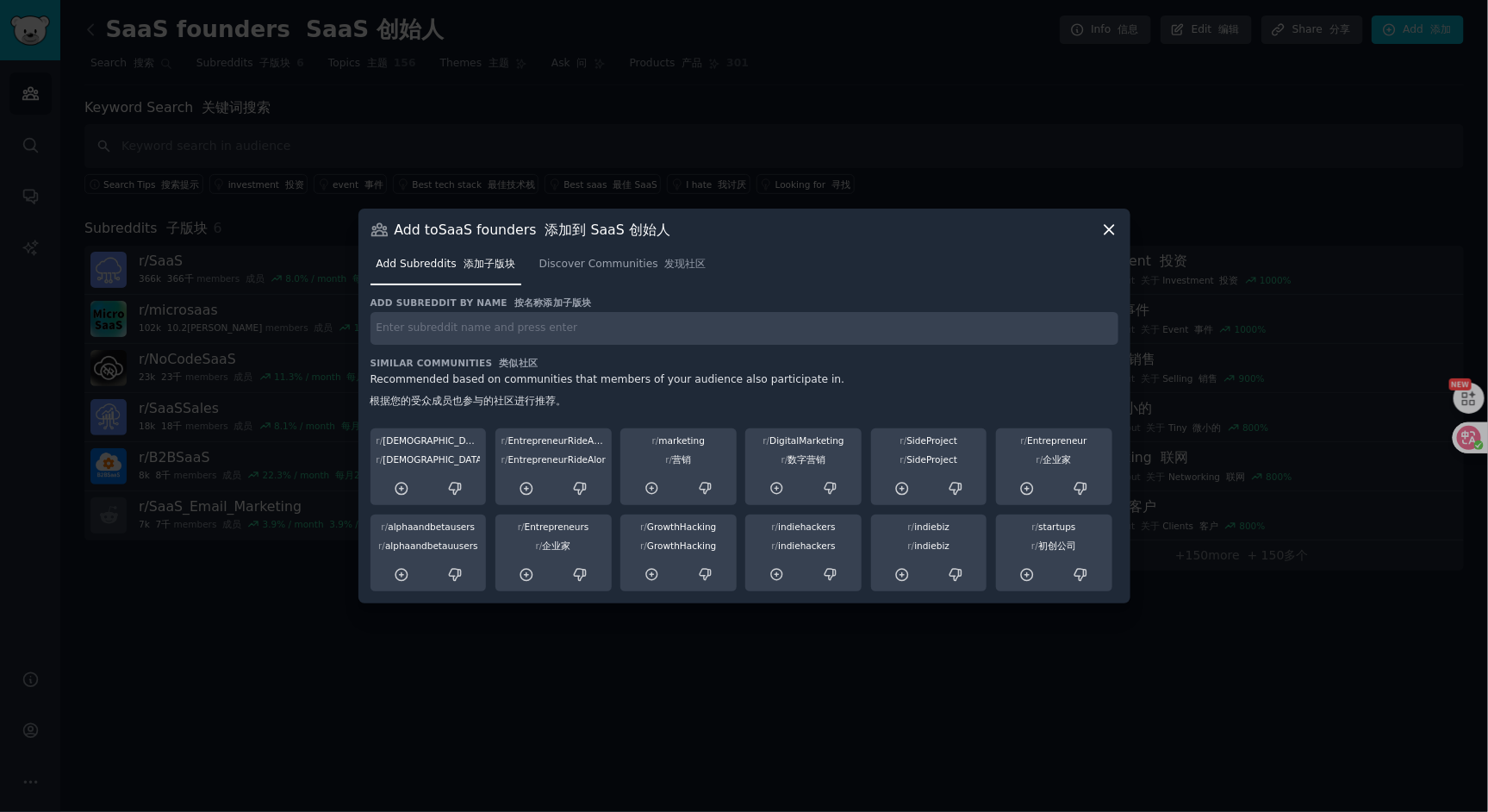
click at [1107, 222] on icon at bounding box center [1108, 229] width 18 height 18
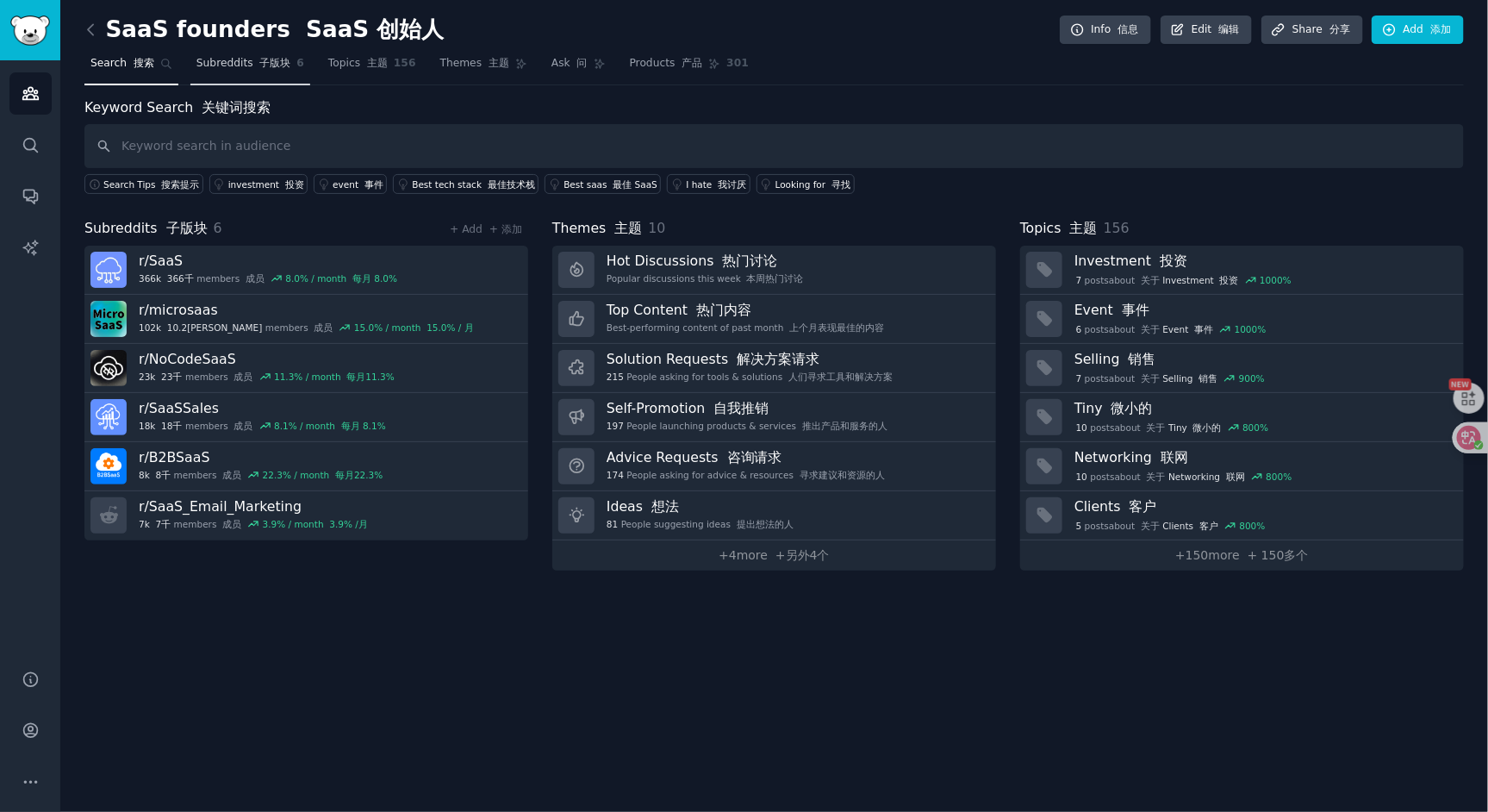
click at [251, 77] on link "Subreddits 子版块 6" at bounding box center [250, 67] width 120 height 35
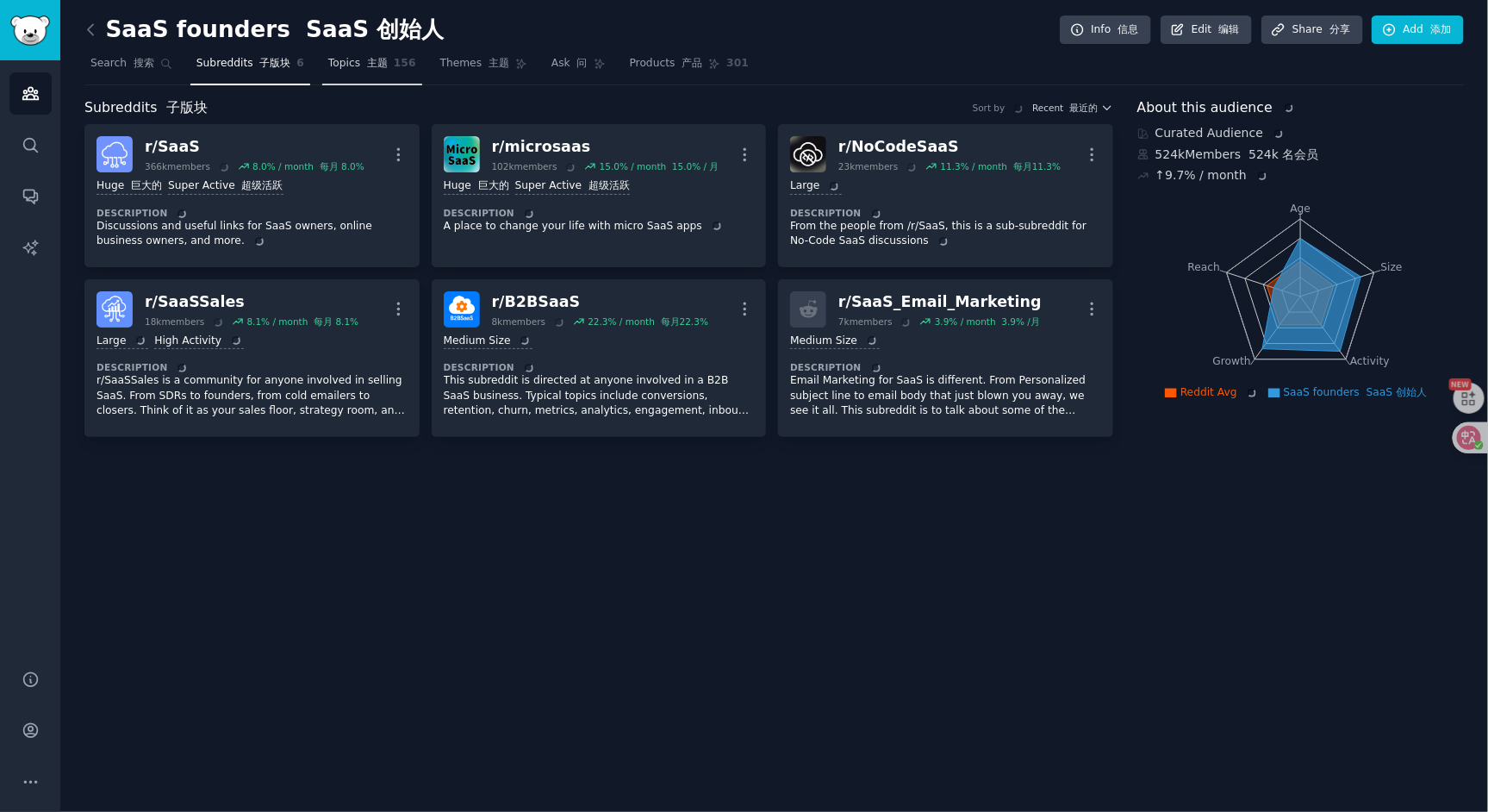
click at [376, 76] on link "Topics 主题 156" at bounding box center [372, 67] width 100 height 35
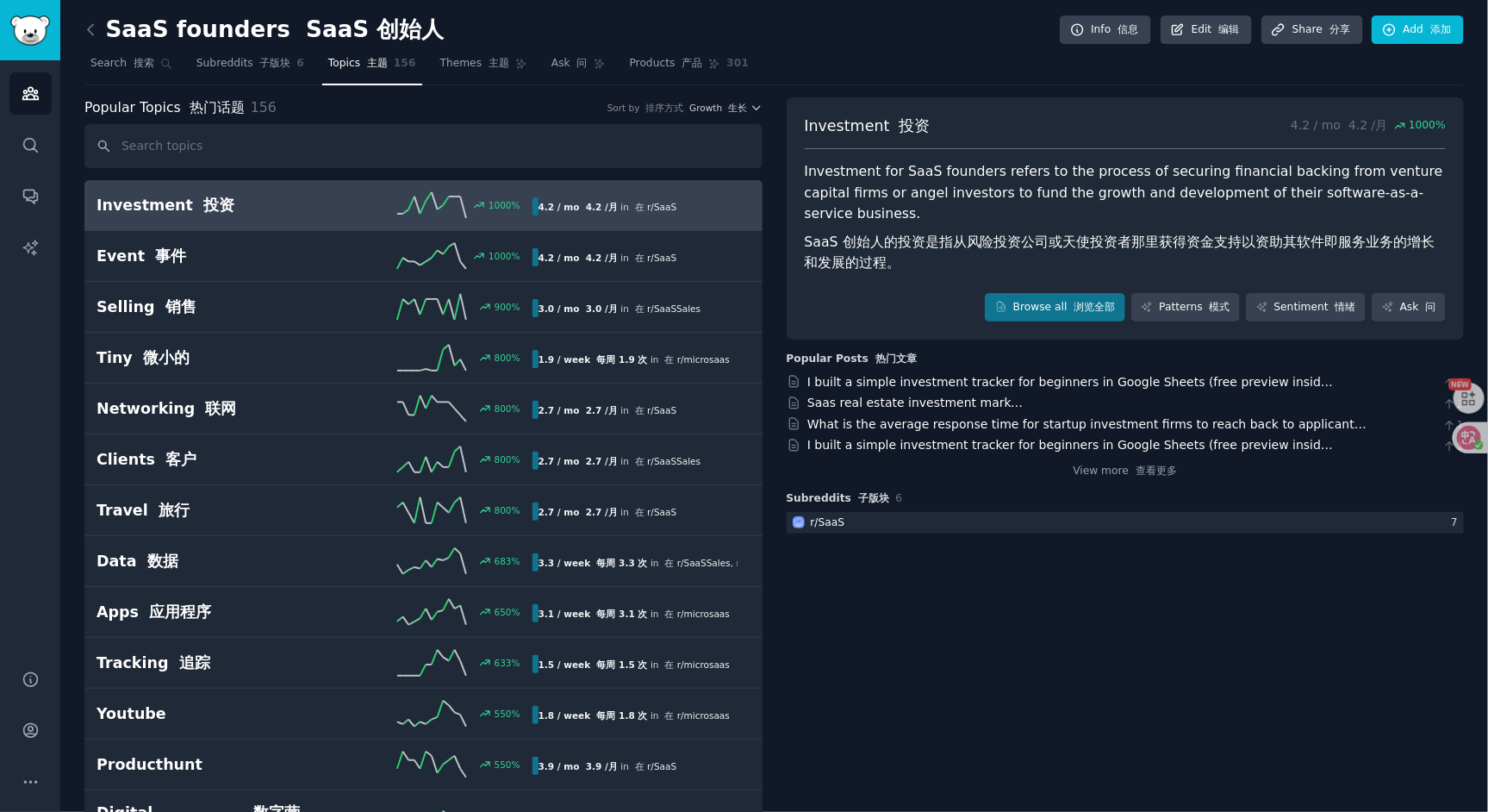
click at [744, 113] on div "Popular Topics 热门话题 156 Sort by 排序方式 Growth 生长" at bounding box center [423, 108] width 678 height 22
click at [752, 102] on icon "button" at bounding box center [756, 108] width 12 height 12
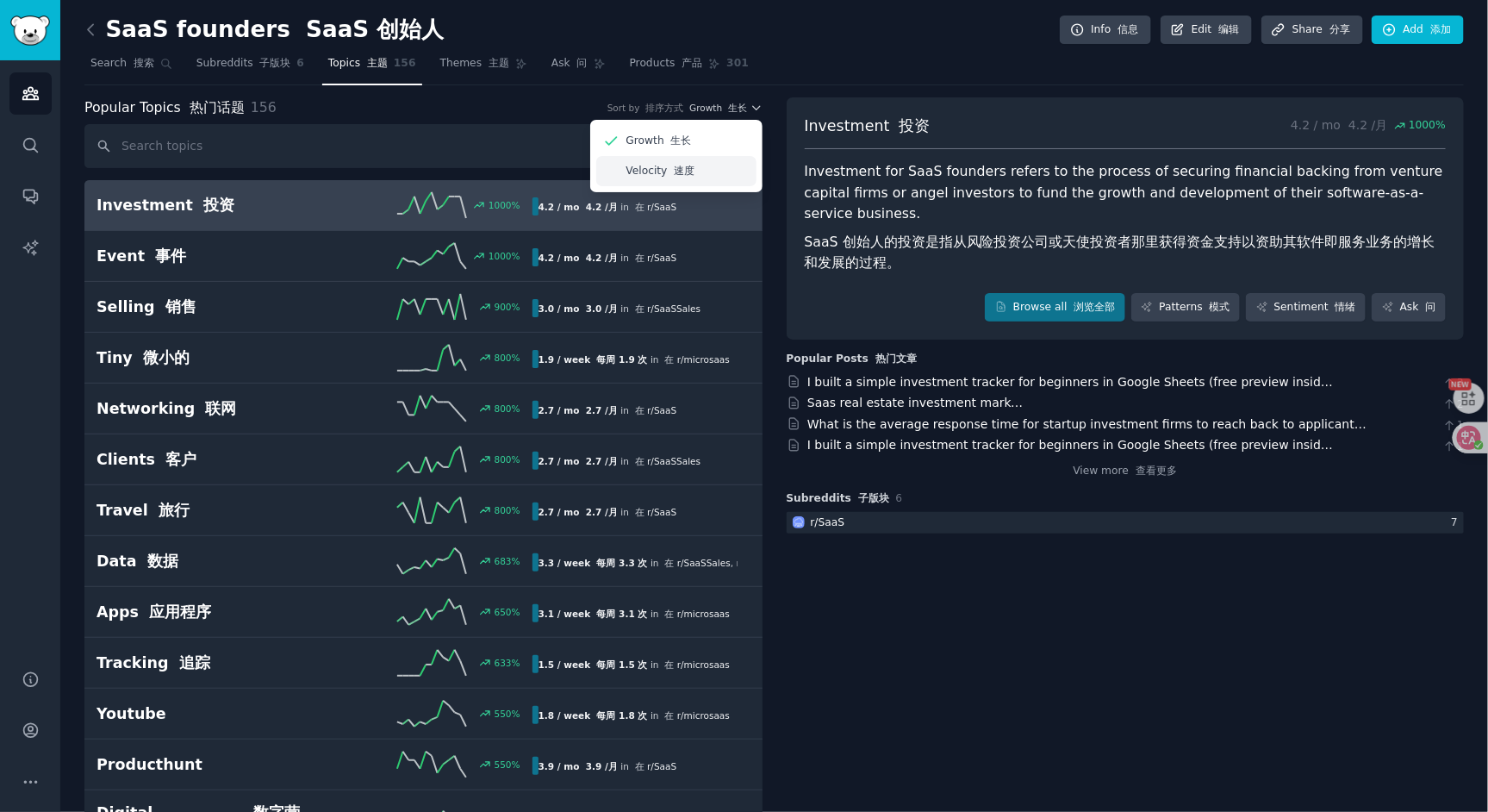
click at [692, 168] on div "Velocity 速度" at bounding box center [676, 171] width 161 height 30
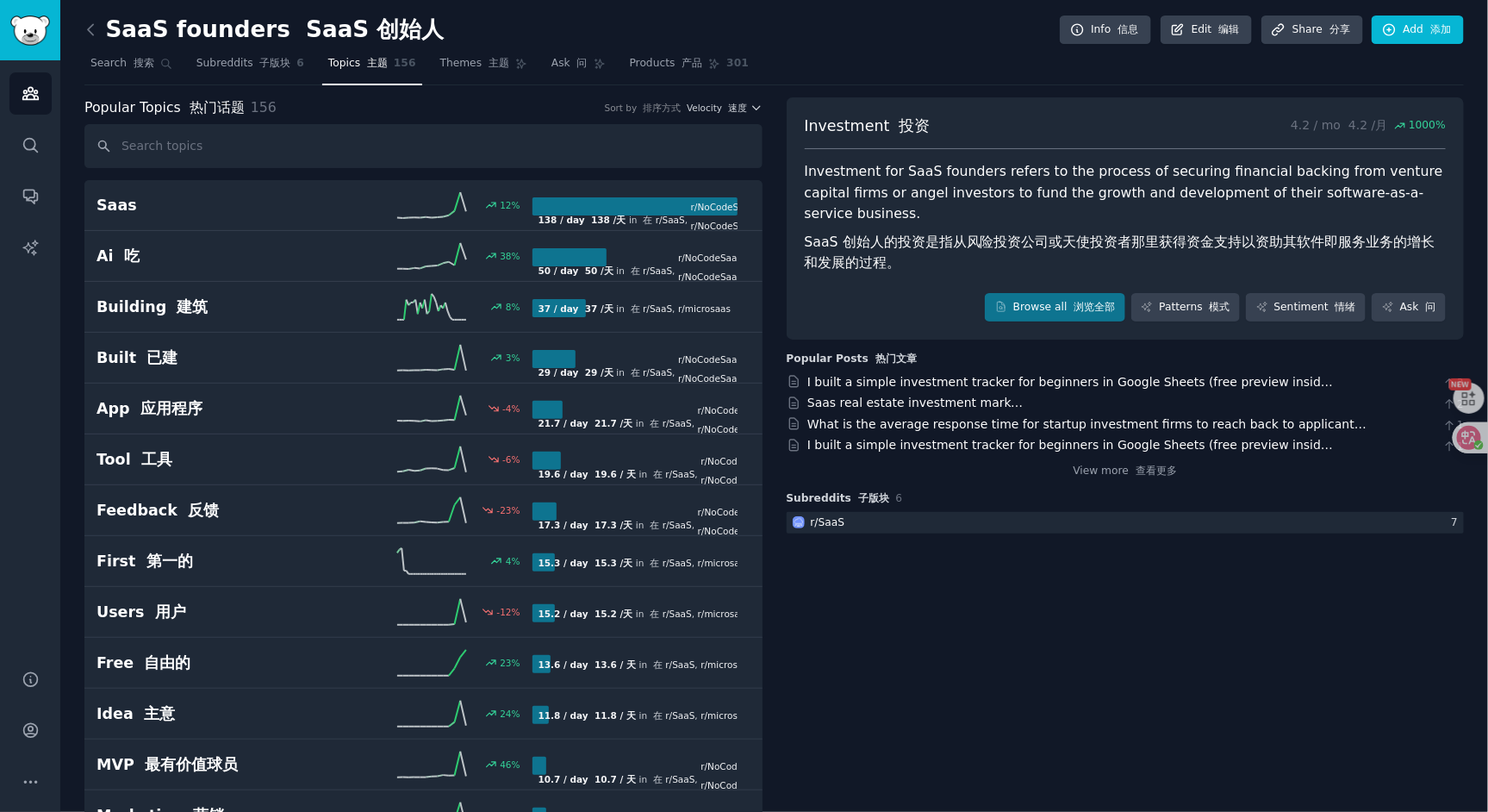
click at [660, 113] on div "Popular Topics 热门话题 156 Sort by 排序方式 Velocity 速度" at bounding box center [423, 108] width 678 height 22
click at [724, 107] on font "button" at bounding box center [725, 108] width 6 height 10
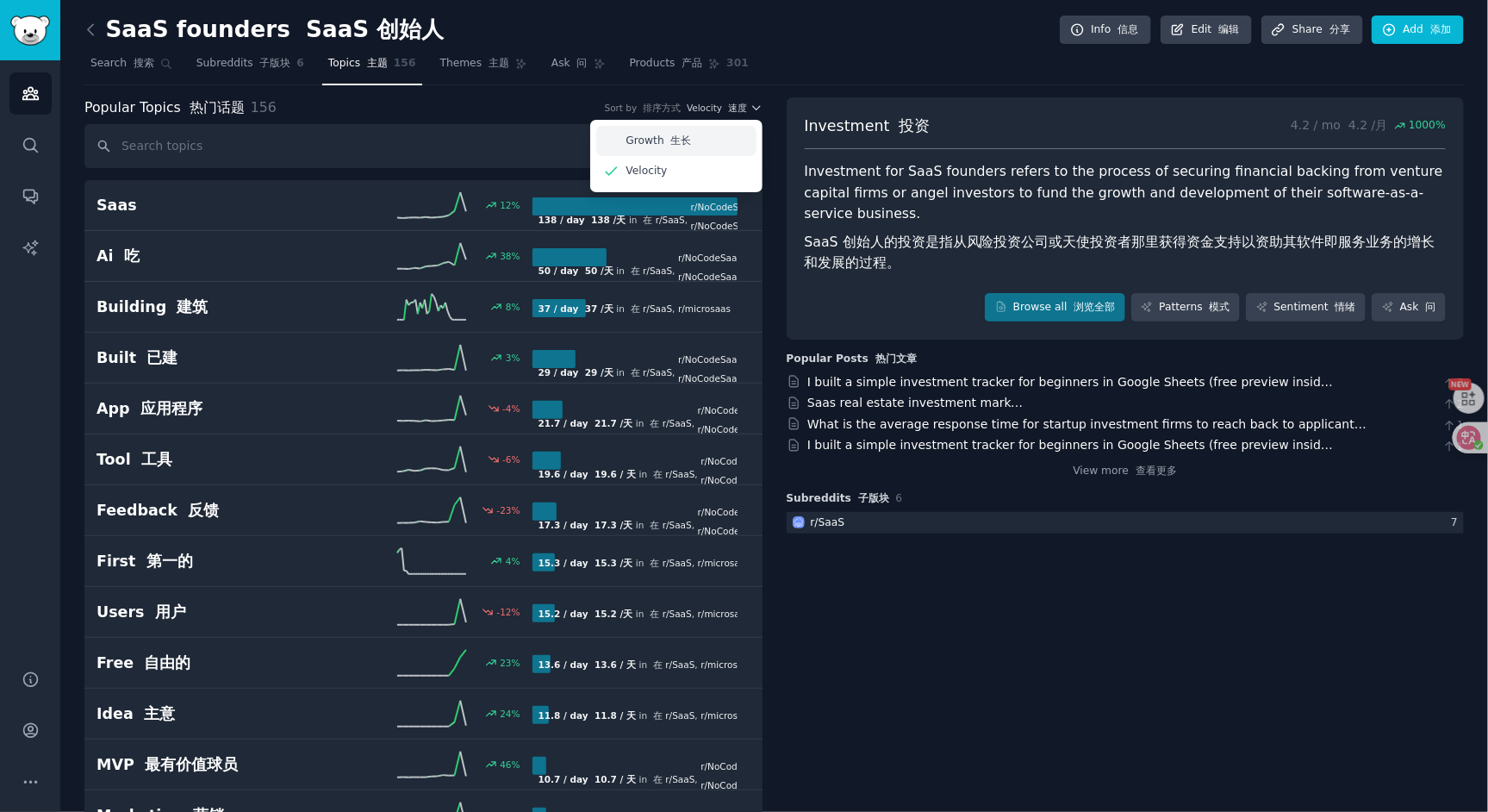
click at [706, 143] on div "Growth 生长" at bounding box center [676, 141] width 161 height 30
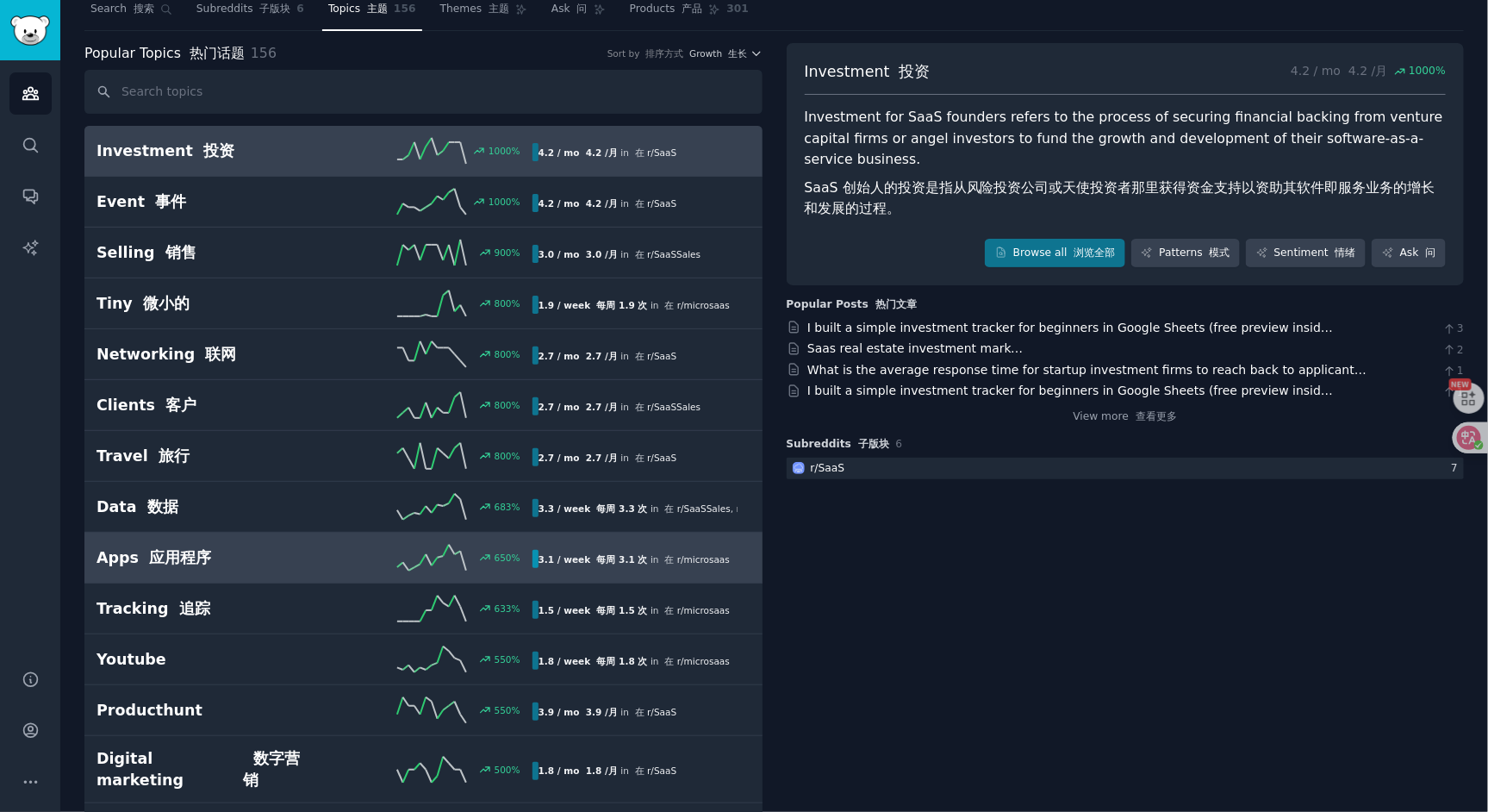
scroll to position [56, 0]
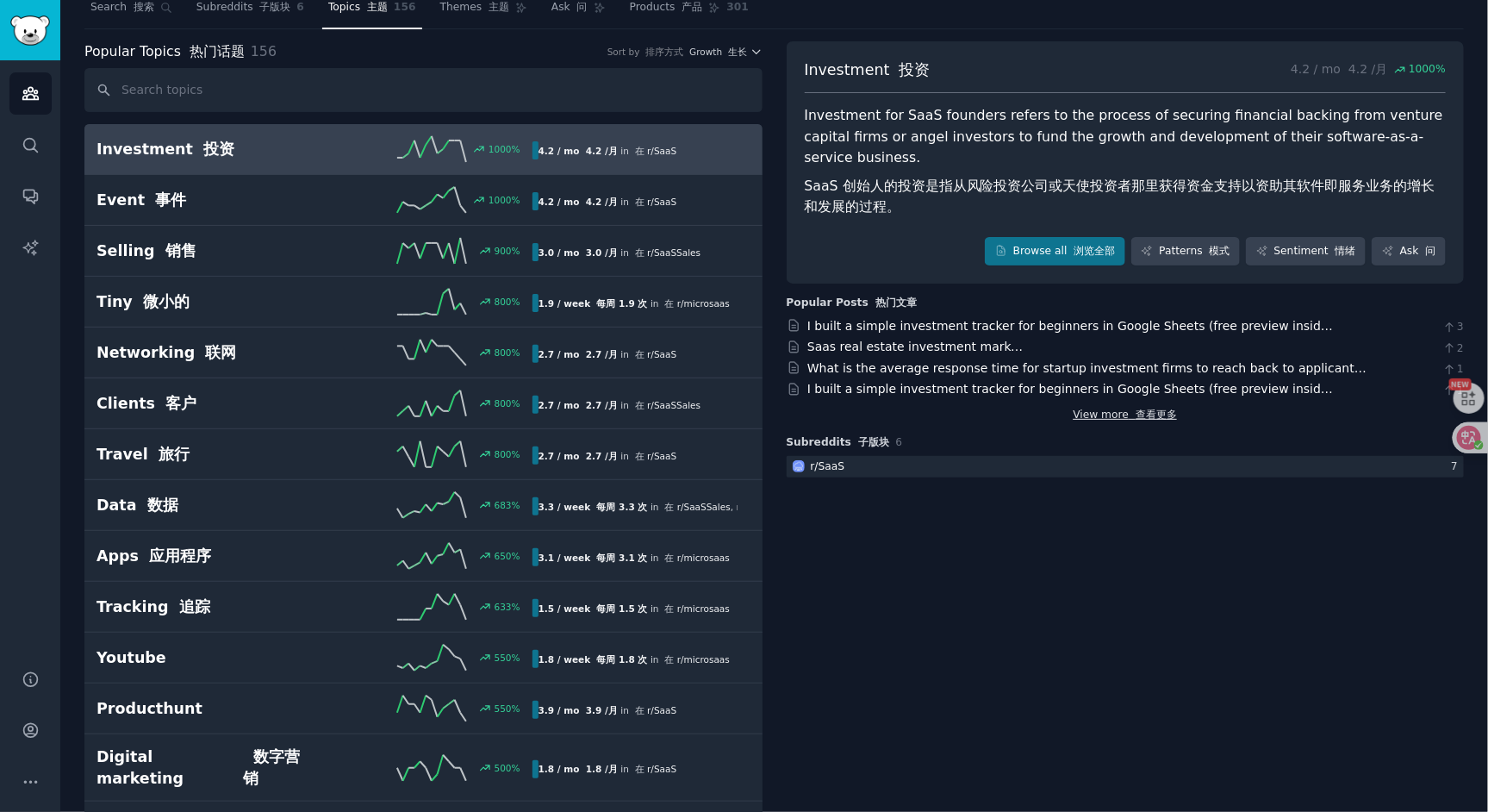
click at [1136, 409] on font "查看更多" at bounding box center [1157, 414] width 42 height 12
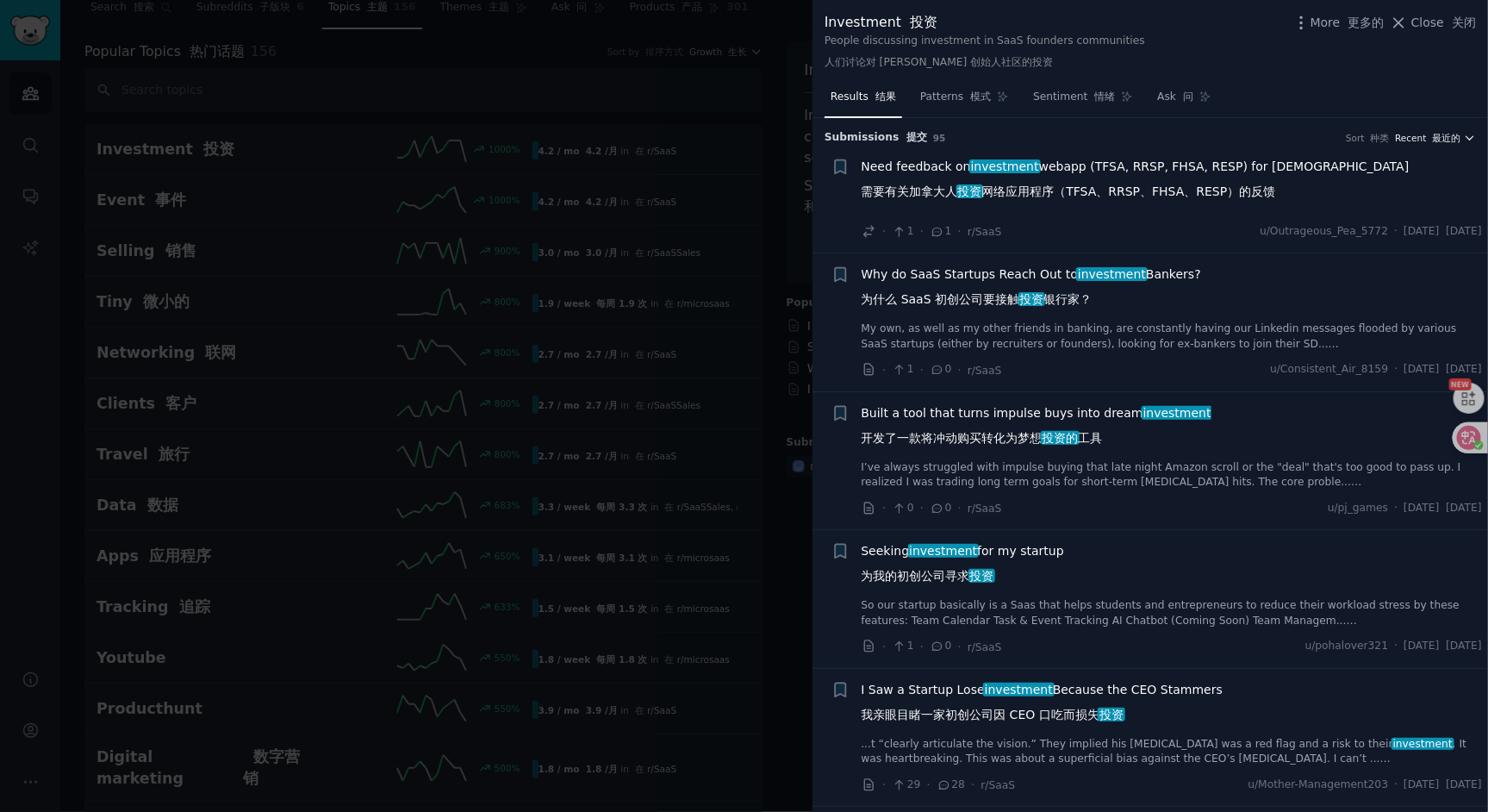
click at [1441, 133] on font "最近的" at bounding box center [1447, 138] width 28 height 10
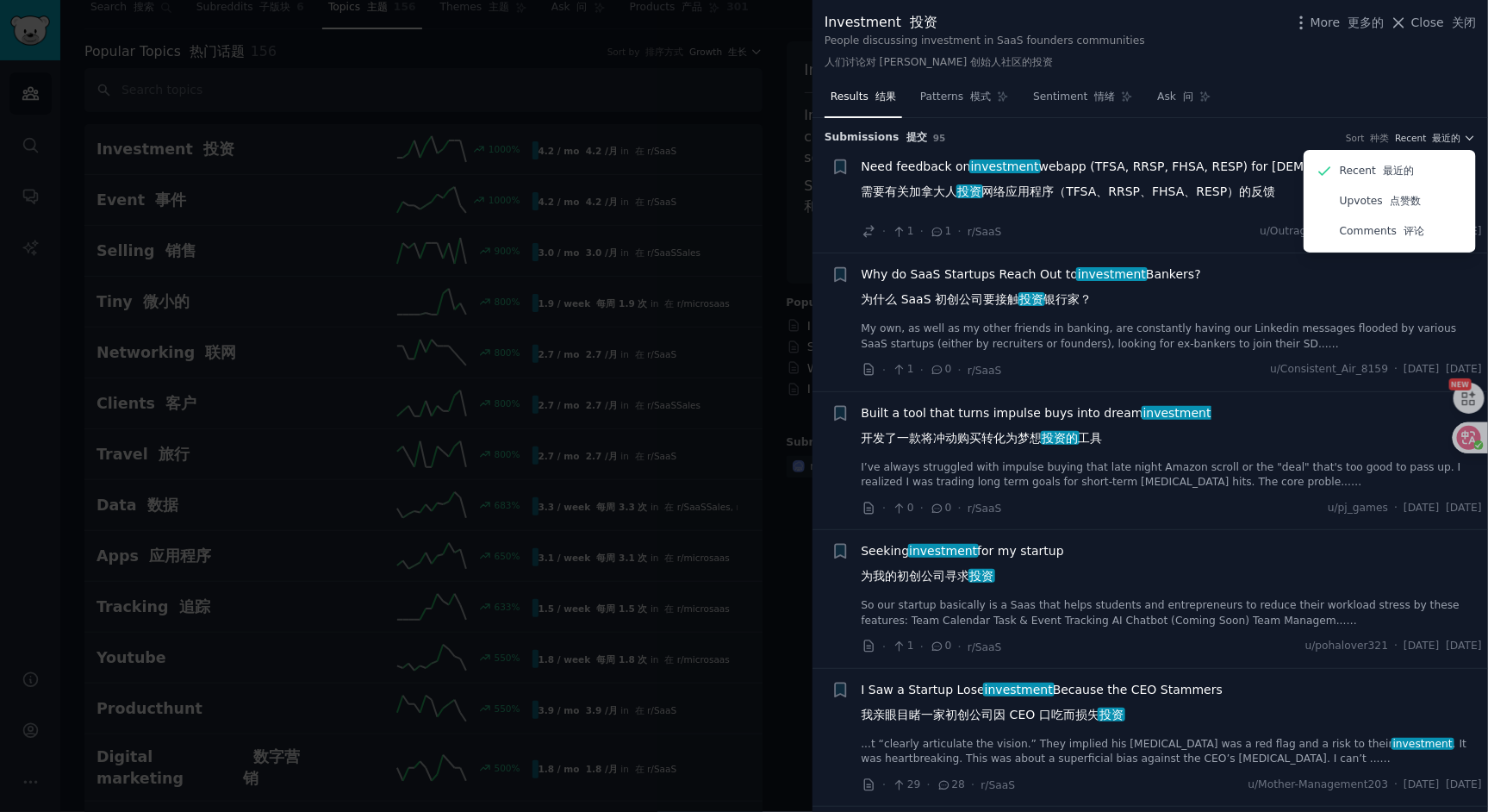
click at [1394, 97] on div "Results 结果 Patterns 模式 Sentiment 情绪 Ask 问" at bounding box center [1150, 101] width 675 height 35
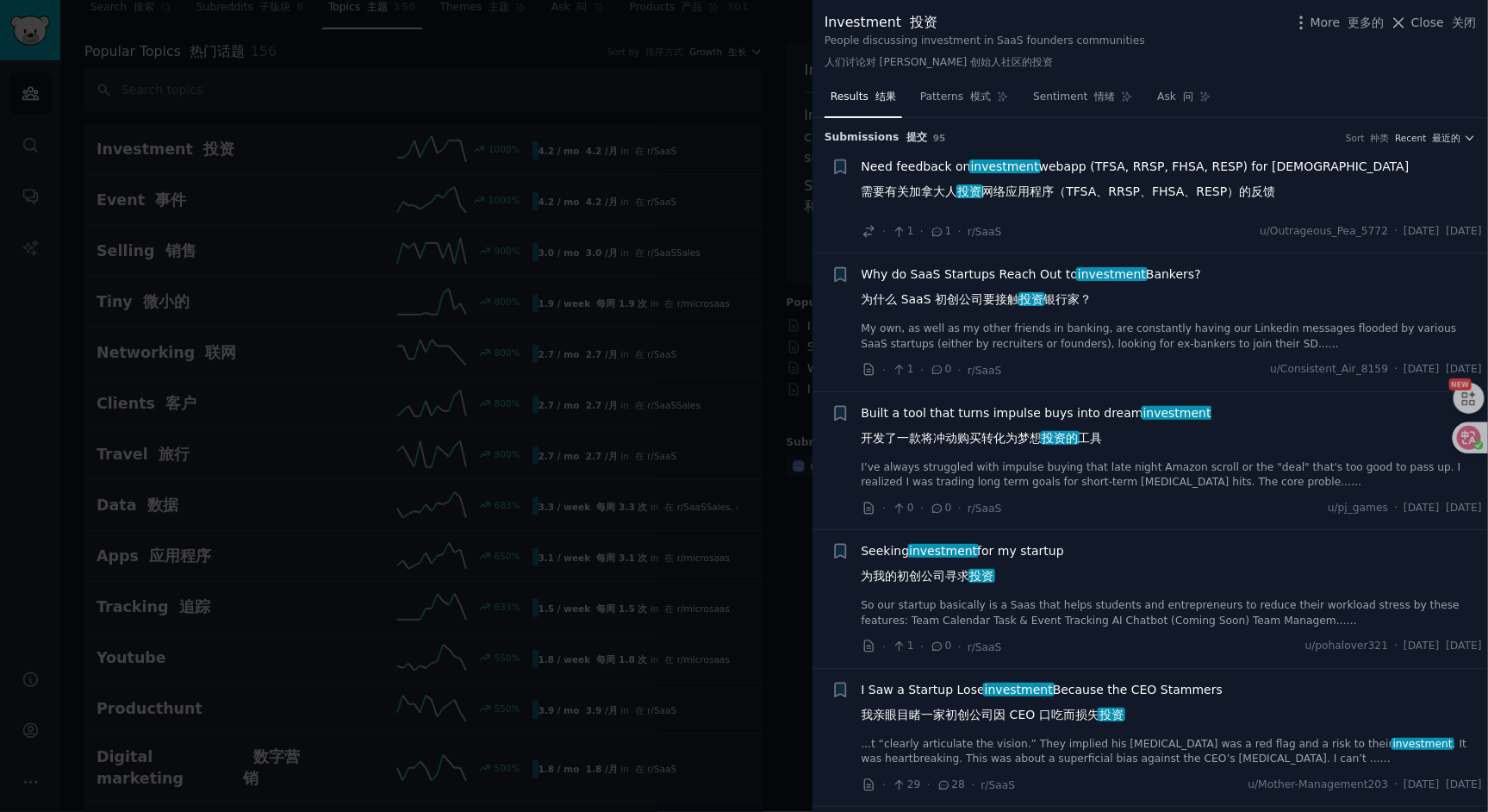
click at [1369, 135] on font at bounding box center [1367, 138] width 6 height 10
click at [999, 416] on span "Built a tool that turns impulse buys into dream investment 开发了一款将冲动购买转化为梦想 投资的 …" at bounding box center [1037, 429] width 349 height 50
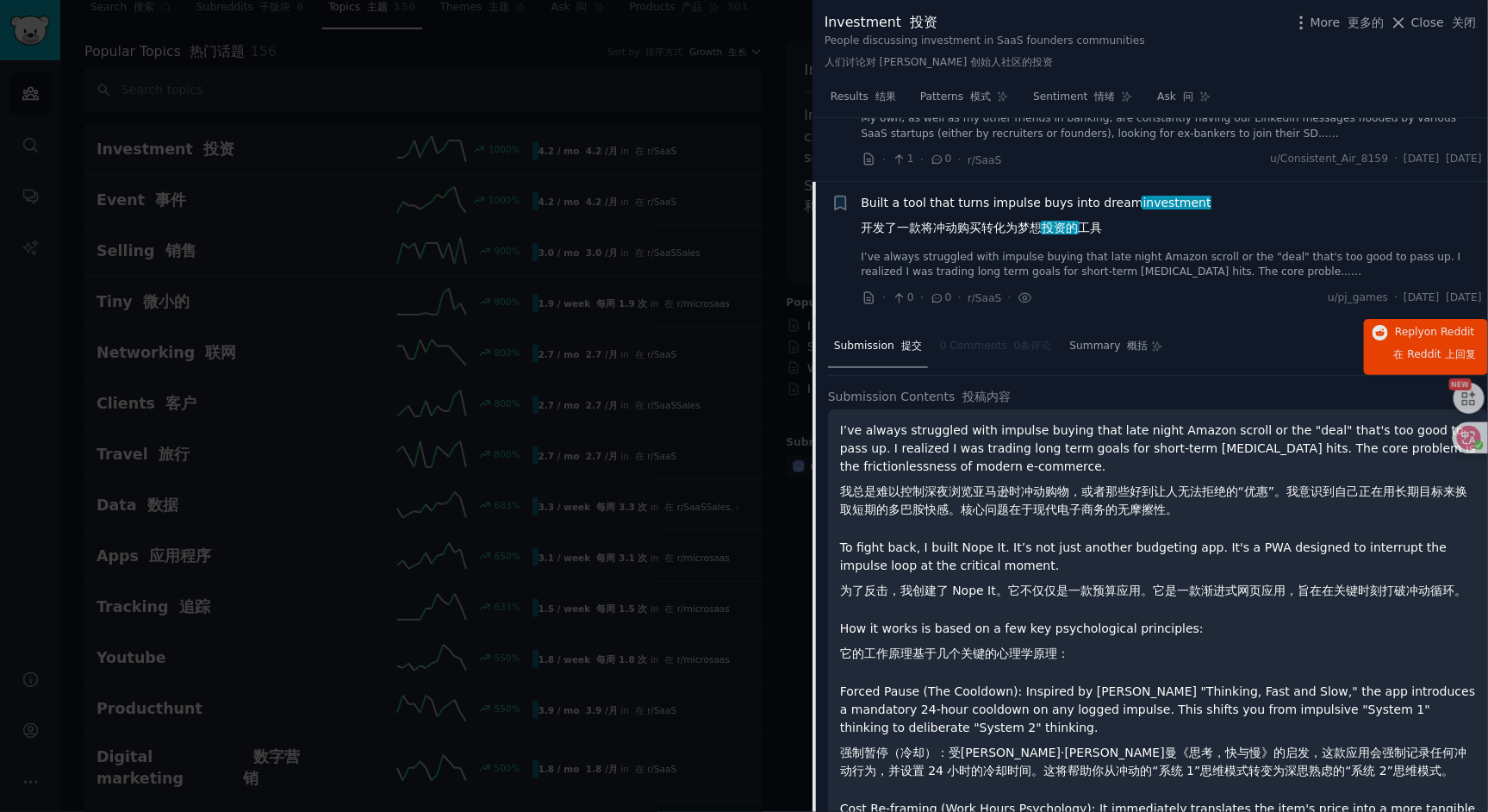
scroll to position [215, 0]
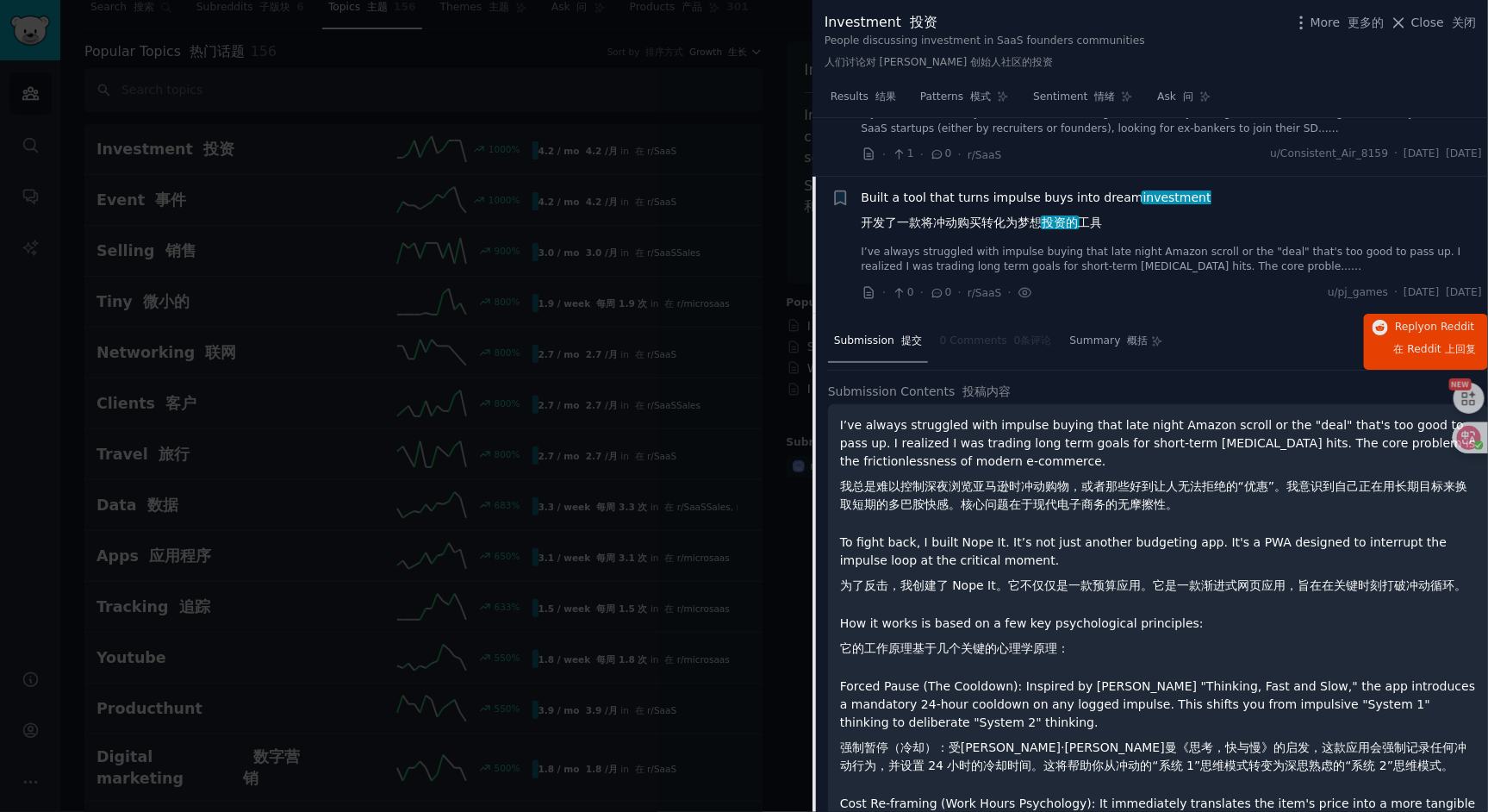
click at [1016, 330] on nav "Submission 提交 0 Comments 0条评论 Summary 概括" at bounding box center [998, 342] width 341 height 42
click at [1016, 335] on nav "Submission 提交 0 Comments 0条评论 Summary 概括" at bounding box center [998, 342] width 341 height 42
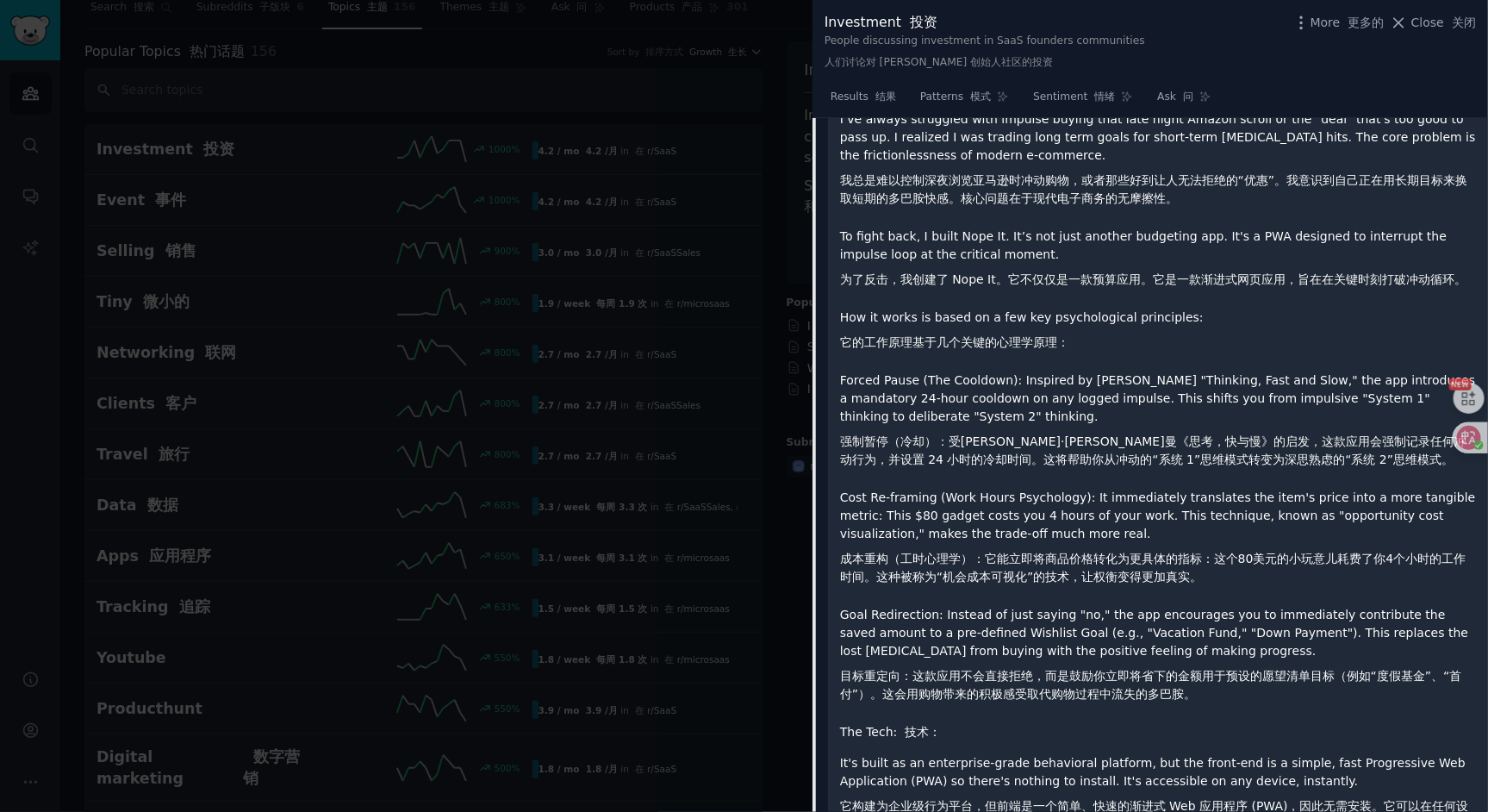
scroll to position [207, 0]
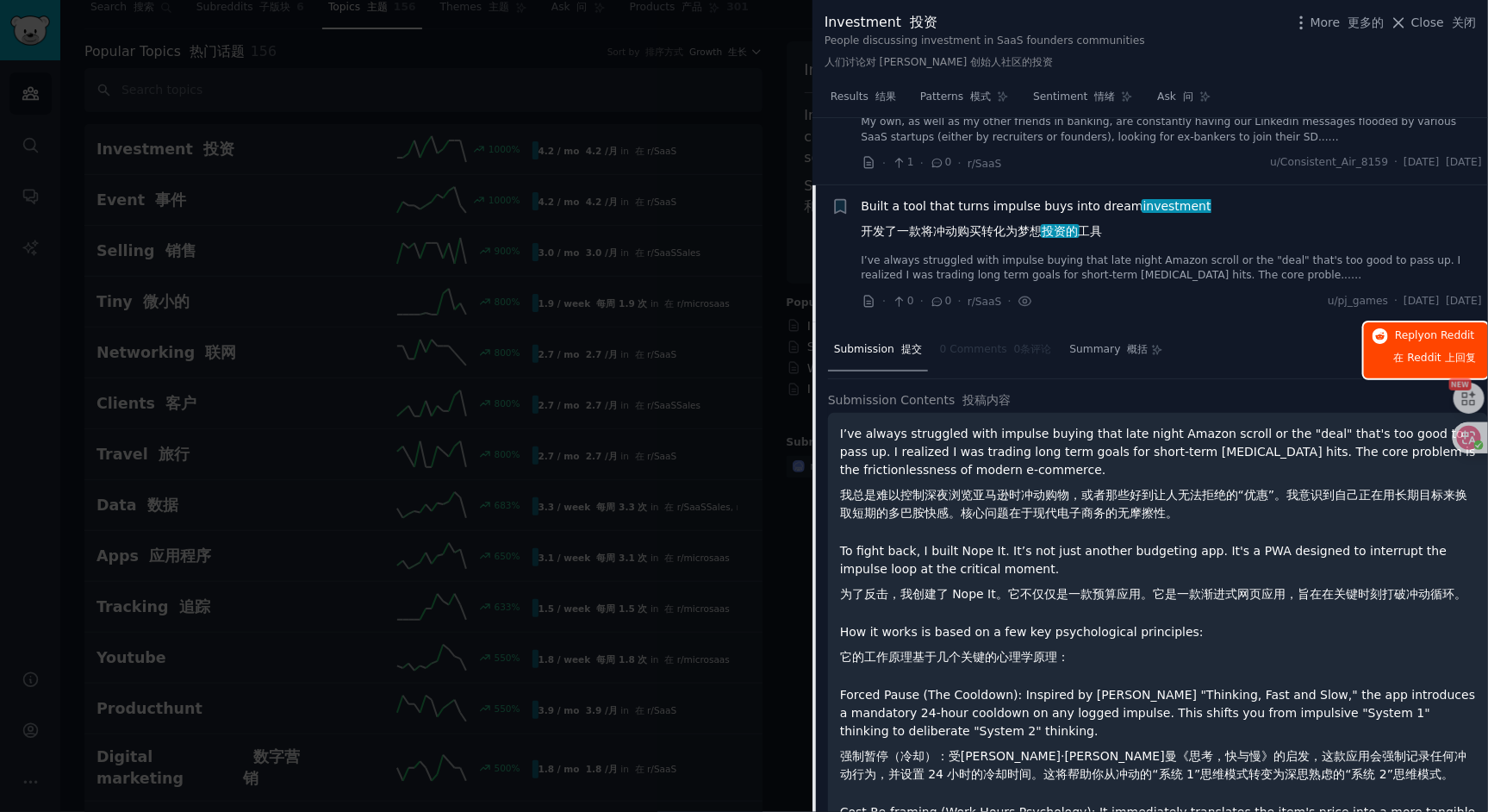
click at [1418, 351] on span "在 Reddit 上" at bounding box center [1425, 357] width 61 height 12
click at [744, 150] on div at bounding box center [744, 406] width 1488 height 812
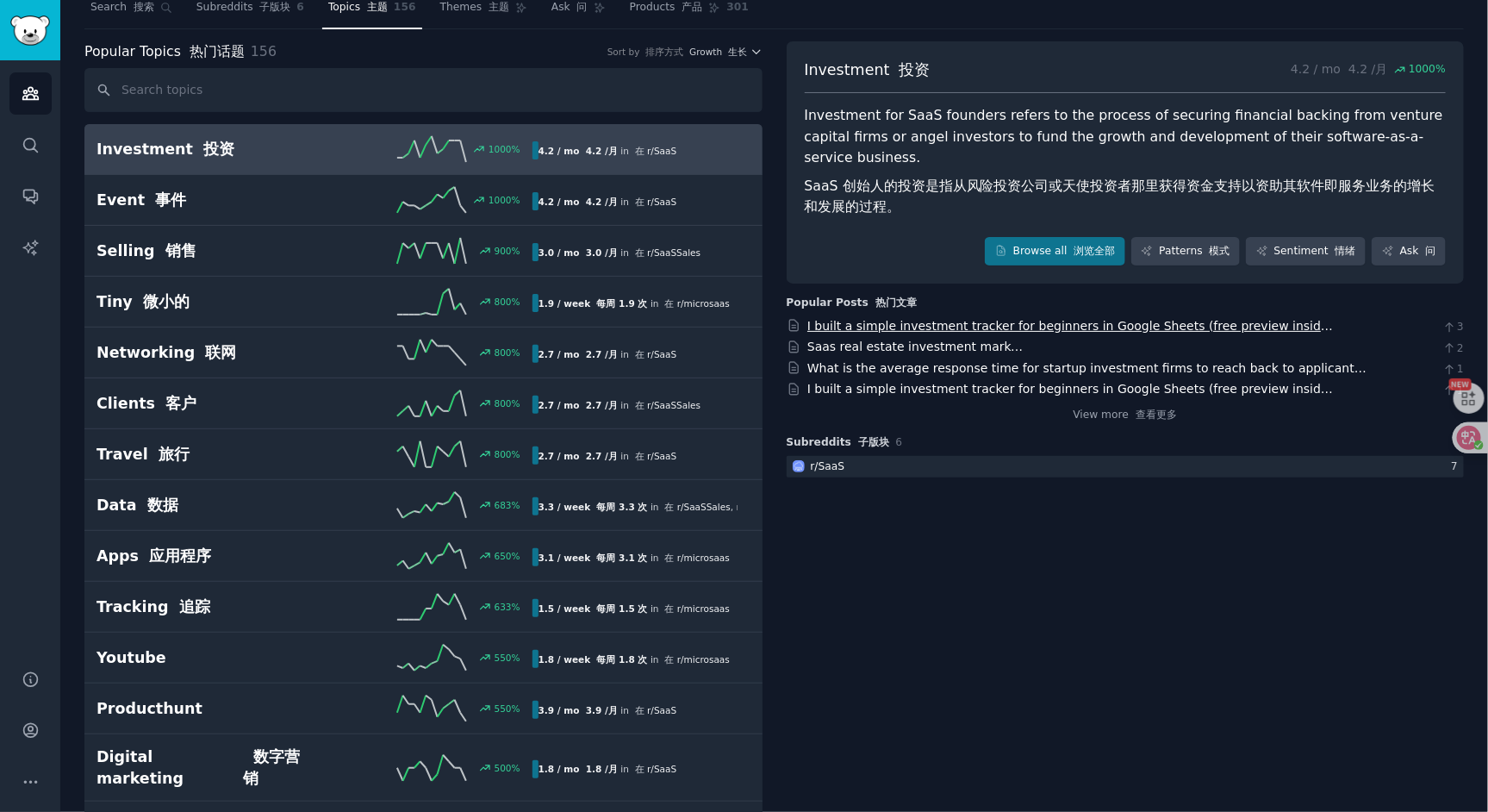
click at [900, 319] on link "I built a simple investment tracker for beginners in Google Sheets (free previe…" at bounding box center [1070, 338] width 526 height 39
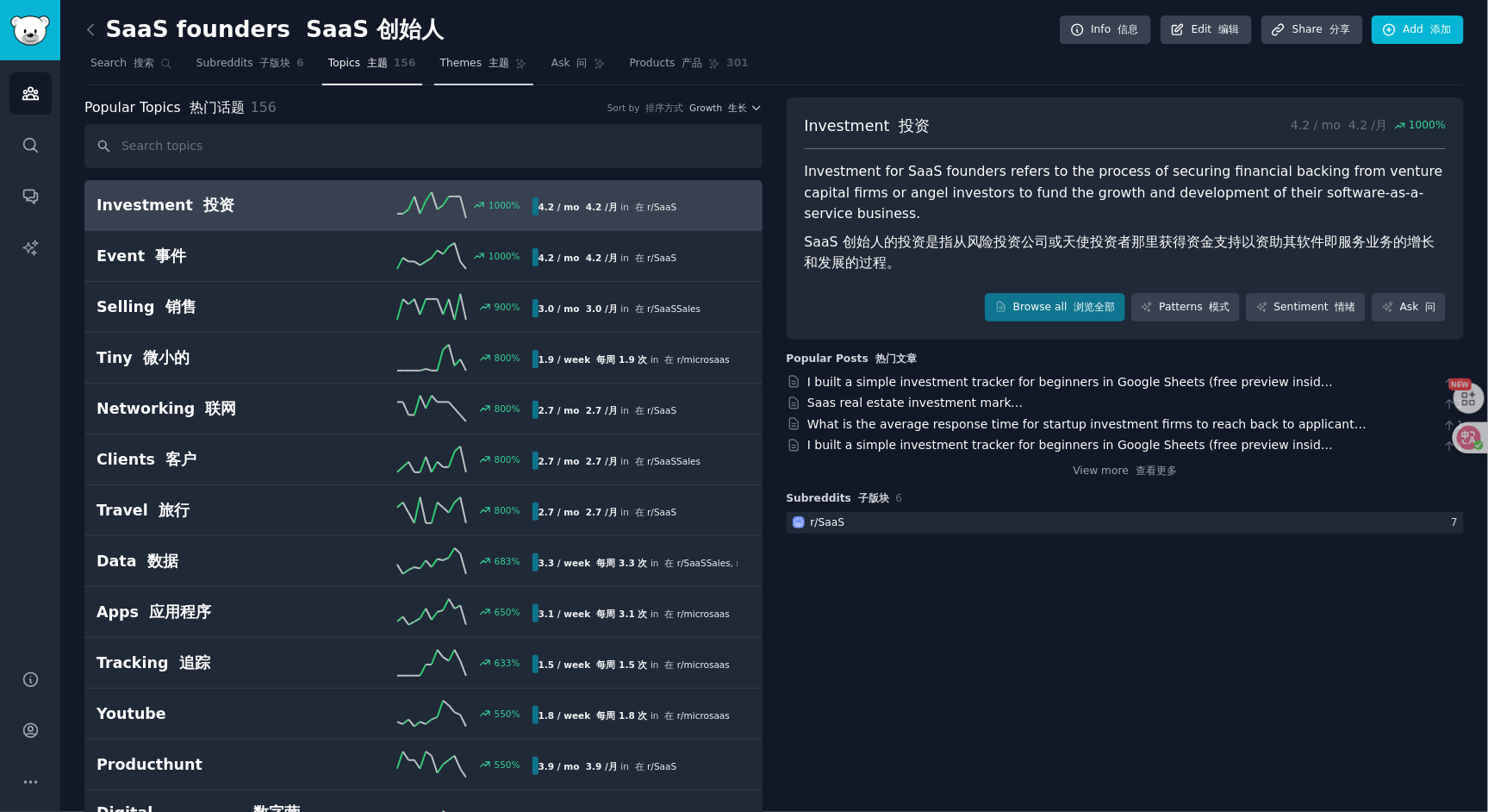
click at [489, 68] on font "主题" at bounding box center [499, 62] width 21 height 12
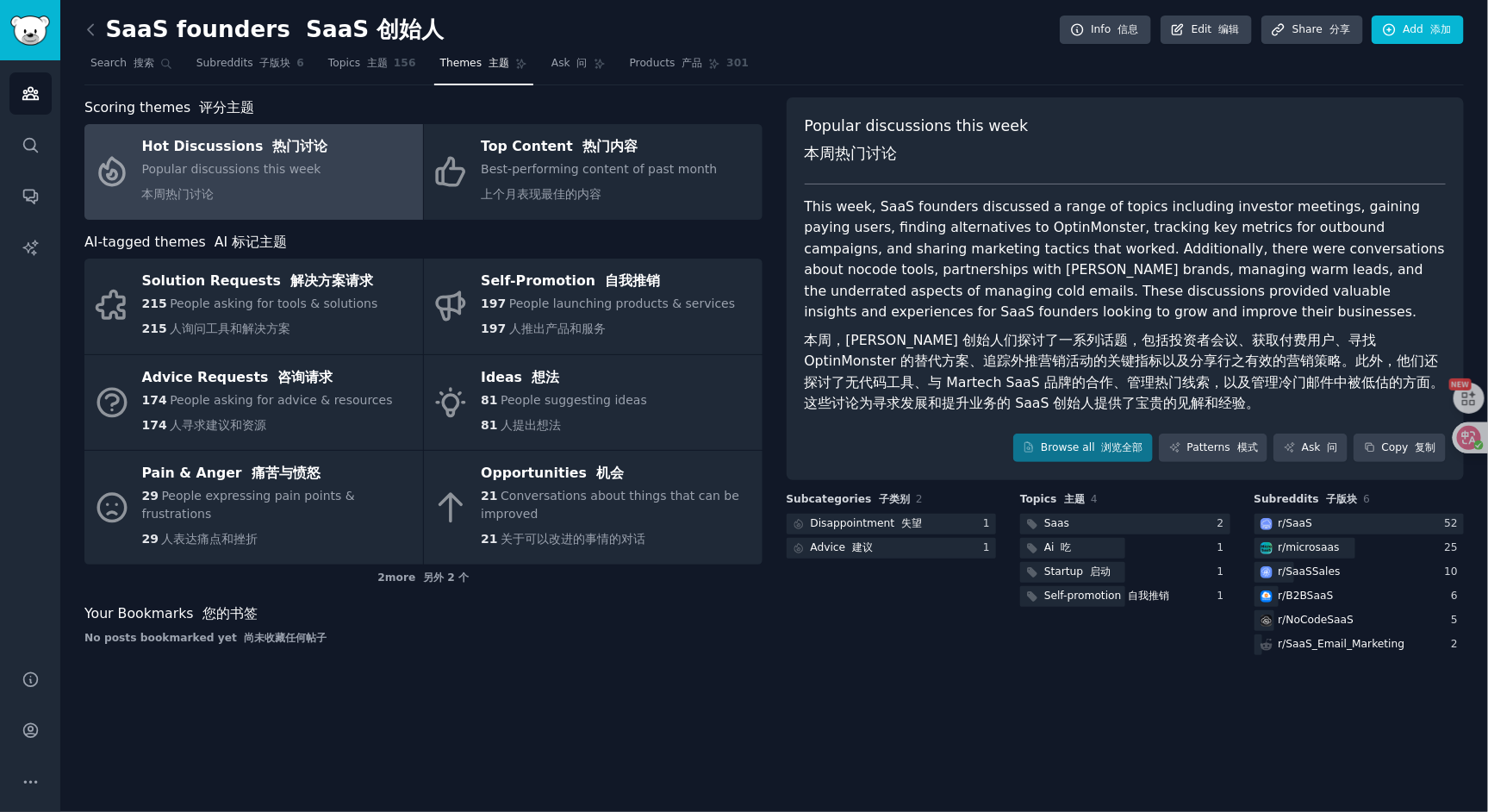
click at [899, 340] on font "本周，[PERSON_NAME] 创始人们探讨了一系列话题，包括投资者会议、获取付费用户、寻找 OptinMonster 的替代方案、追踪外推营销活动的关键指…" at bounding box center [1124, 371] width 640 height 80
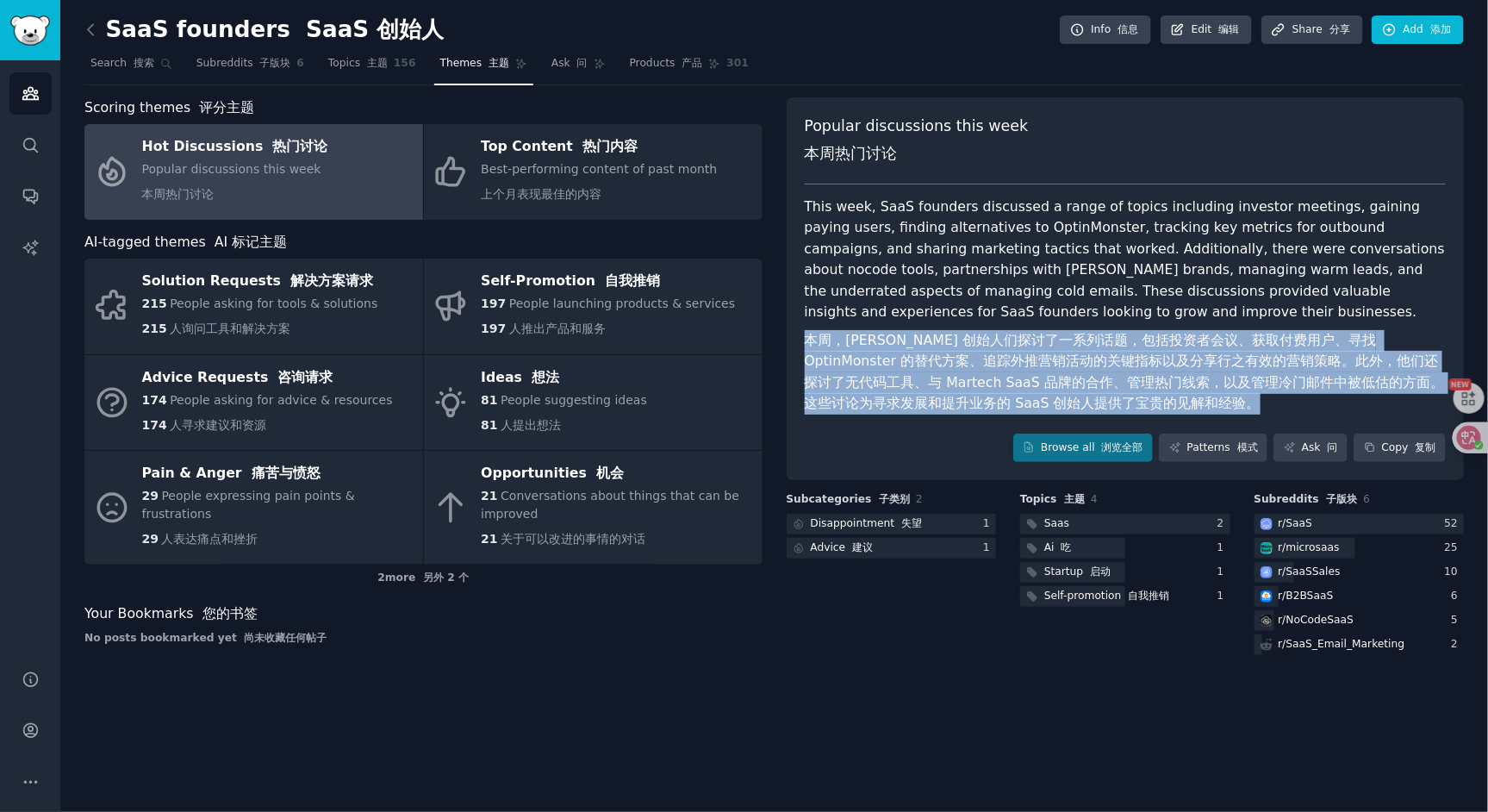
click at [899, 340] on font "本周，[PERSON_NAME] 创始人们探讨了一系列话题，包括投资者会议、获取付费用户、寻找 OptinMonster 的替代方案、追踪外推营销活动的关键指…" at bounding box center [1124, 371] width 640 height 80
click at [888, 386] on font "本周，[PERSON_NAME] 创始人们探讨了一系列话题，包括投资者会议、获取付费用户、寻找 OptinMonster 的替代方案、追踪外推营销活动的关键指…" at bounding box center [1124, 371] width 640 height 80
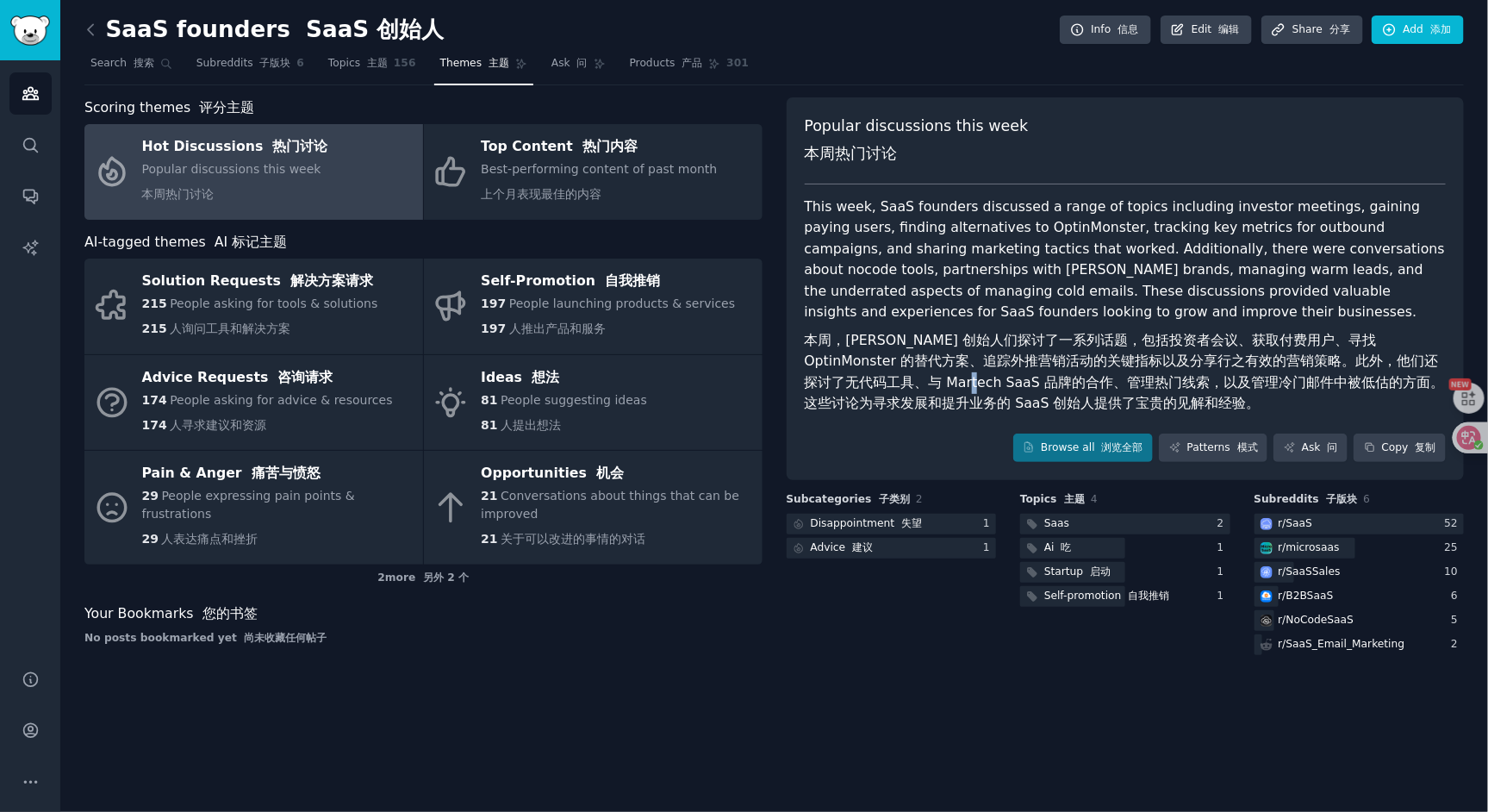
click at [888, 386] on font "本周，[PERSON_NAME] 创始人们探讨了一系列话题，包括投资者会议、获取付费用户、寻找 OptinMonster 的替代方案、追踪外推营销活动的关键指…" at bounding box center [1124, 371] width 640 height 80
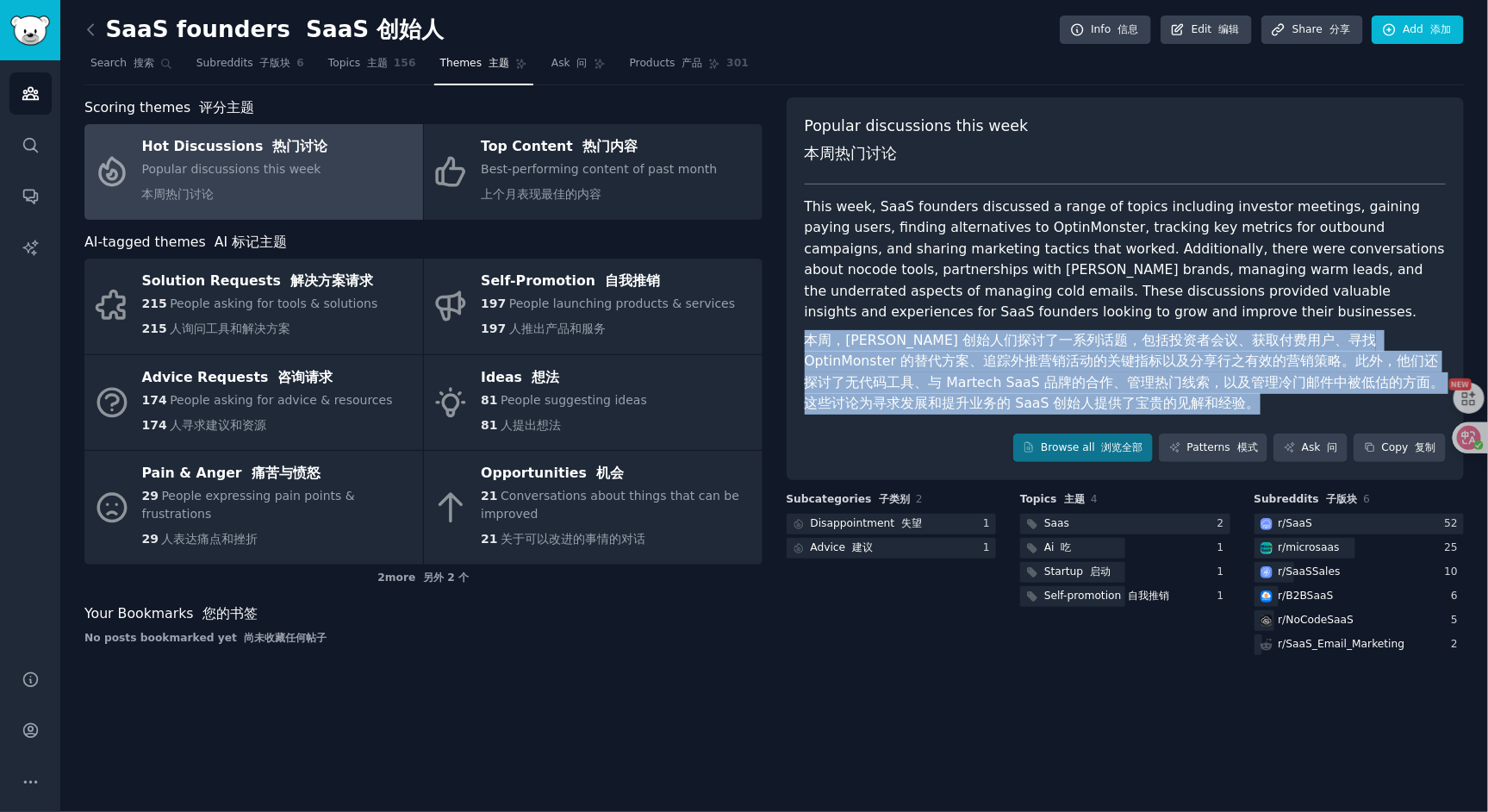
click at [888, 386] on font "本周，[PERSON_NAME] 创始人们探讨了一系列话题，包括投资者会议、获取付费用户、寻找 OptinMonster 的替代方案、追踪外推营销活动的关键指…" at bounding box center [1124, 371] width 640 height 80
click at [852, 388] on font "本周，[PERSON_NAME] 创始人们探讨了一系列话题，包括投资者会议、获取付费用户、寻找 OptinMonster 的替代方案、追踪外推营销活动的关键指…" at bounding box center [1124, 371] width 640 height 80
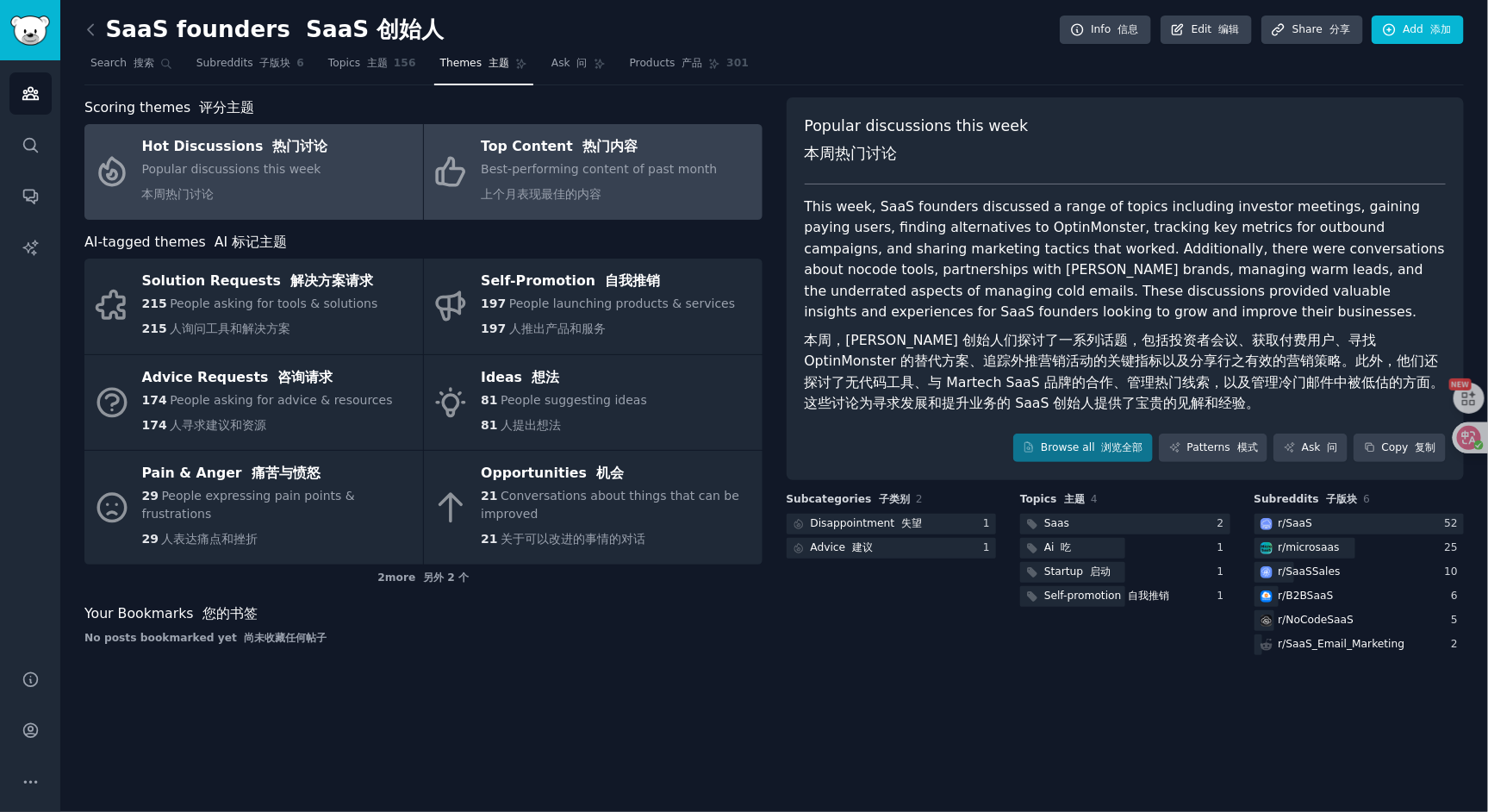
click at [657, 168] on span "Best-performing content of past month 上个月表现最佳的内容" at bounding box center [599, 181] width 236 height 39
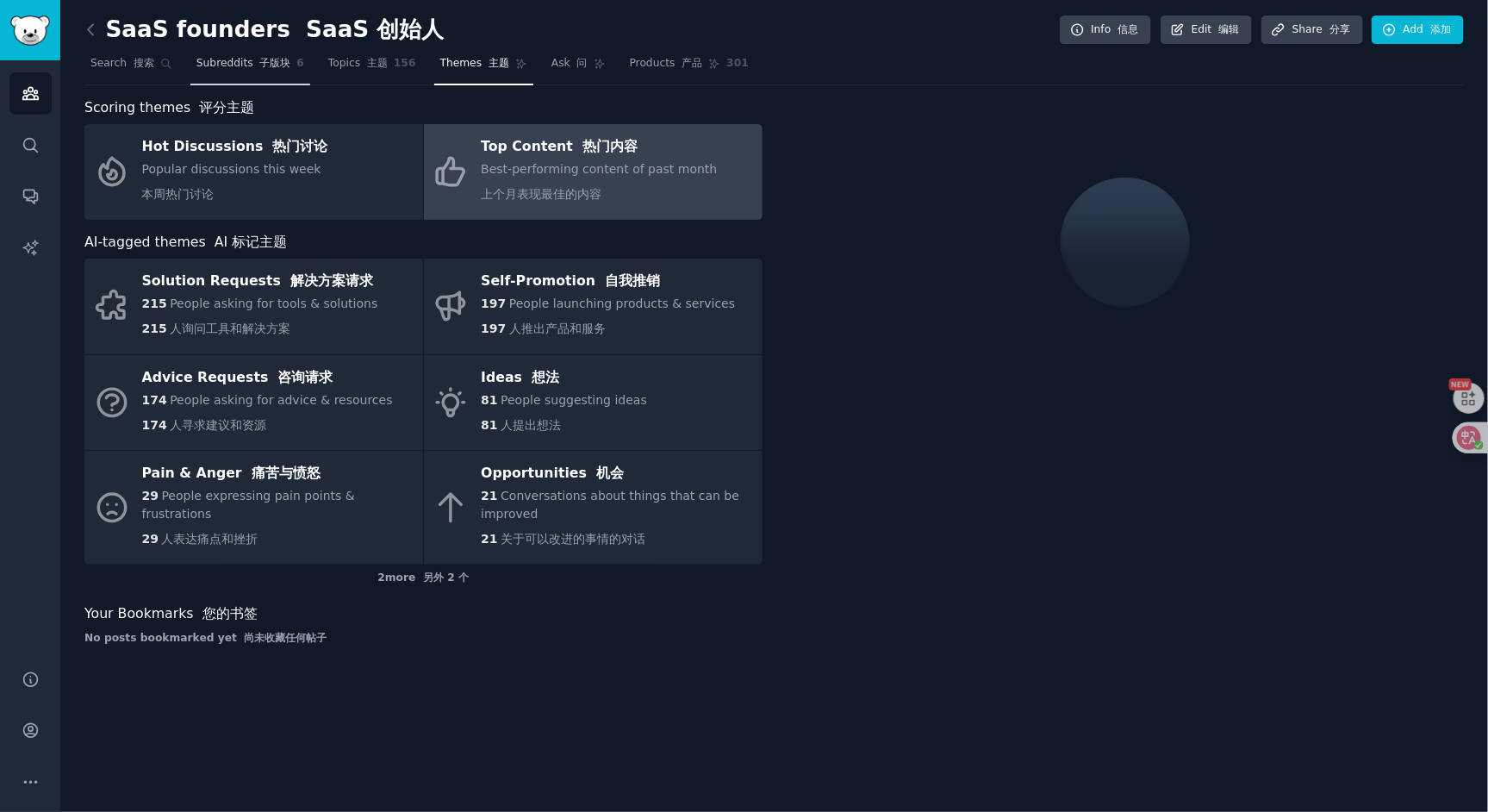
click at [268, 65] on font "子版块" at bounding box center [275, 62] width 31 height 12
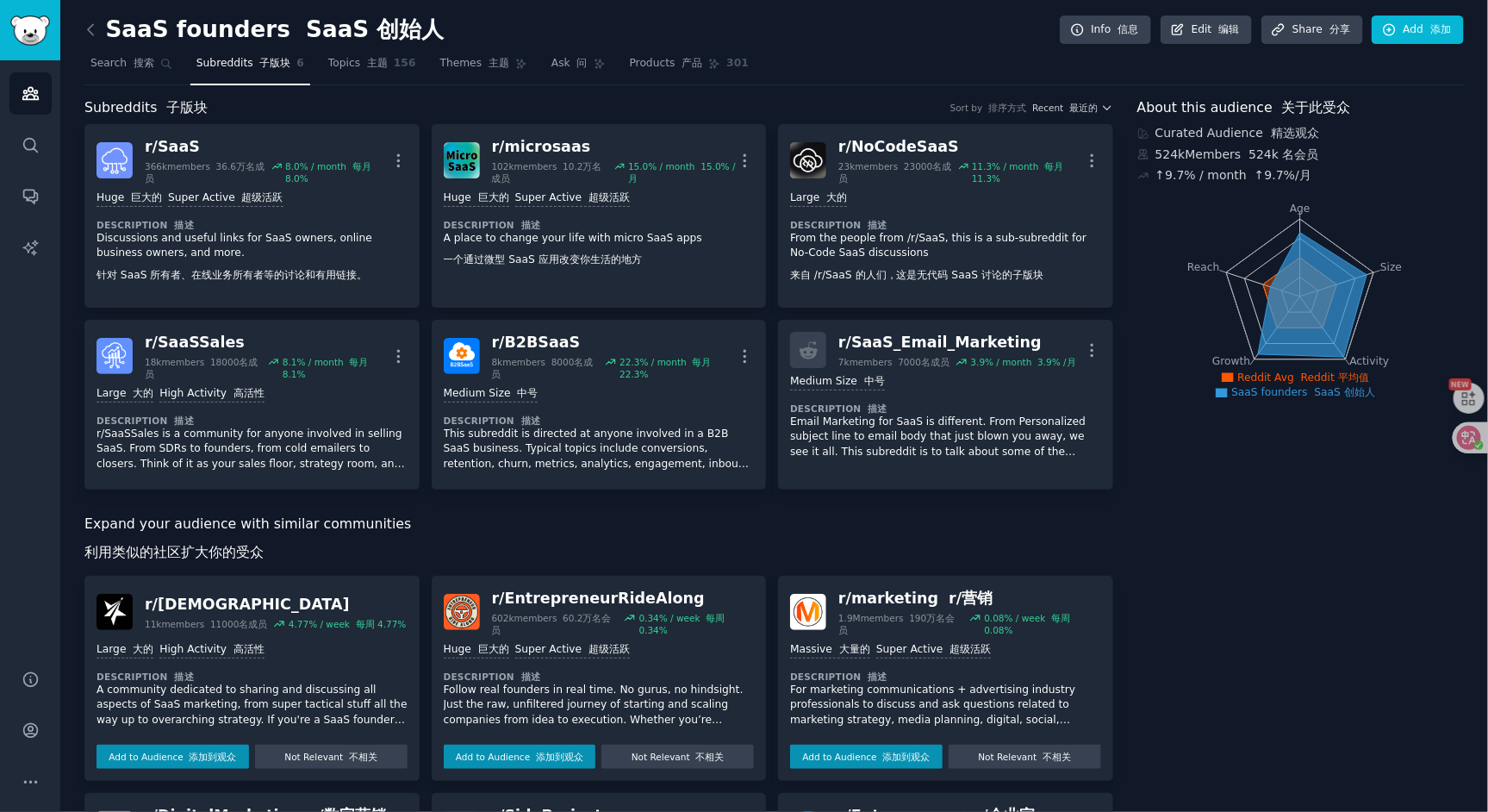
scroll to position [638, 0]
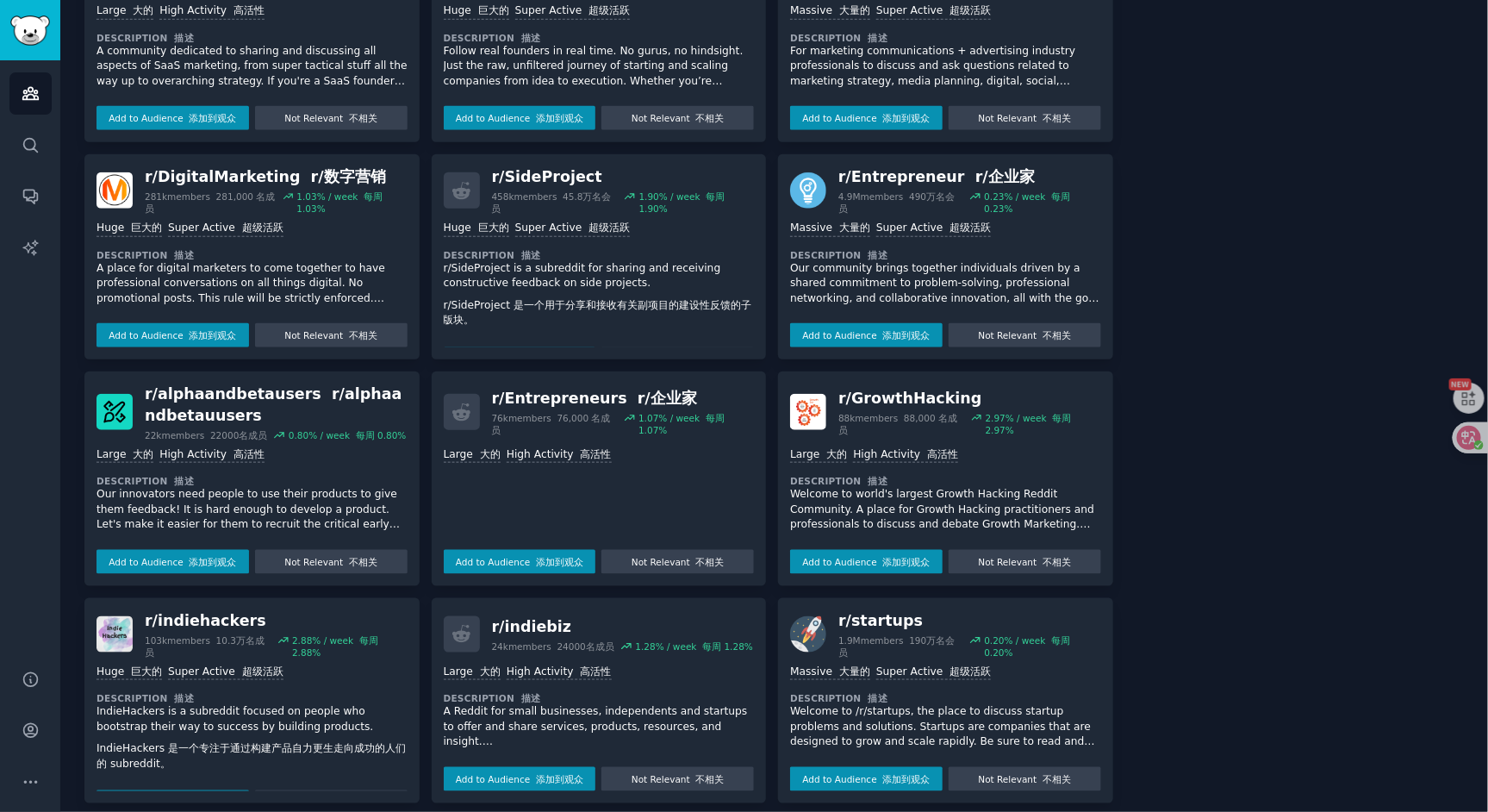
click at [920, 394] on div "r/ GrowthHacking" at bounding box center [970, 398] width 262 height 22
click at [869, 558] on button "Add to Audience 添加到观众" at bounding box center [867, 562] width 153 height 25
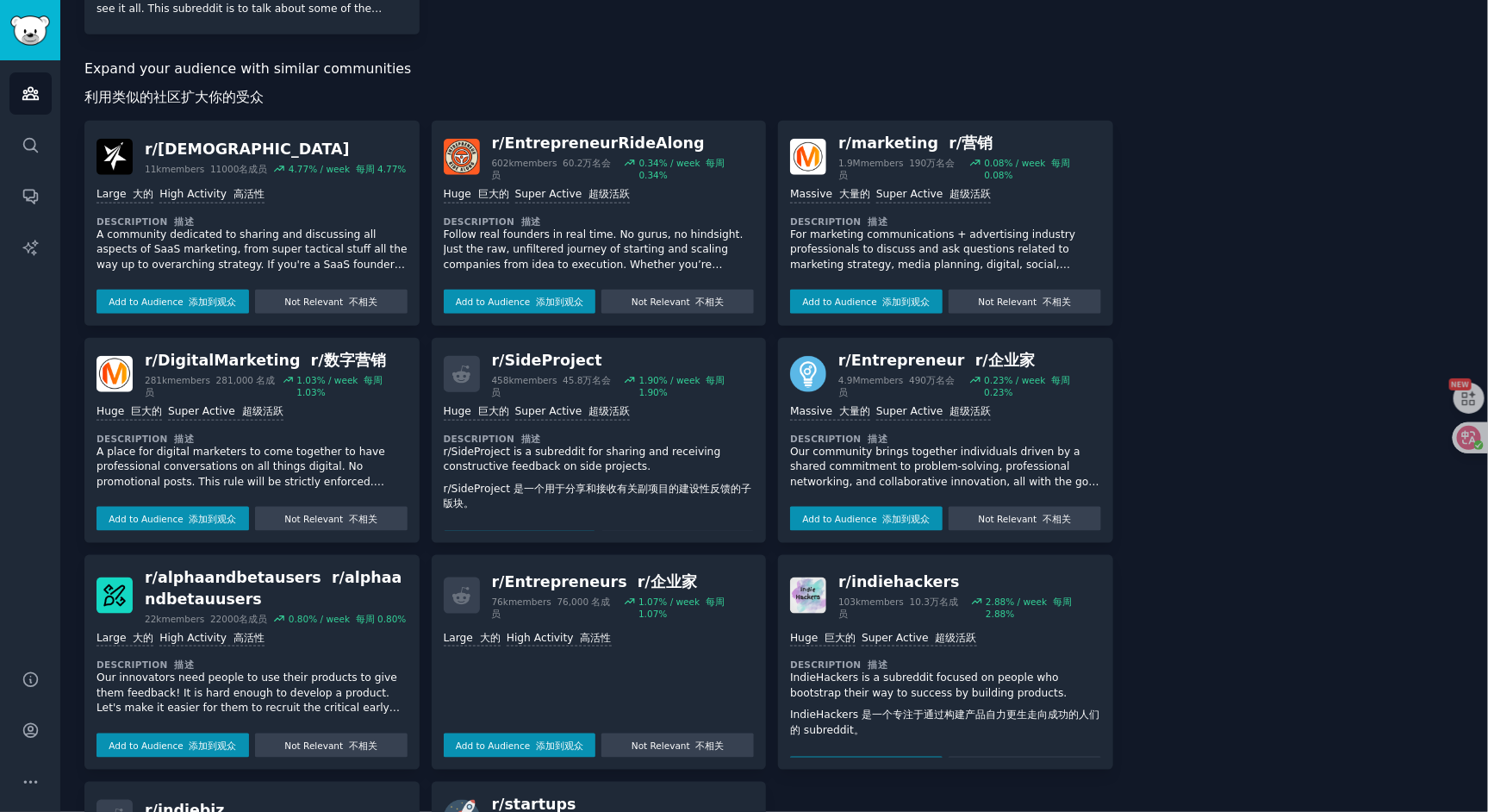
scroll to position [822, 0]
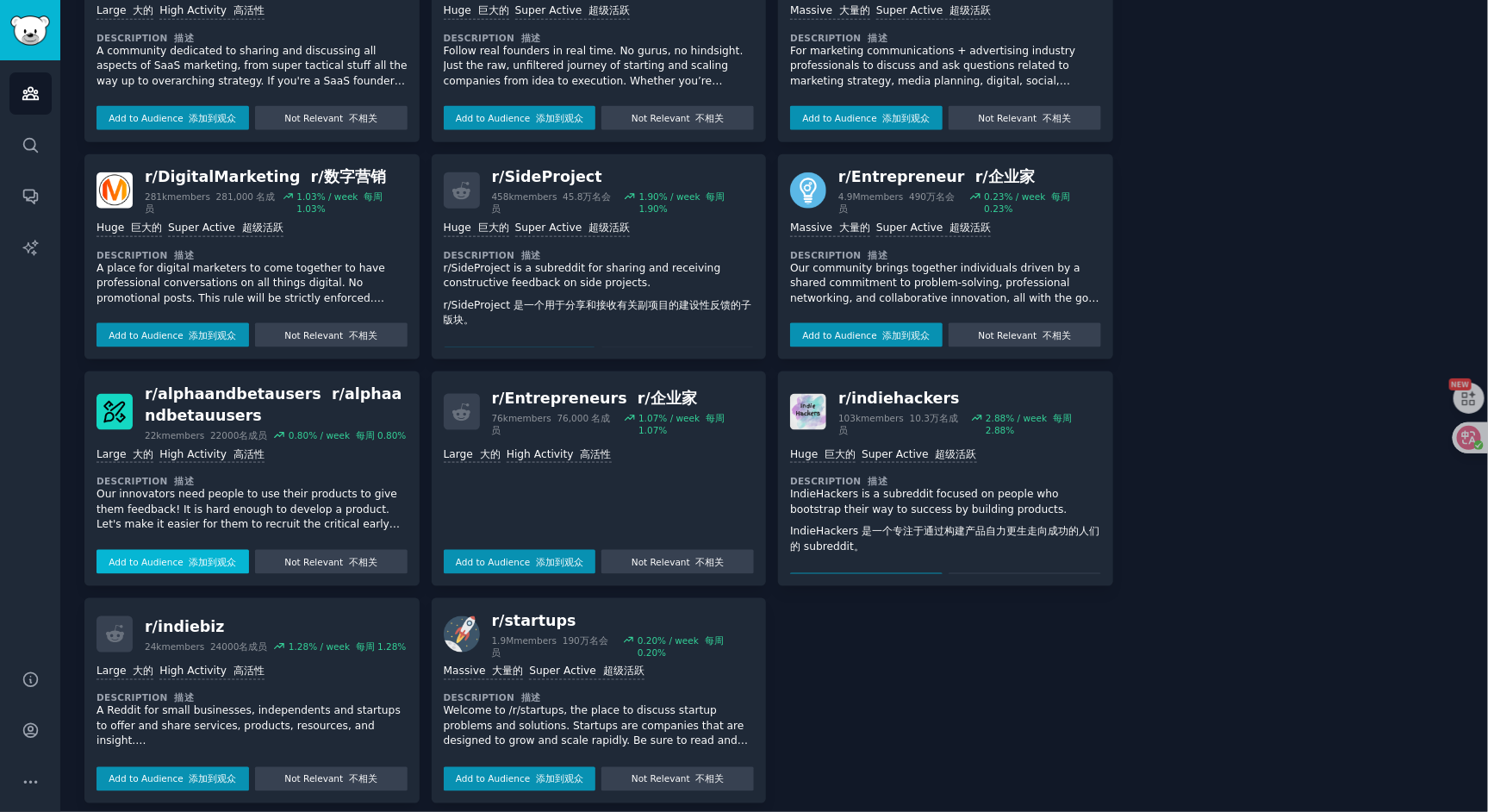
click at [166, 557] on button "Add to Audience 添加到观众" at bounding box center [173, 562] width 153 height 25
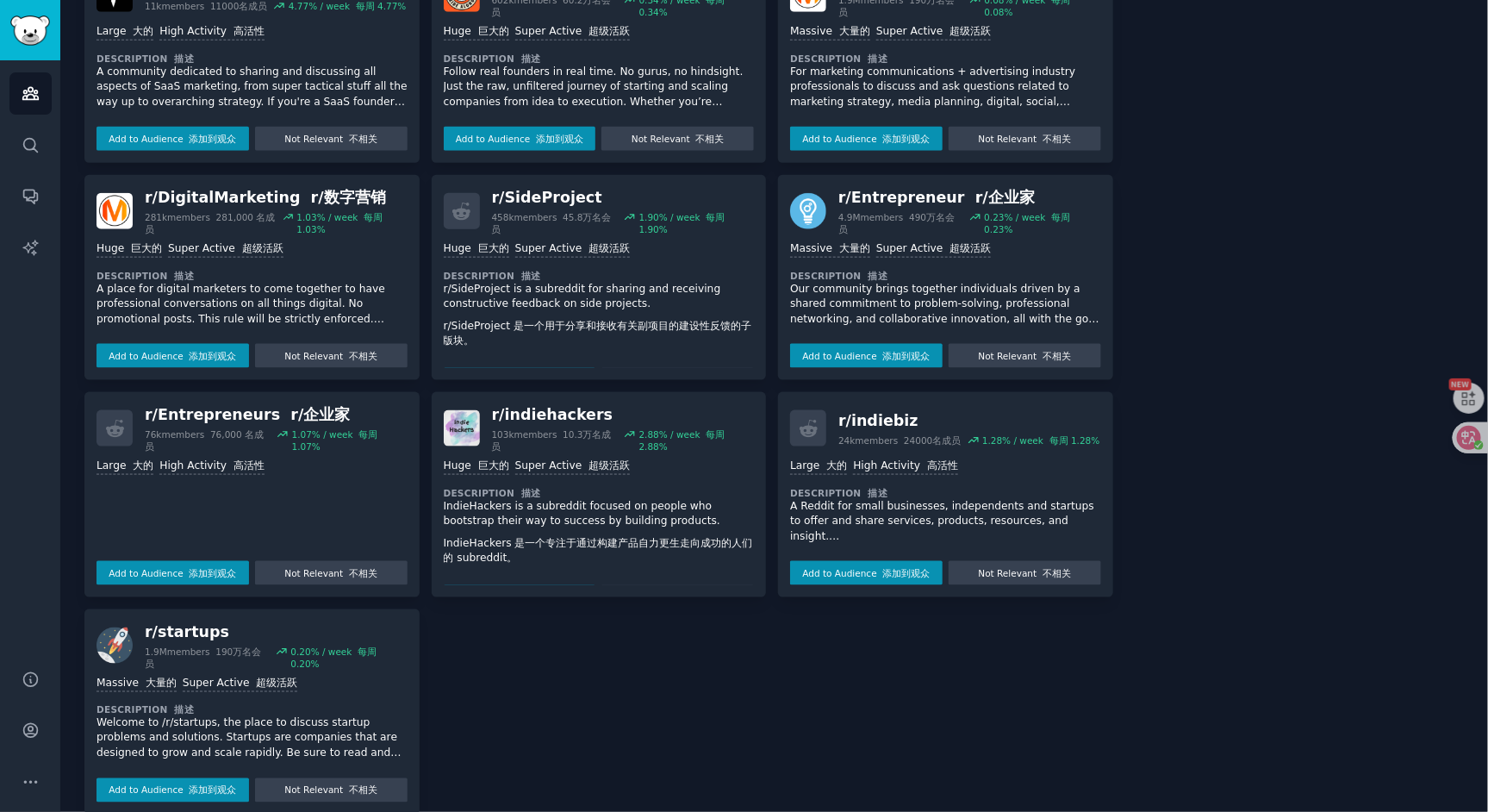
scroll to position [0, 0]
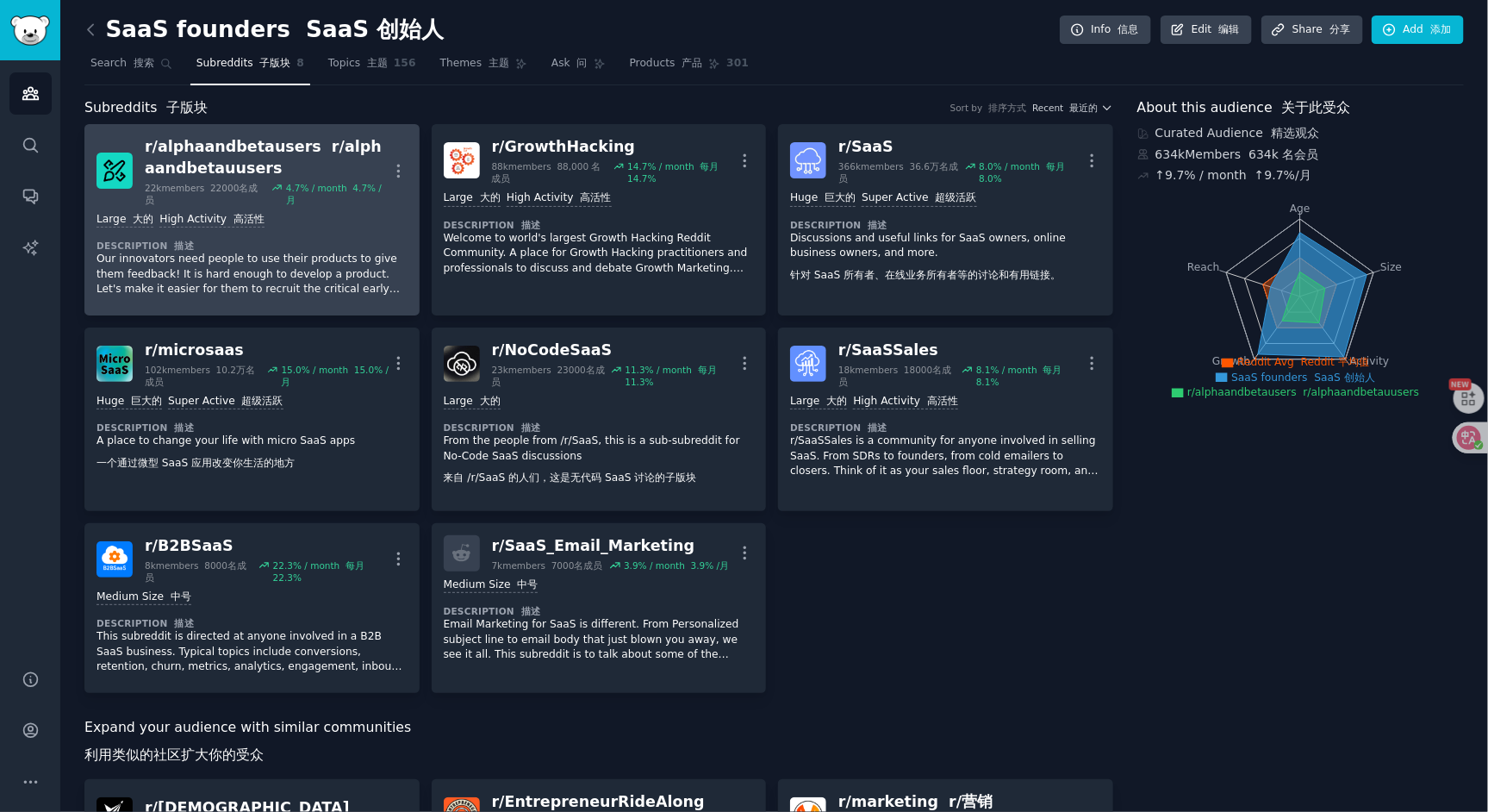
click at [291, 178] on h2 "r/ alphaandbetausers r/alphaandbetauusers 22k members 22000名成员 4.7 % / month 4.…" at bounding box center [266, 171] width 245 height 70
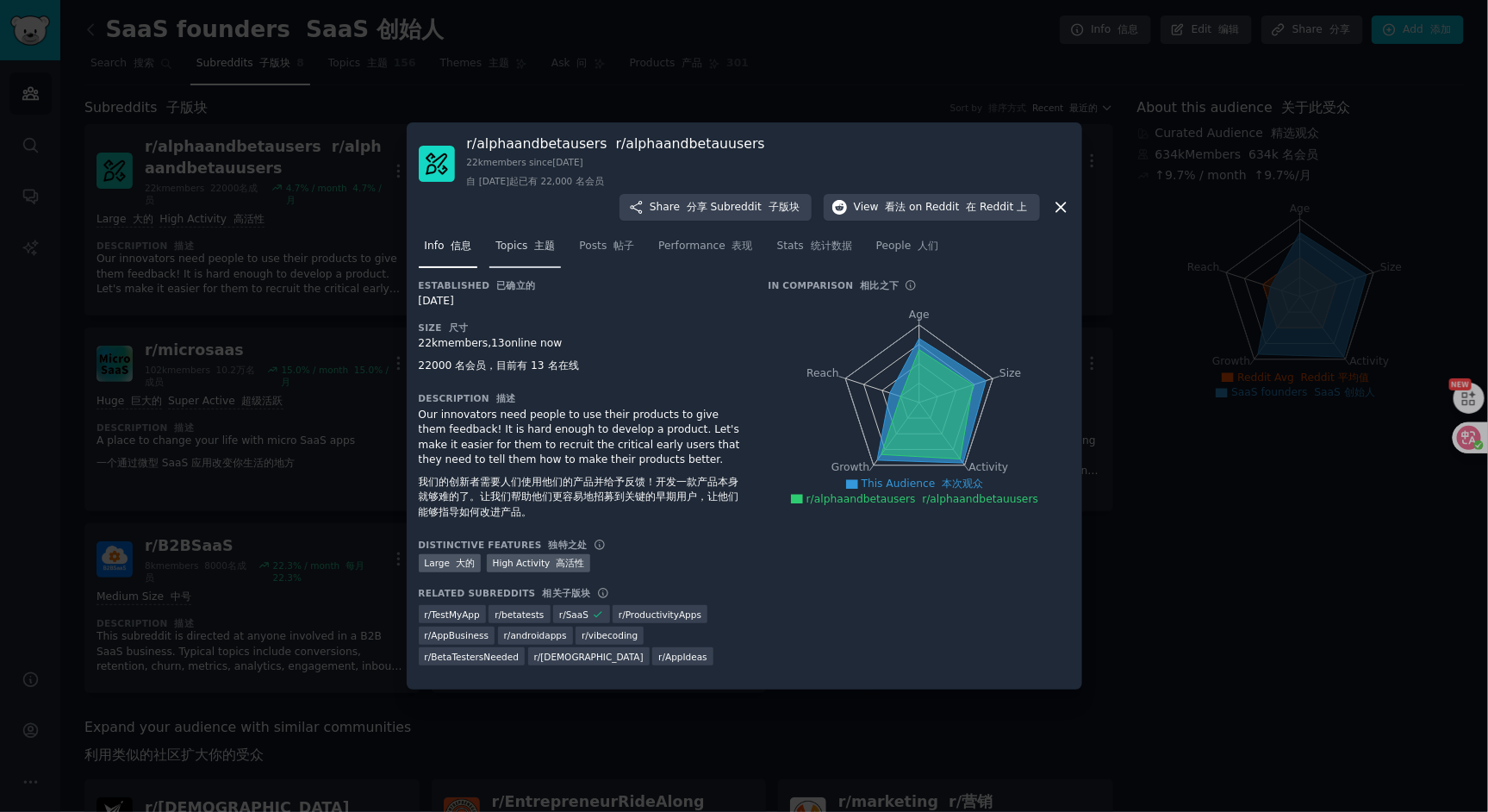
click at [547, 244] on font "主题" at bounding box center [545, 245] width 21 height 12
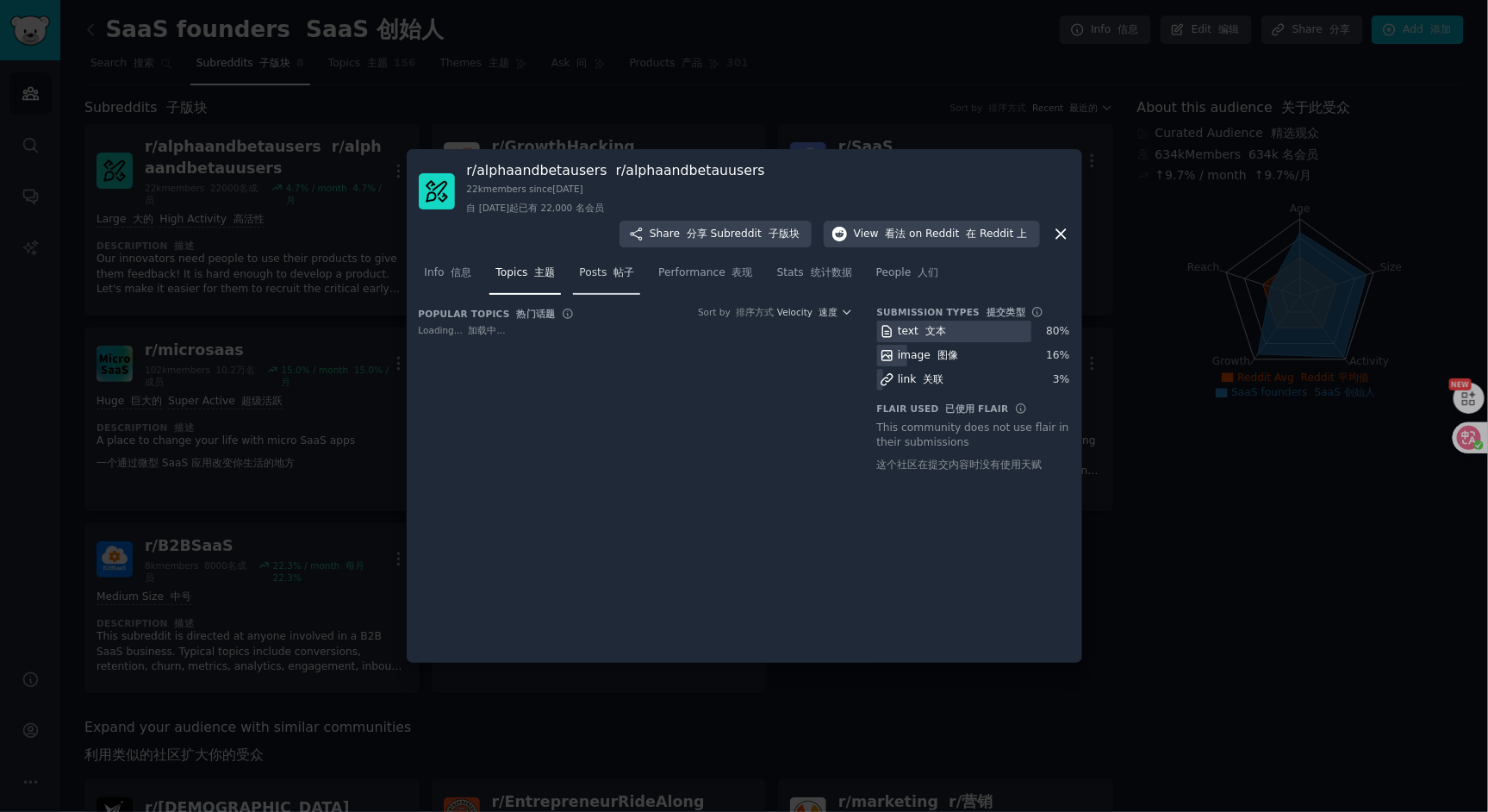
click at [606, 283] on link "Posts 帖子" at bounding box center [606, 277] width 67 height 35
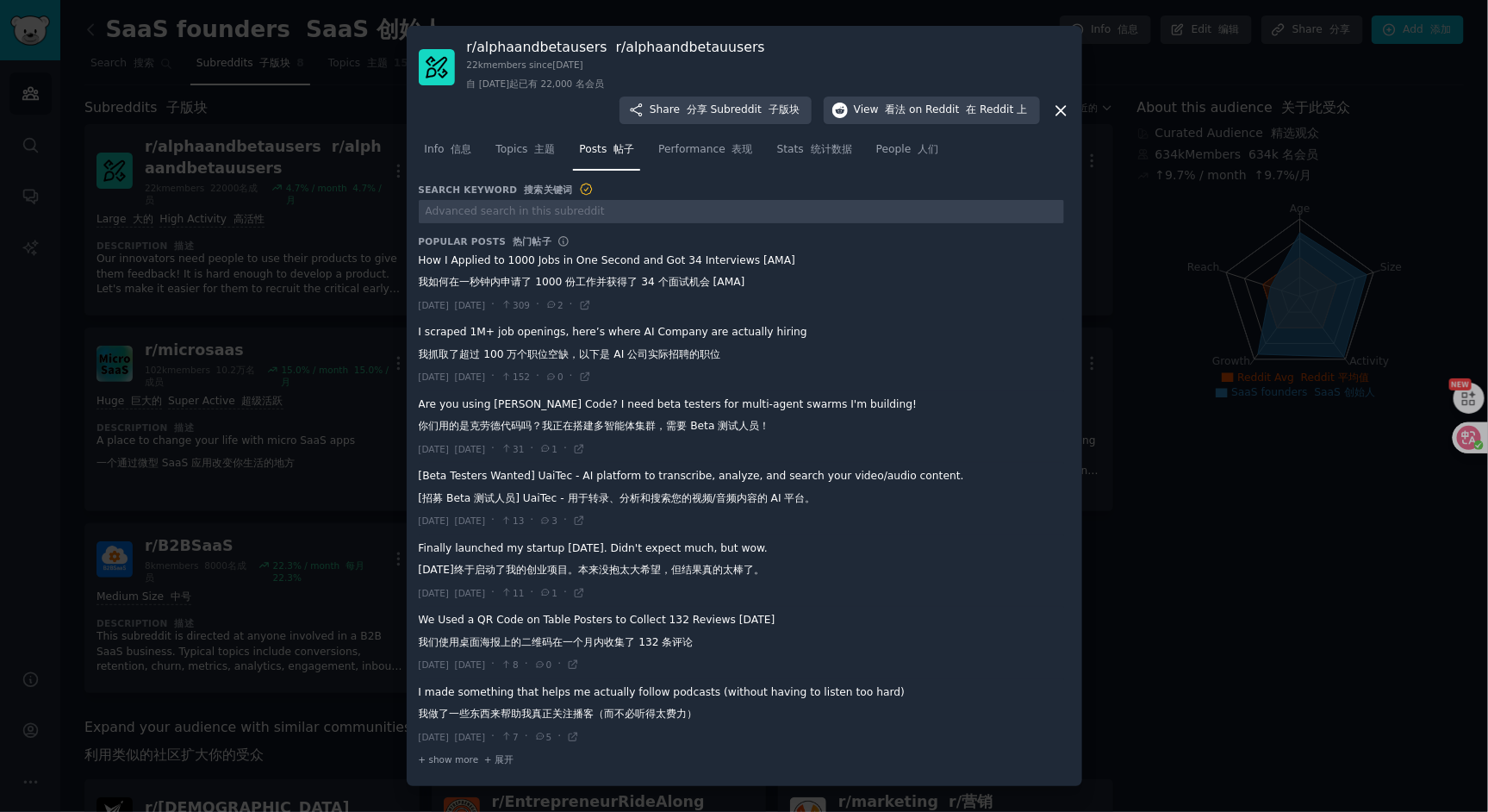
click at [540, 262] on span at bounding box center [740, 283] width 645 height 72
click at [486, 309] on font "[DATE]" at bounding box center [470, 305] width 31 height 10
click at [591, 306] on icon at bounding box center [584, 305] width 12 height 12
click at [745, 154] on font "表现" at bounding box center [743, 148] width 21 height 12
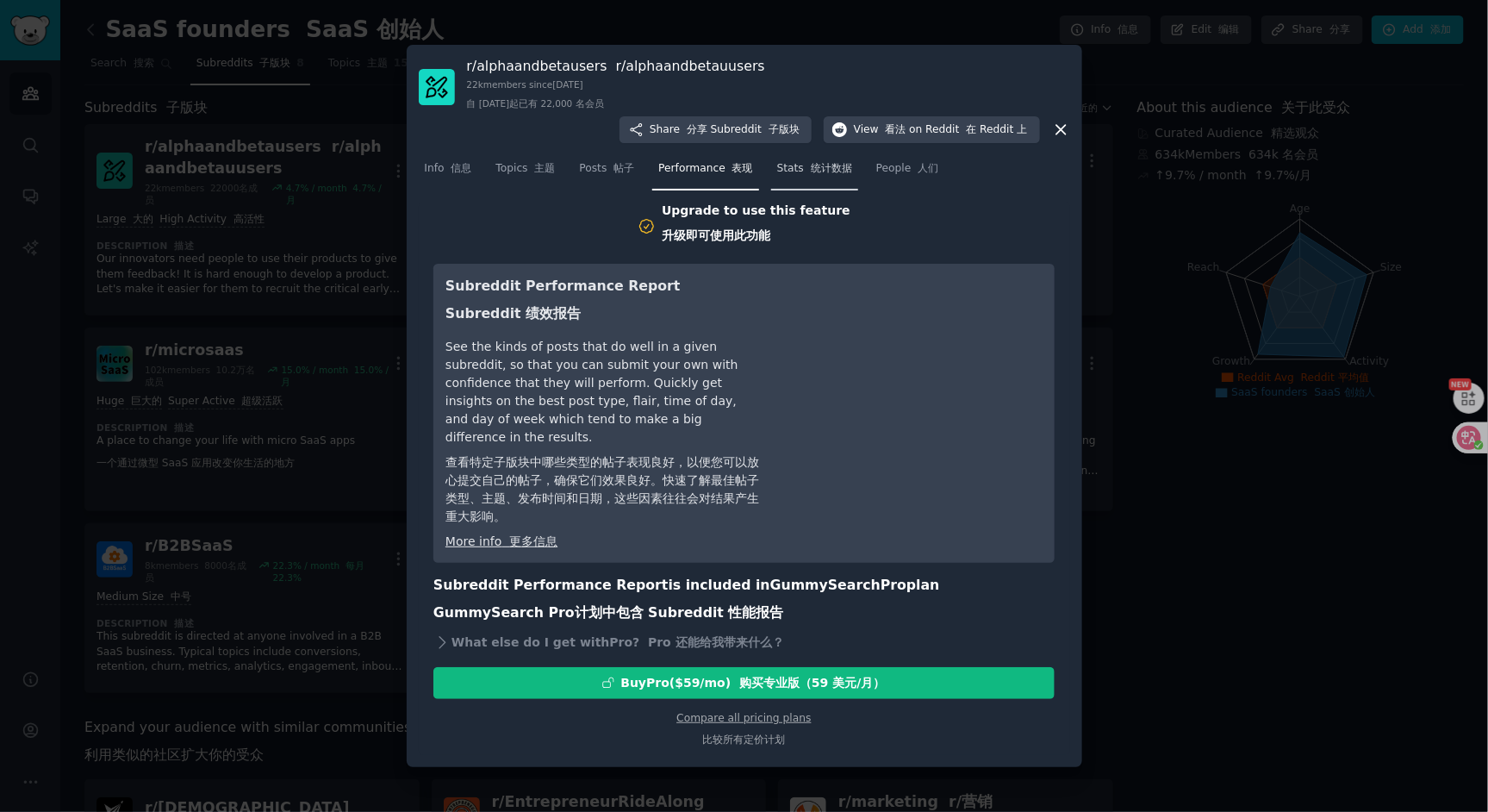
click at [817, 188] on link "Stats 统计数据" at bounding box center [815, 172] width 87 height 35
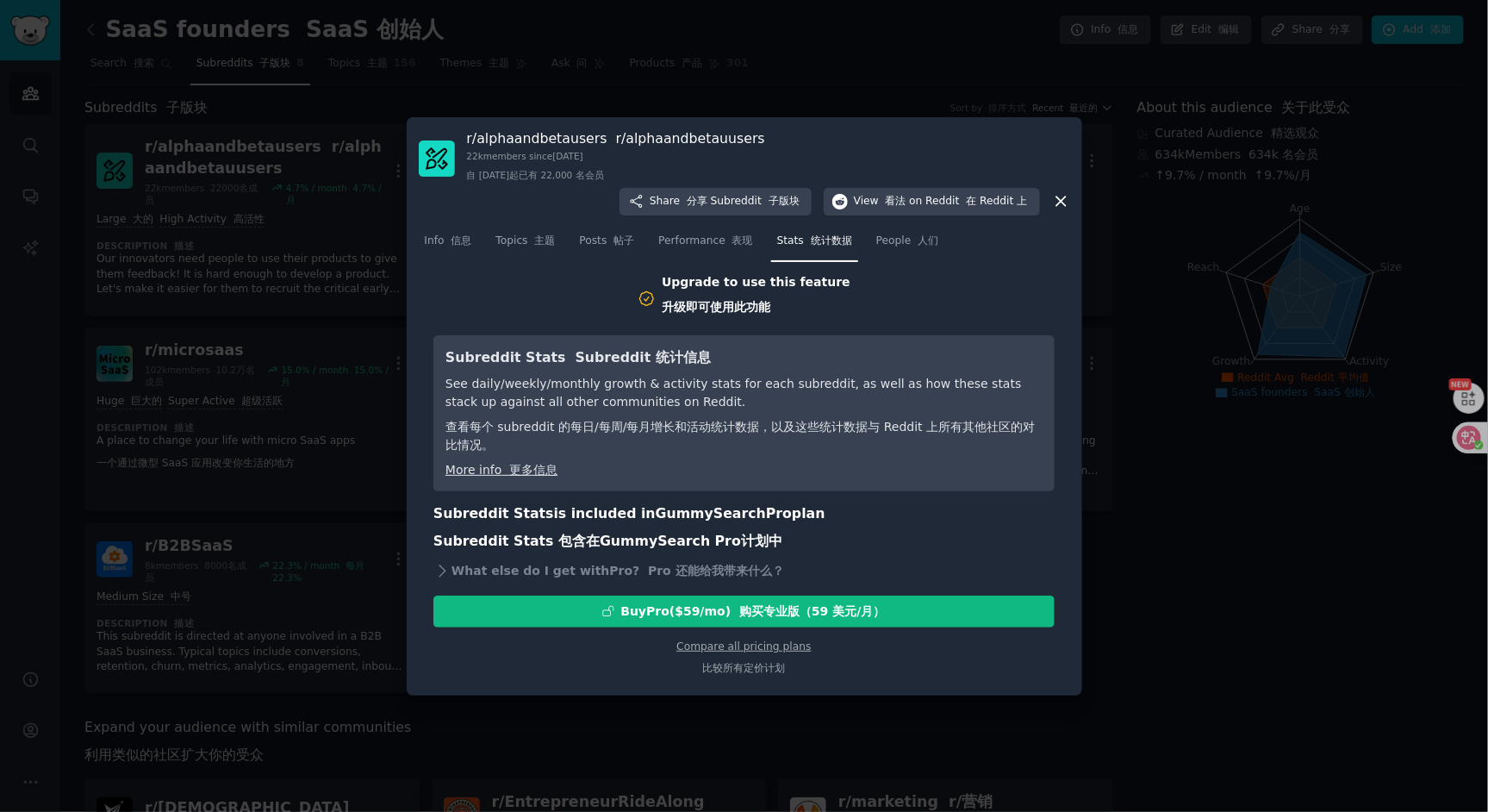
click at [431, 277] on div "Upgrade to use this feature 升级即可使用此功能 Subreddit Stats Subreddit 统计信息 See daily/…" at bounding box center [744, 478] width 651 height 410
click at [450, 240] on font "信息" at bounding box center [461, 240] width 21 height 12
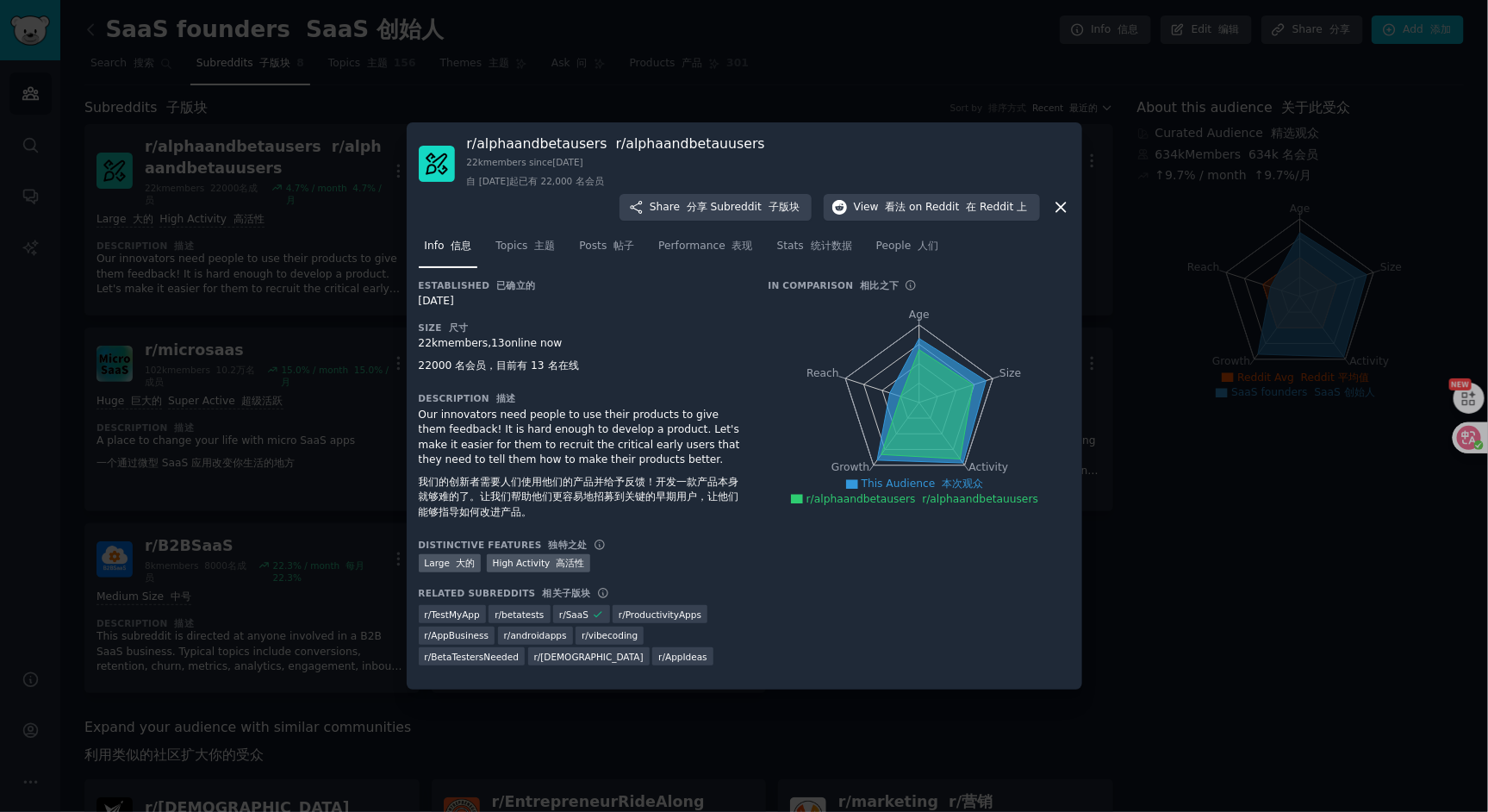
click at [1139, 395] on div at bounding box center [744, 406] width 1488 height 812
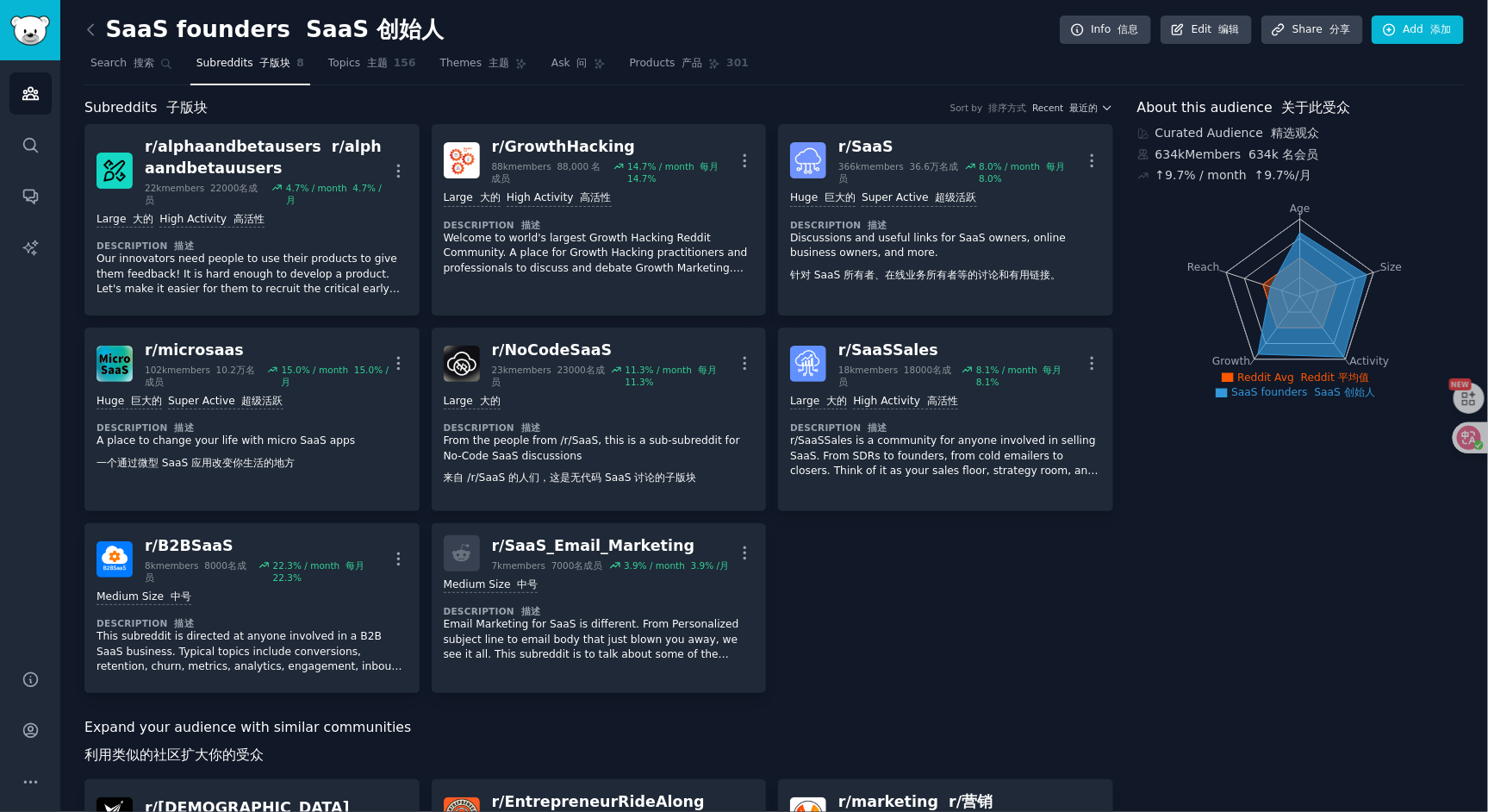
click at [987, 528] on div "r/ alphaandbetausers r/alphaandbetauusers 22k members 22000名成员 4.7 % / month 4.…" at bounding box center [599, 408] width 1029 height 568
